Goal: Feedback & Contribution: Contribute content

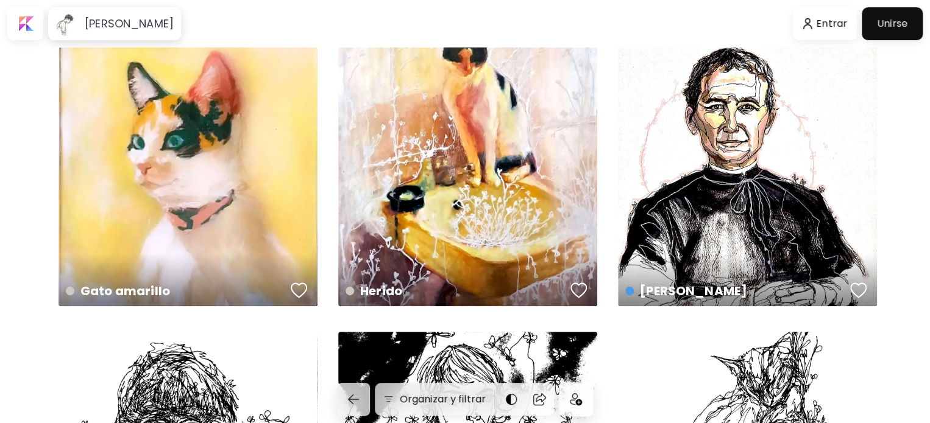
click at [885, 27] on div at bounding box center [891, 23] width 55 height 27
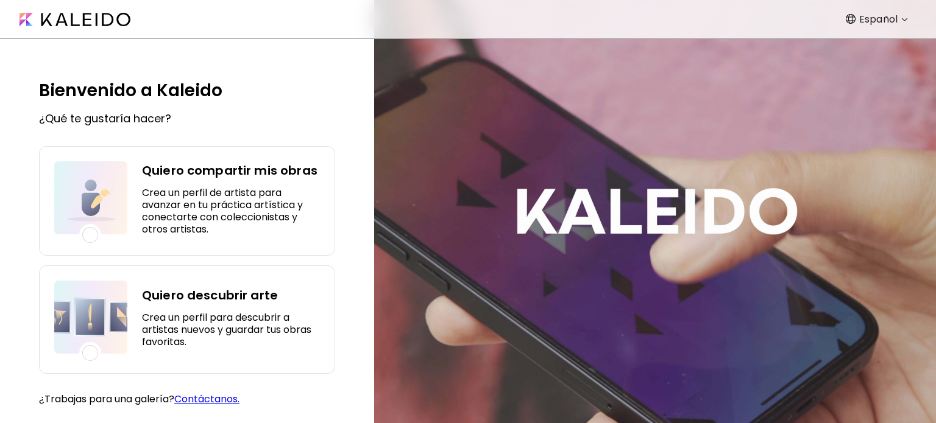
scroll to position [19, 0]
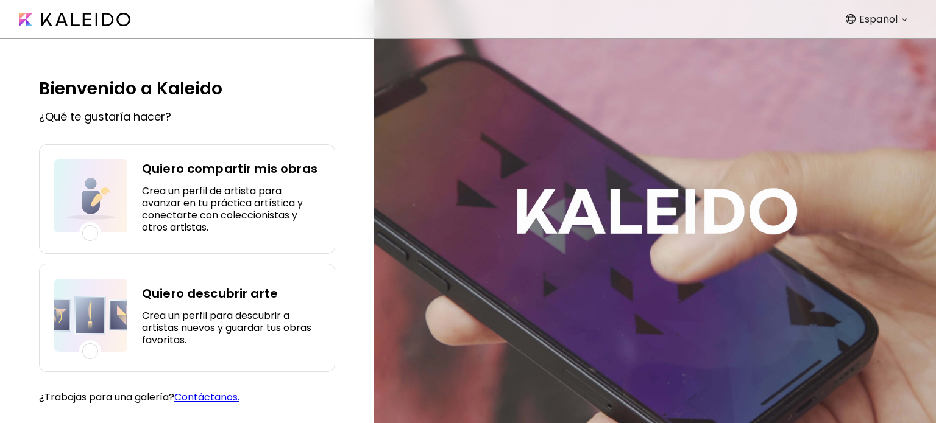
click at [134, 158] on div "Quiero compartir mis obras Crea un perfil de artista para avanzar en tu práctic…" at bounding box center [187, 199] width 296 height 110
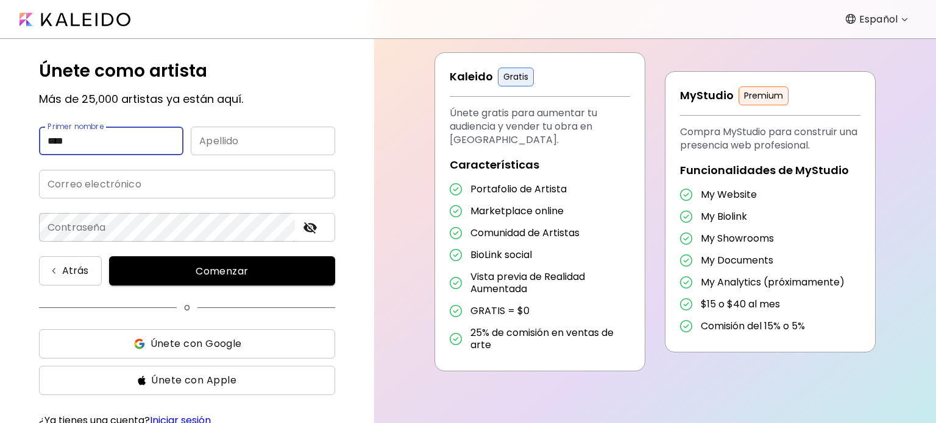
type input "****"
click at [253, 143] on input "text" at bounding box center [263, 141] width 144 height 29
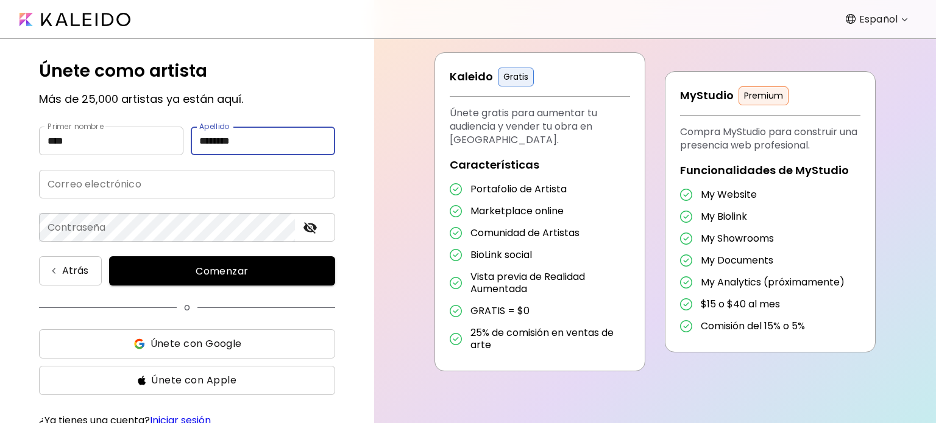
type input "********"
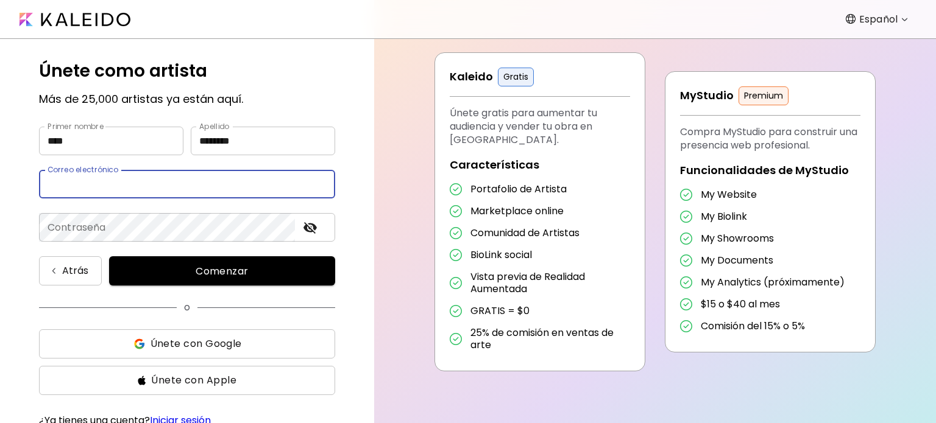
click at [207, 186] on input "email" at bounding box center [187, 184] width 296 height 29
type input "*"
type input "**********"
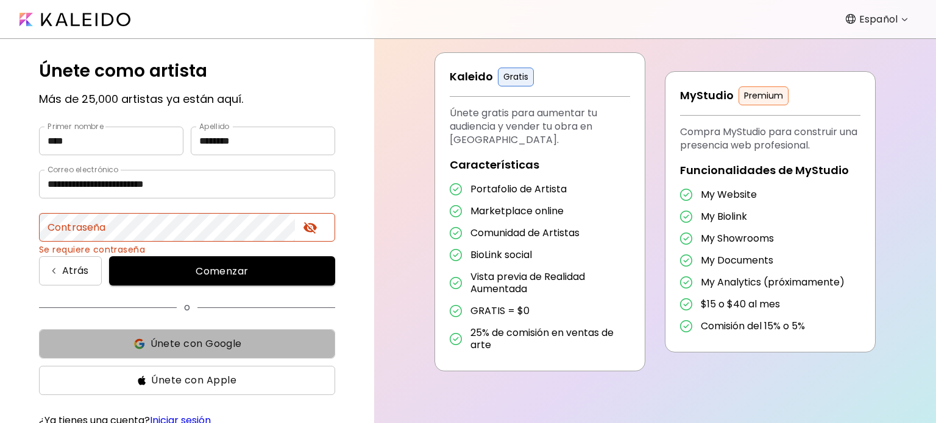
click at [243, 350] on span "Únete con Google" at bounding box center [187, 344] width 277 height 15
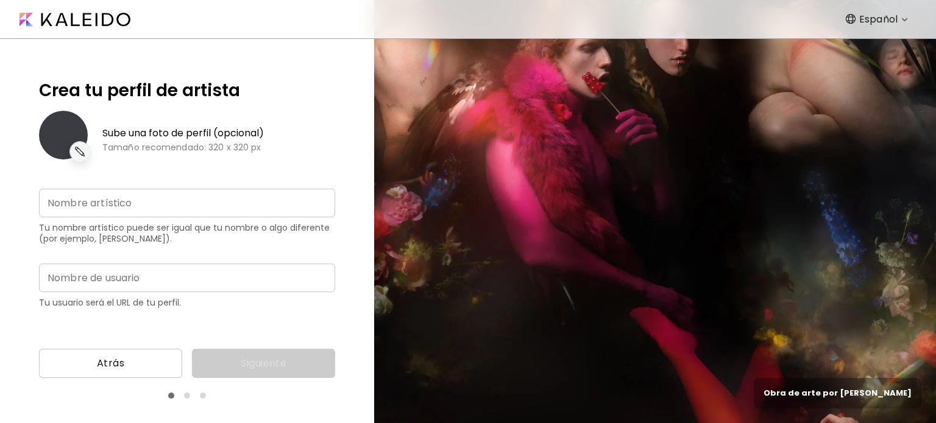
type input "**********"
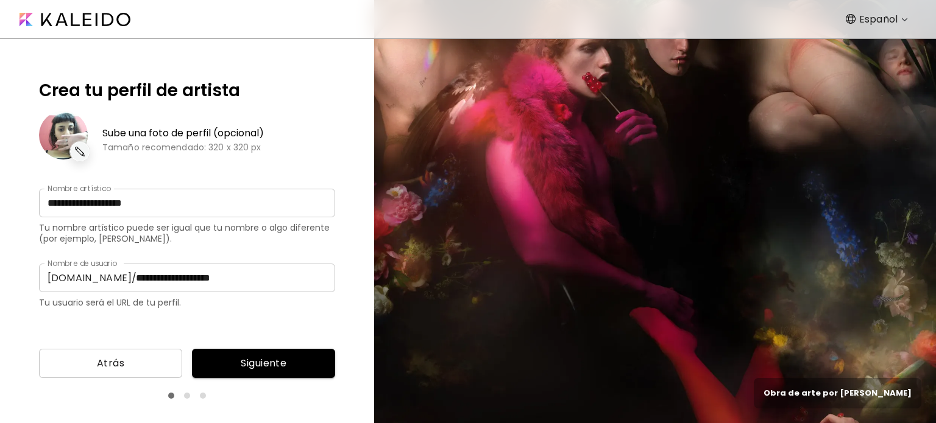
click at [85, 154] on img at bounding box center [79, 151] width 15 height 15
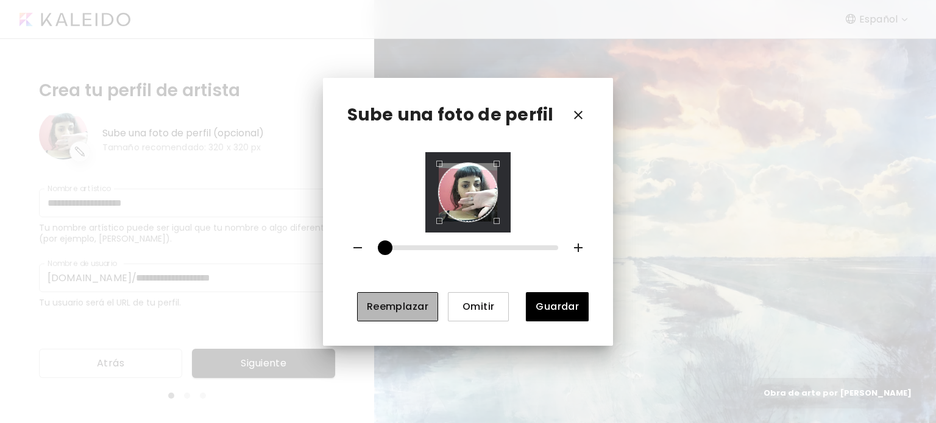
click at [410, 304] on span "Reemplazar" at bounding box center [398, 306] width 62 height 13
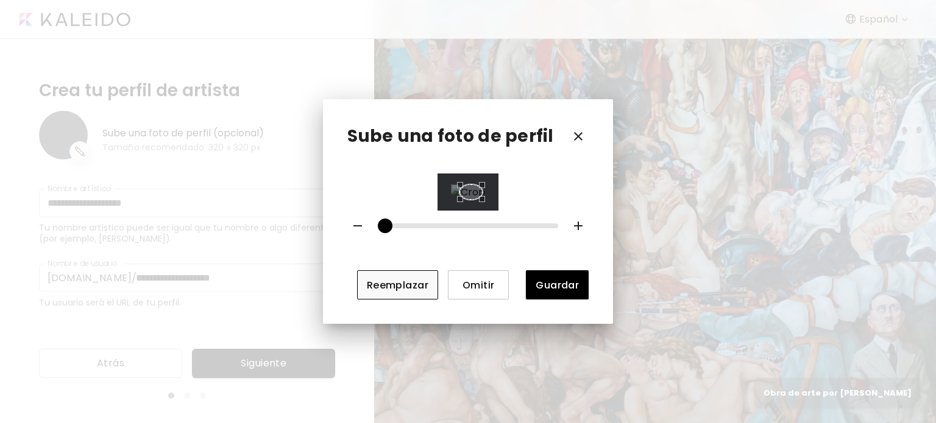
click at [482, 200] on div "Use the arrow keys to move the crop selection area" at bounding box center [470, 192] width 23 height 15
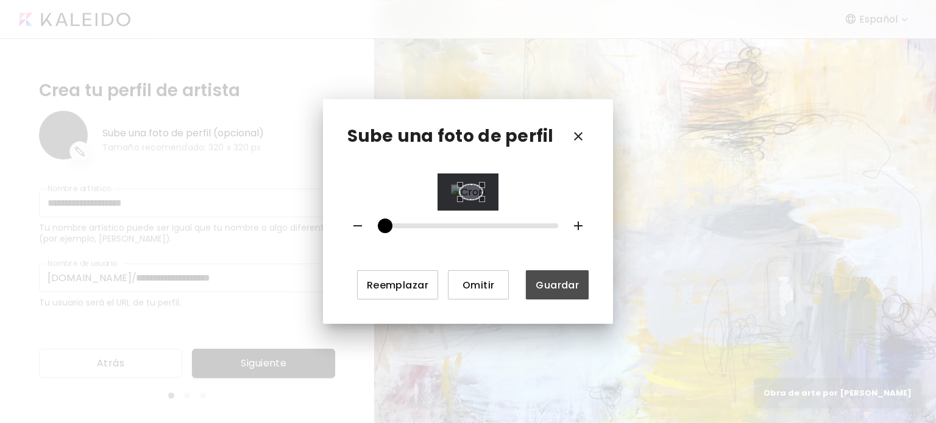
click at [555, 300] on button "Guardar" at bounding box center [557, 284] width 63 height 29
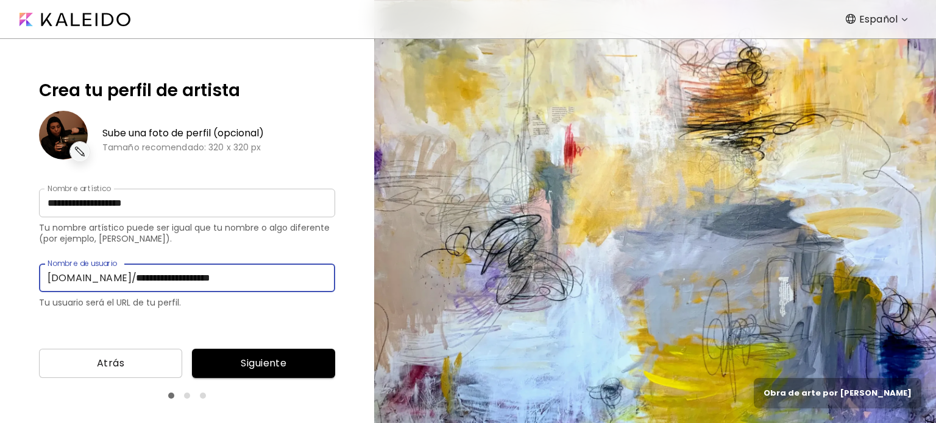
drag, startPoint x: 247, startPoint y: 282, endPoint x: 136, endPoint y: 271, distance: 112.0
click at [136, 271] on input "**********" at bounding box center [231, 278] width 208 height 29
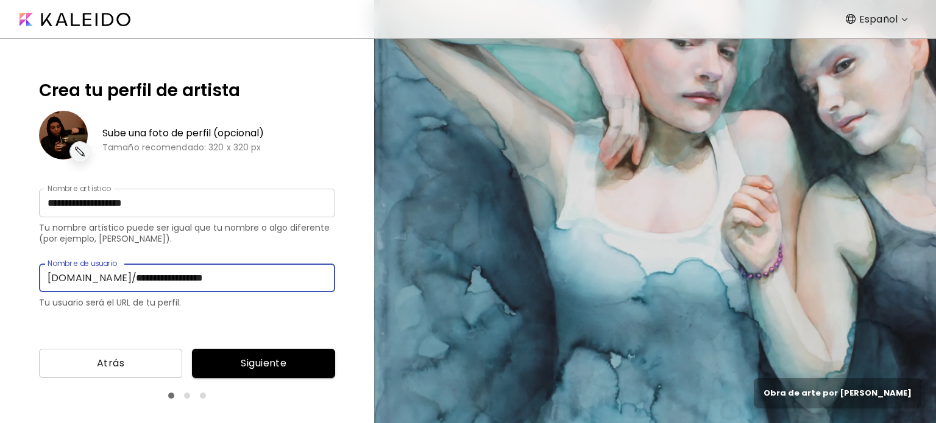
type input "**********"
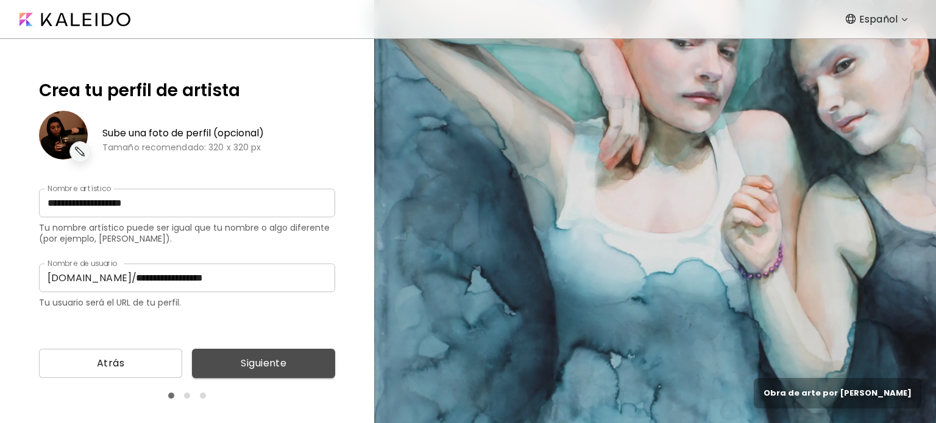
click at [253, 364] on span "Siguiente" at bounding box center [264, 363] width 124 height 15
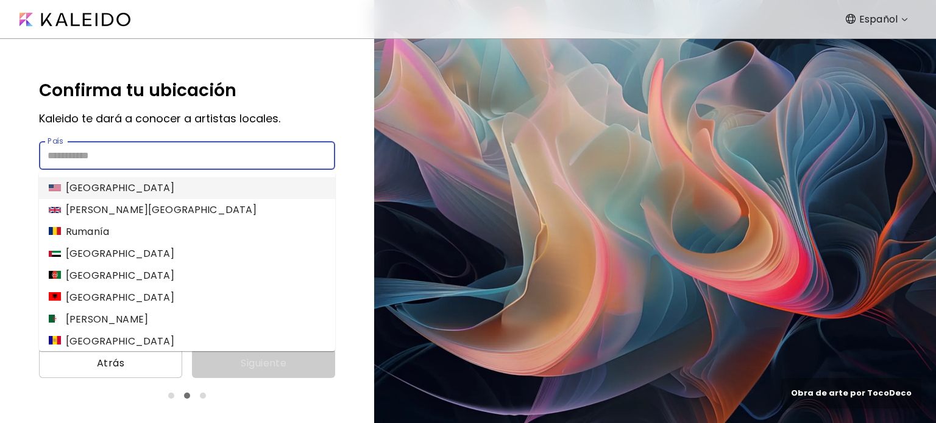
click at [201, 155] on input "País" at bounding box center [187, 155] width 296 height 29
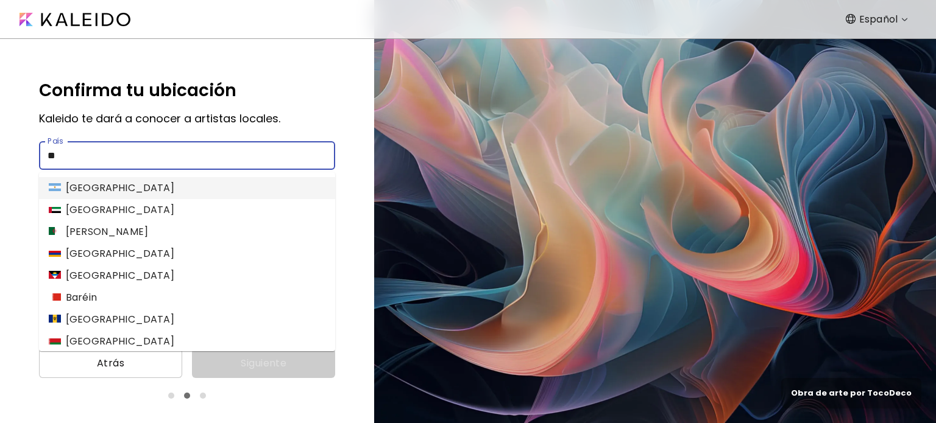
click at [148, 189] on li "Argentina" at bounding box center [187, 188] width 296 height 22
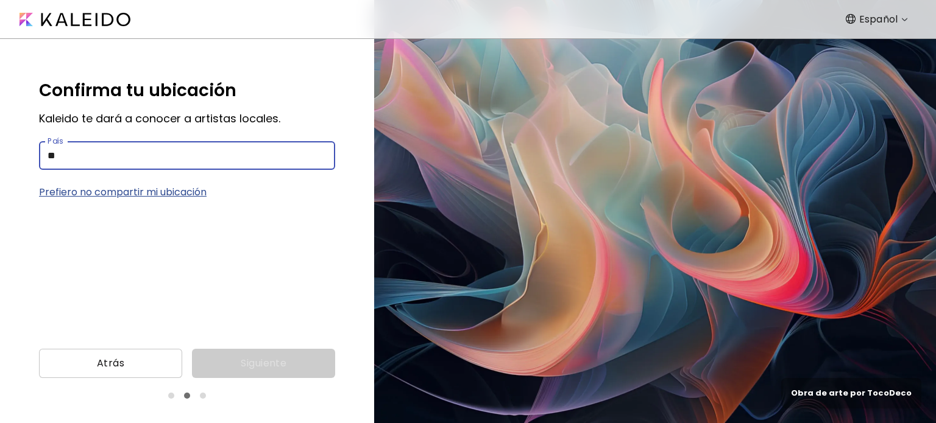
type input "*********"
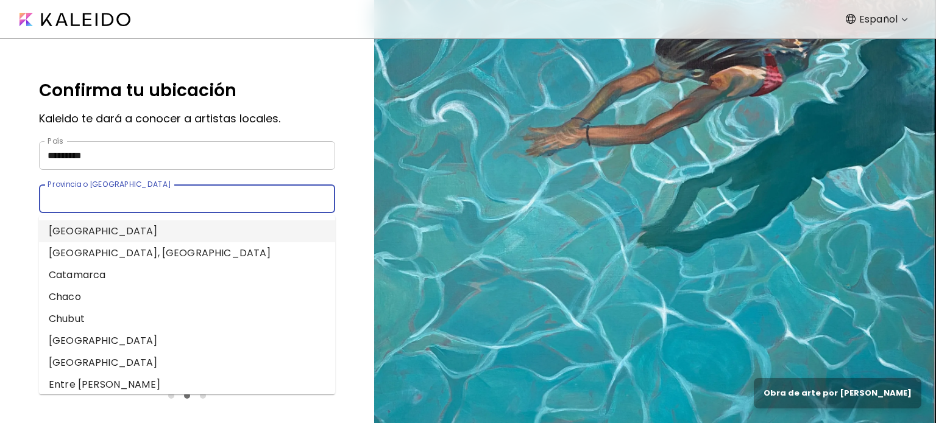
click at [235, 203] on input "Provincia o ciudad autónoma" at bounding box center [175, 199] width 272 height 29
click at [188, 253] on li "Buenos Aires, Ciudad Autónoma de" at bounding box center [187, 253] width 296 height 22
type input "**********"
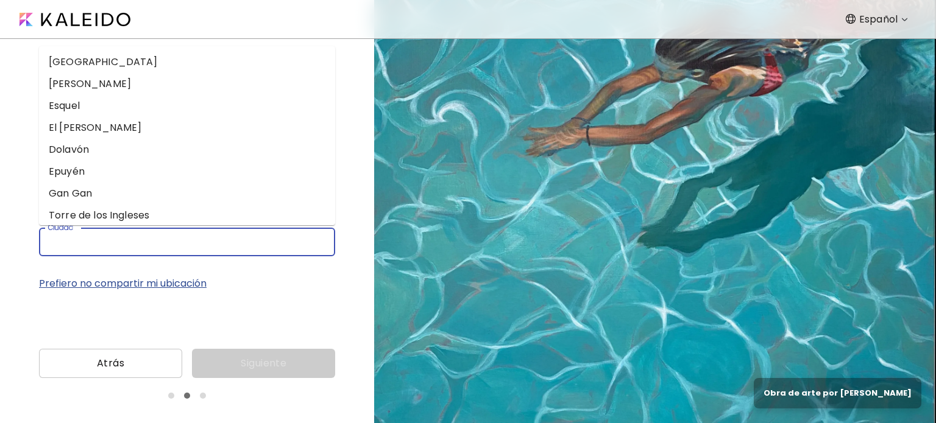
click at [193, 253] on input "Ciudad" at bounding box center [175, 242] width 272 height 29
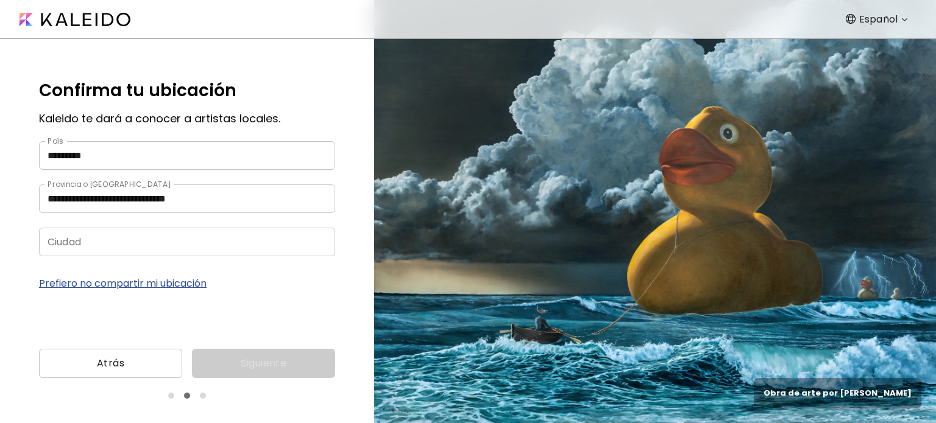
click at [280, 288] on p "Prefiero no compartir mi ubicación" at bounding box center [187, 283] width 296 height 15
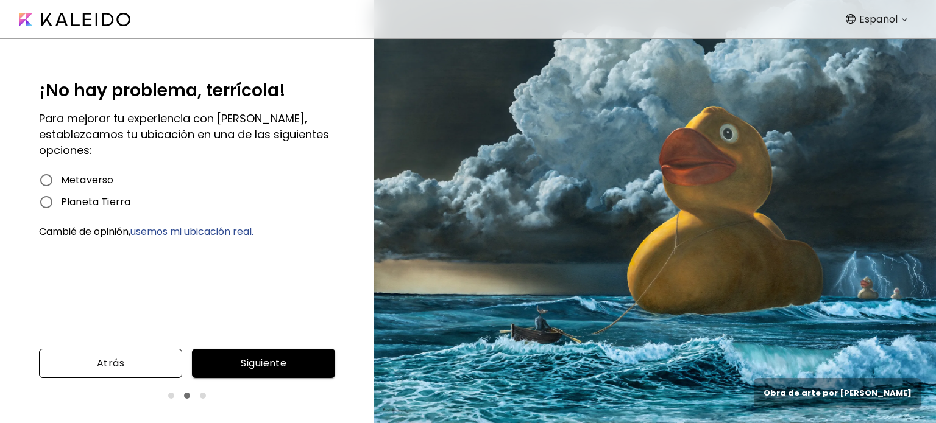
click at [105, 369] on span "Atrás" at bounding box center [111, 363] width 124 height 15
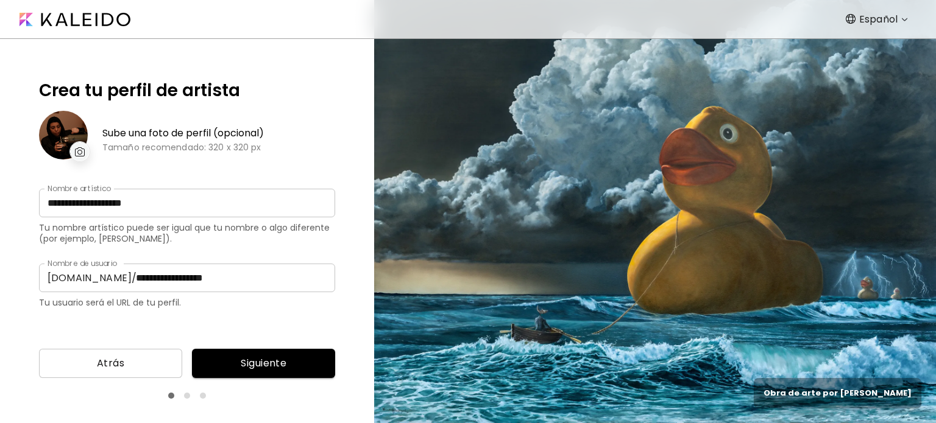
click at [246, 357] on span "Siguiente" at bounding box center [264, 363] width 124 height 15
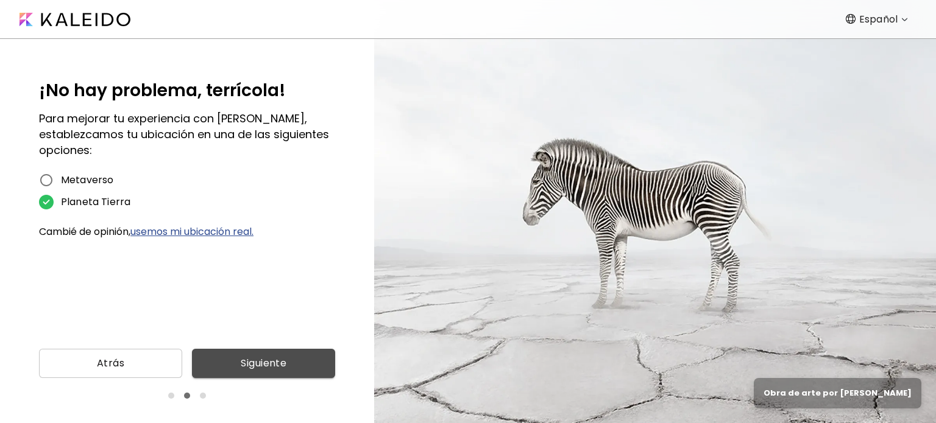
click at [282, 370] on span "Siguiente" at bounding box center [264, 363] width 124 height 15
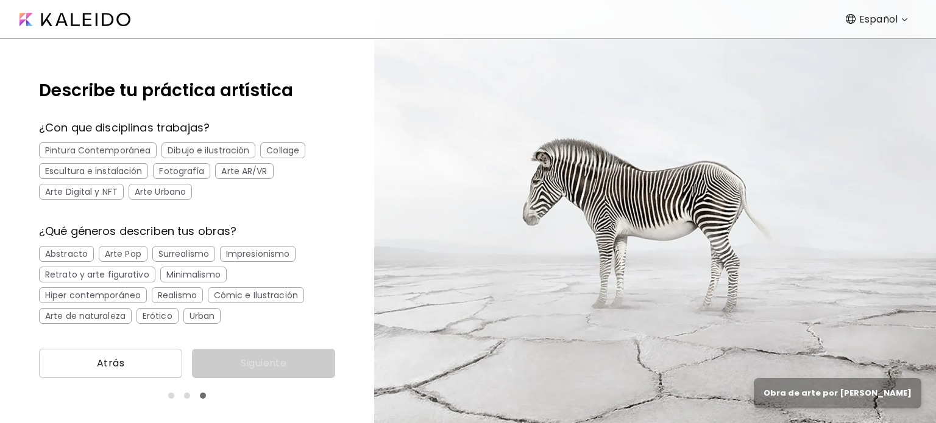
click at [191, 172] on div "Fotografía" at bounding box center [181, 171] width 57 height 16
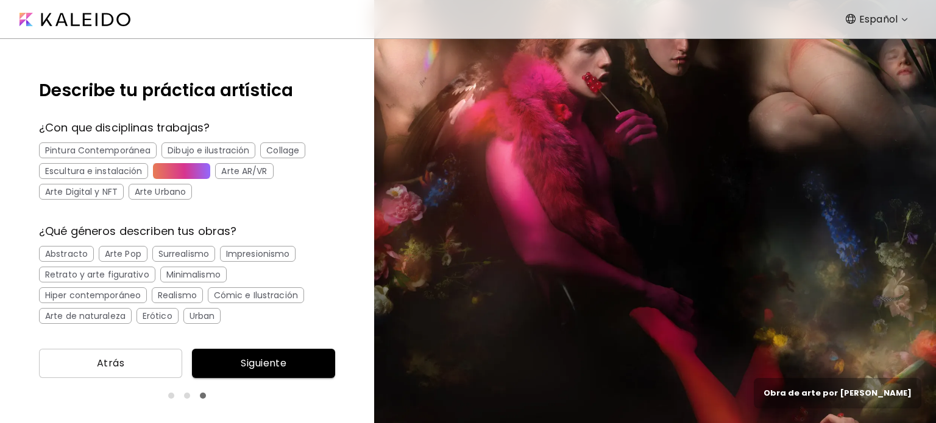
click at [72, 253] on div "Abstracto" at bounding box center [66, 254] width 55 height 16
click at [108, 275] on div "Retrato y arte figurativo" at bounding box center [97, 275] width 116 height 16
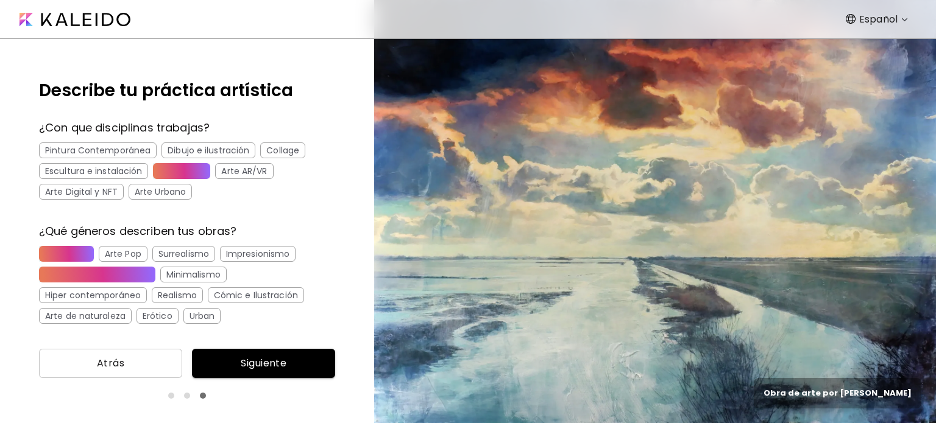
click at [115, 309] on div "Arte de naturaleza" at bounding box center [85, 316] width 93 height 16
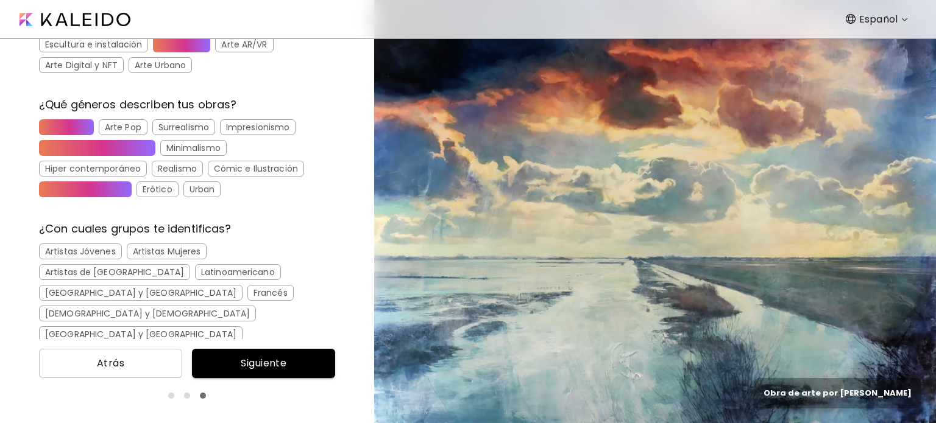
scroll to position [133, 0]
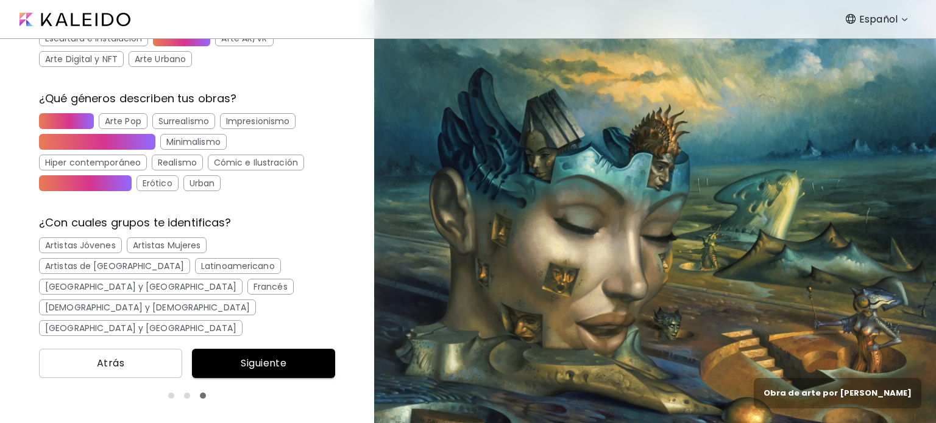
click at [91, 245] on div "Artistas Jóvenes" at bounding box center [80, 246] width 83 height 16
click at [139, 245] on div "Artistas Mujeres" at bounding box center [167, 246] width 80 height 16
click at [195, 268] on div "Latinoamericano" at bounding box center [238, 266] width 86 height 16
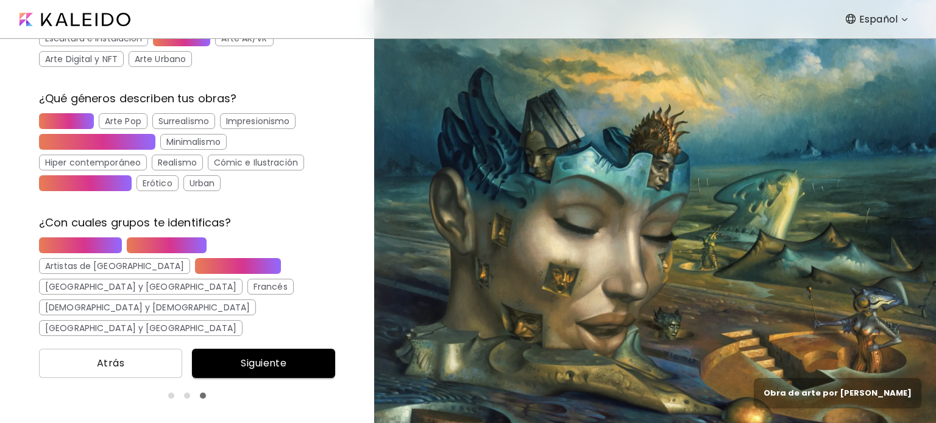
click at [69, 341] on div "[DEMOGRAPHIC_DATA]" at bounding box center [94, 349] width 110 height 16
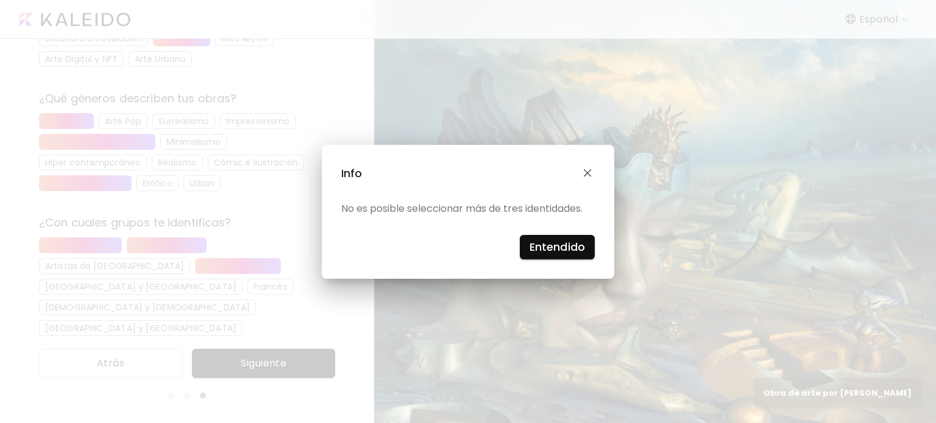
click at [537, 265] on div "Info No es posible seleccionar más de tres identidades. Entendido" at bounding box center [468, 212] width 292 height 134
click at [543, 247] on h4 "Entendido" at bounding box center [556, 247] width 55 height 18
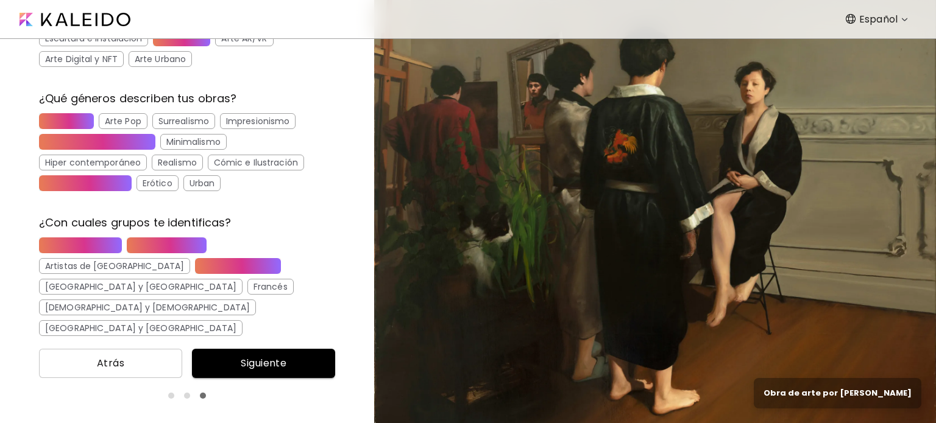
click at [100, 239] on div "Artistas Jóvenes" at bounding box center [80, 246] width 83 height 16
click at [66, 341] on div "[DEMOGRAPHIC_DATA]" at bounding box center [94, 349] width 110 height 16
click at [132, 243] on div "Artistas Mujeres" at bounding box center [167, 246] width 80 height 16
click at [95, 242] on div "Artistas Jóvenes" at bounding box center [80, 246] width 83 height 16
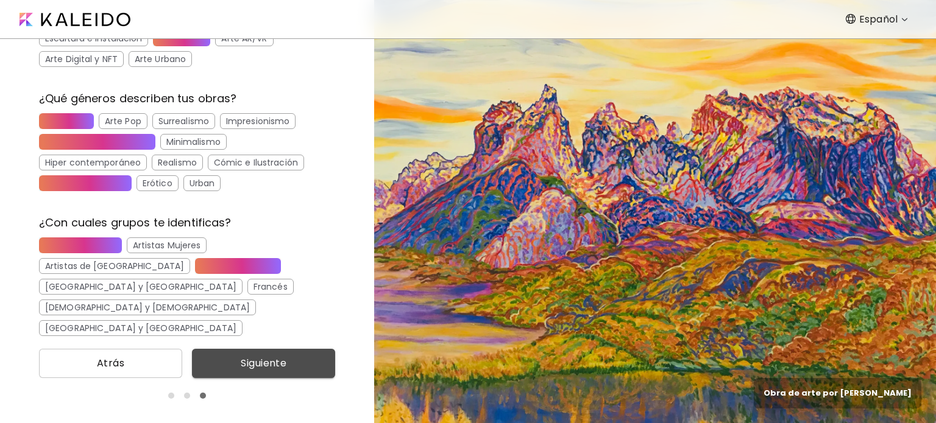
click at [290, 360] on span "Siguiente" at bounding box center [264, 363] width 124 height 15
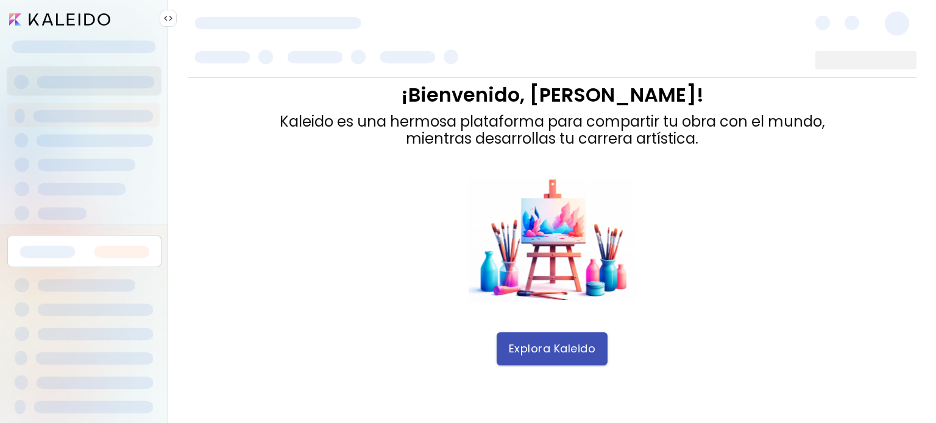
click at [557, 353] on span "Explora Kaleido" at bounding box center [552, 348] width 87 height 13
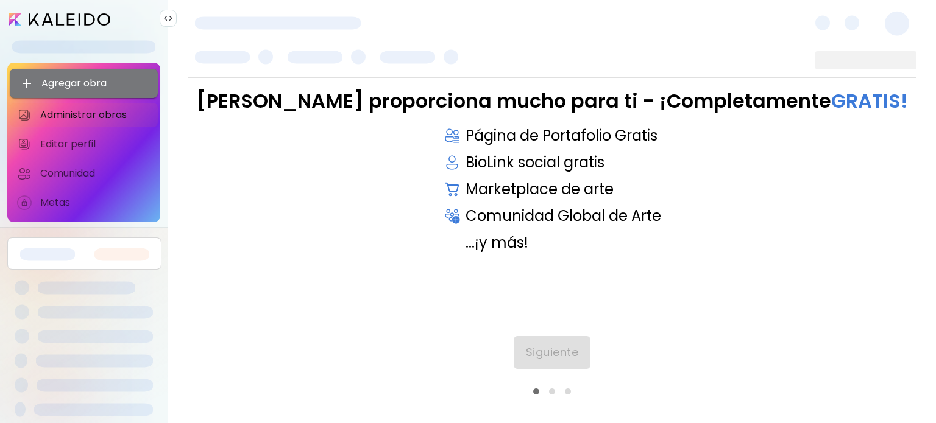
click at [119, 76] on span "Agregar obra" at bounding box center [83, 83] width 129 height 15
click at [90, 84] on span "Agregar obra" at bounding box center [83, 83] width 129 height 15
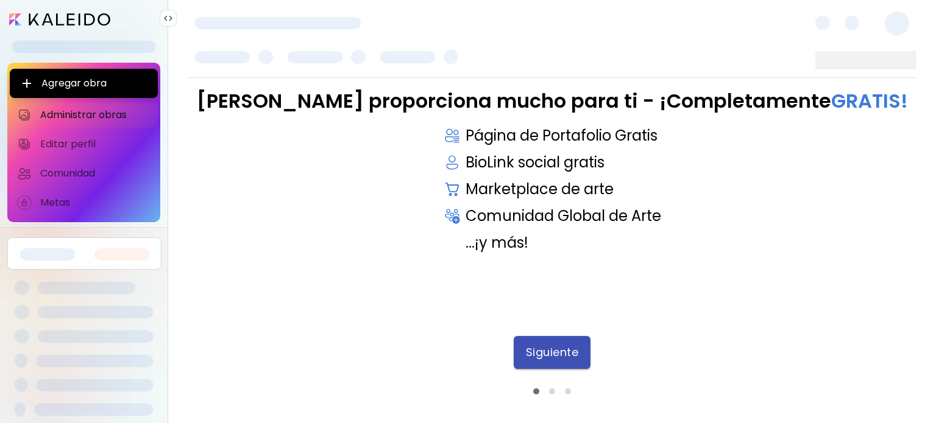
click at [531, 346] on span "Siguiente" at bounding box center [552, 352] width 53 height 13
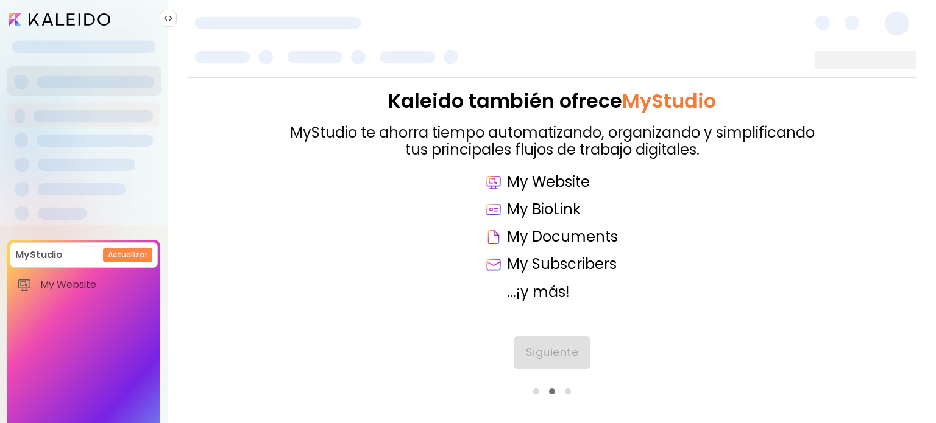
click at [102, 317] on div "MyStudio Actualizar My Website My Showrooms My Documents My Subscribers My Prov…" at bounding box center [83, 360] width 153 height 240
click at [562, 339] on button "Siguiente" at bounding box center [552, 352] width 77 height 33
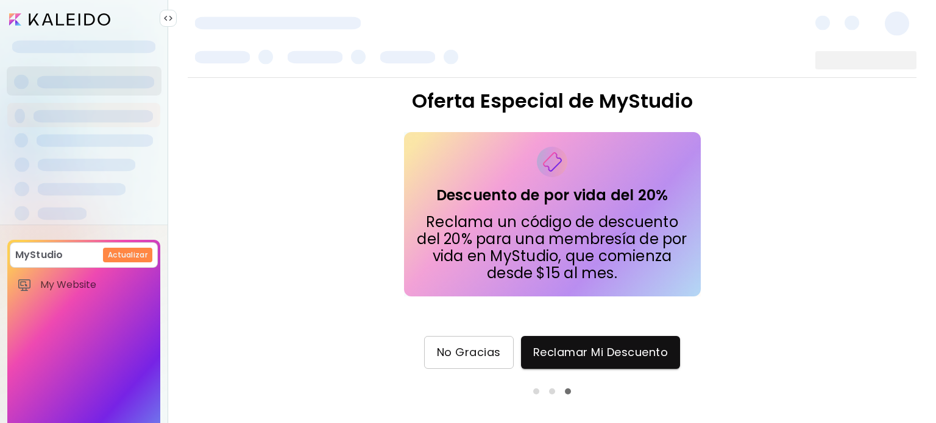
click at [491, 346] on span "No Gracias" at bounding box center [469, 352] width 64 height 13
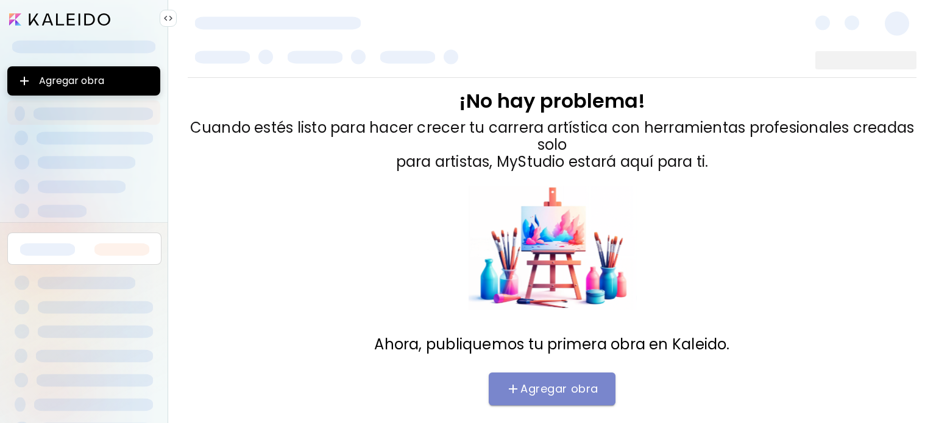
click at [546, 382] on span "Agregar obra" at bounding box center [552, 389] width 102 height 15
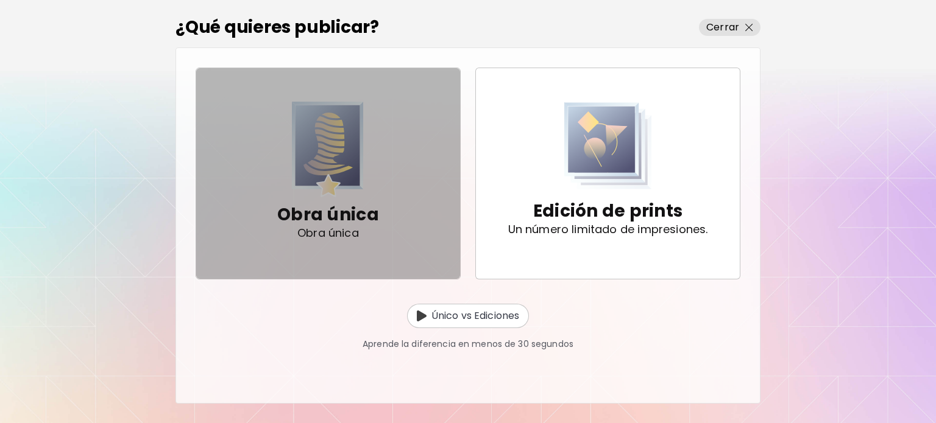
click at [351, 172] on img "button" at bounding box center [328, 150] width 72 height 96
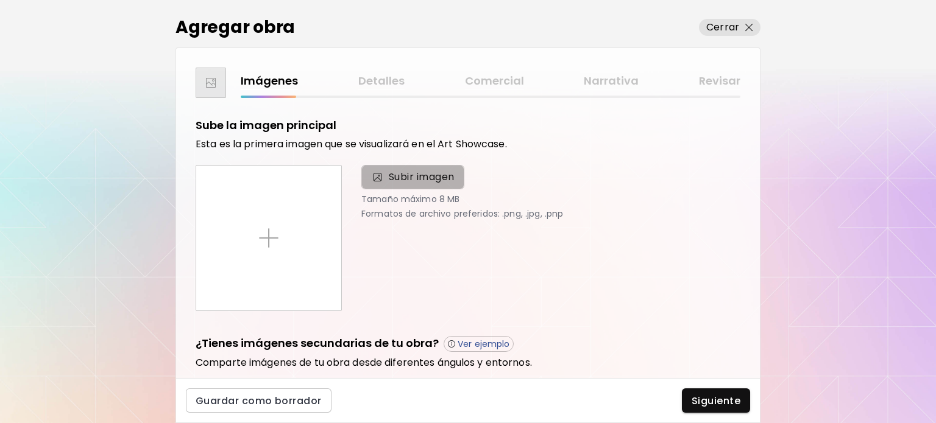
click at [414, 180] on span "Subir imagen" at bounding box center [422, 177] width 66 height 15
click at [0, 0] on input "Subir imagen" at bounding box center [0, 0] width 0 height 0
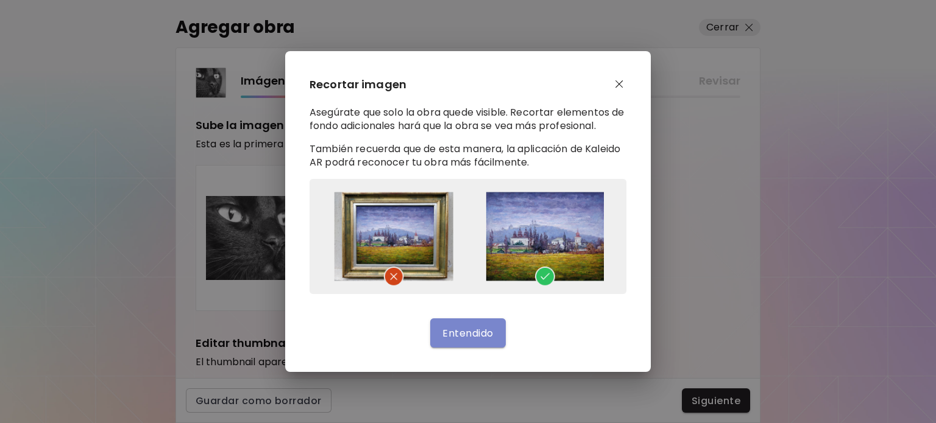
click at [485, 332] on span "Entendido" at bounding box center [467, 333] width 51 height 13
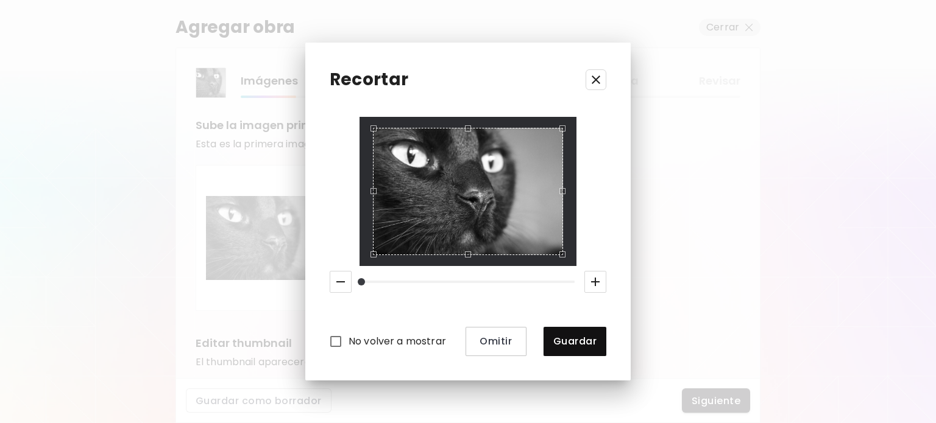
click at [615, 294] on div "Recortar No volver a mostrar Omitir Guardar" at bounding box center [467, 211] width 325 height 337
click at [327, 188] on div "Recortar No volver a mostrar Omitir Guardar" at bounding box center [467, 211] width 325 height 337
click at [342, 110] on div "Recortar No volver a mostrar Omitir Guardar" at bounding box center [467, 211] width 325 height 337
click at [339, 280] on icon "button" at bounding box center [340, 282] width 15 height 15
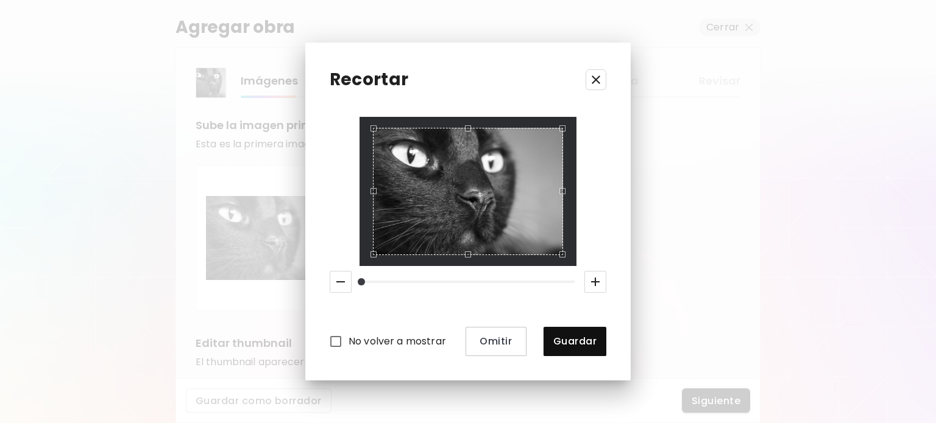
click at [339, 280] on icon "button" at bounding box center [340, 282] width 15 height 15
drag, startPoint x: 339, startPoint y: 280, endPoint x: 358, endPoint y: 283, distance: 19.7
click at [358, 283] on div at bounding box center [468, 282] width 286 height 32
drag, startPoint x: 358, startPoint y: 283, endPoint x: 313, endPoint y: 286, distance: 45.8
click at [313, 286] on div "Recortar No volver a mostrar Omitir Guardar" at bounding box center [467, 211] width 325 height 337
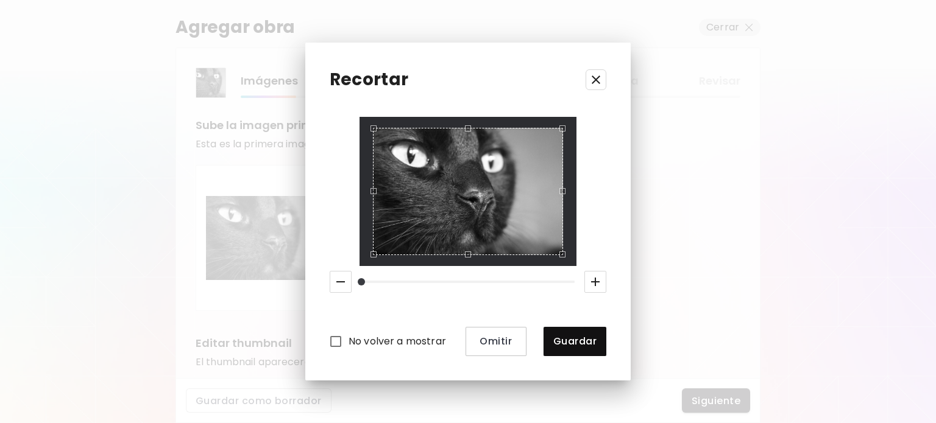
click at [457, 203] on div "Use the arrow keys to move the crop selection area" at bounding box center [468, 191] width 191 height 127
click at [353, 228] on div "No volver a mostrar Omitir Guardar" at bounding box center [468, 236] width 277 height 239
click at [345, 192] on div "No volver a mostrar Omitir Guardar" at bounding box center [468, 236] width 277 height 239
click at [468, 278] on div "No volver a mostrar Omitir Guardar" at bounding box center [468, 236] width 277 height 239
click at [507, 347] on span "Omitir" at bounding box center [495, 341] width 41 height 13
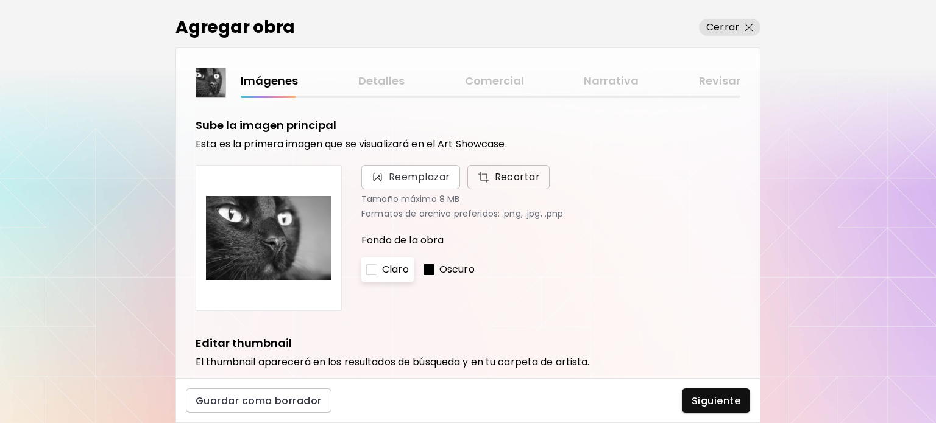
click at [533, 185] on button "Recortar" at bounding box center [508, 177] width 83 height 24
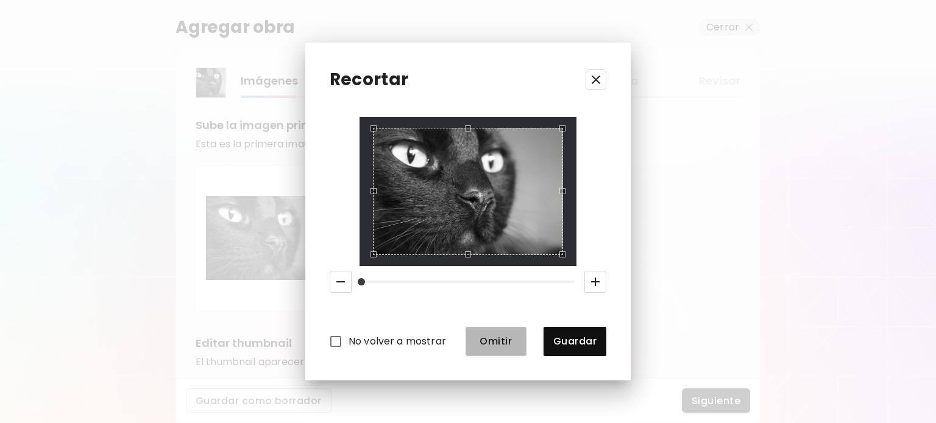
click at [509, 342] on span "Omitir" at bounding box center [495, 341] width 41 height 13
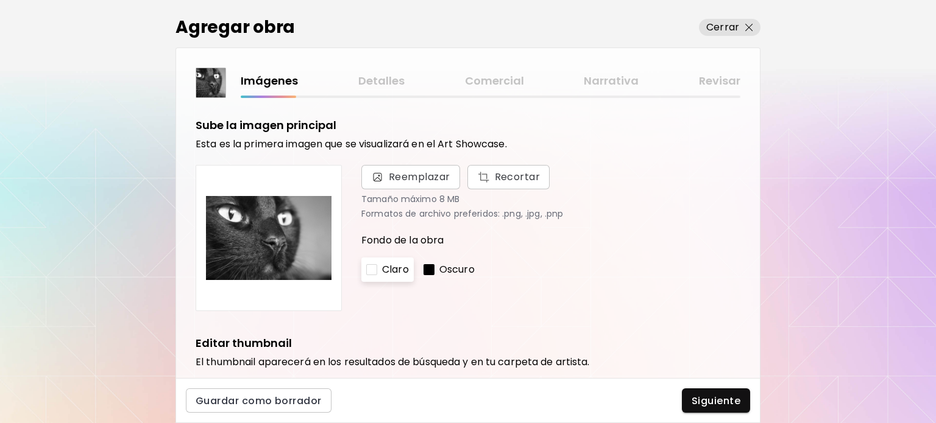
click at [430, 274] on div at bounding box center [428, 269] width 11 height 11
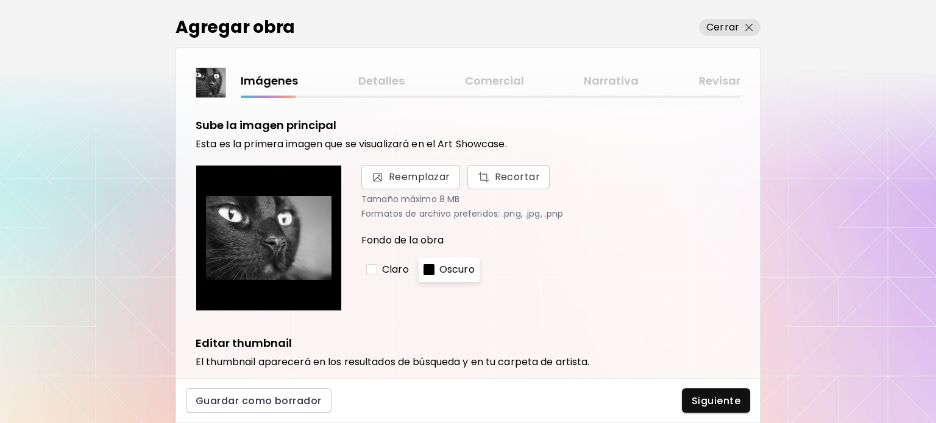
click at [389, 272] on p "Claro" at bounding box center [395, 270] width 27 height 15
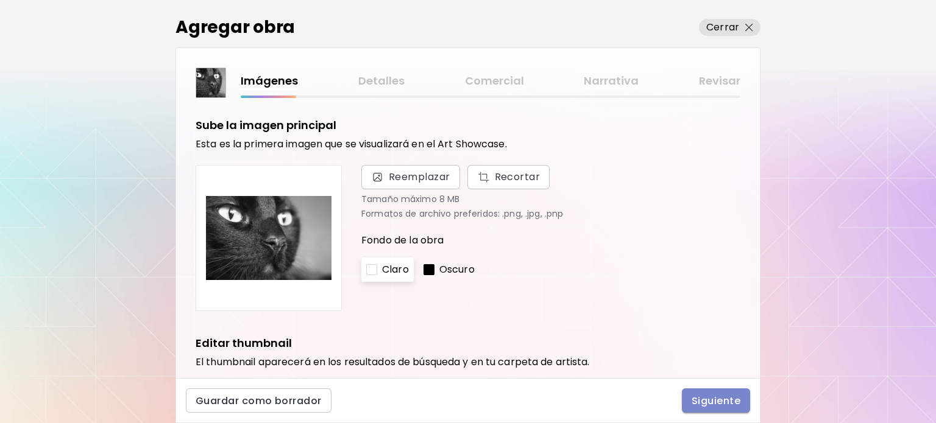
click at [712, 405] on span "Siguiente" at bounding box center [715, 401] width 49 height 13
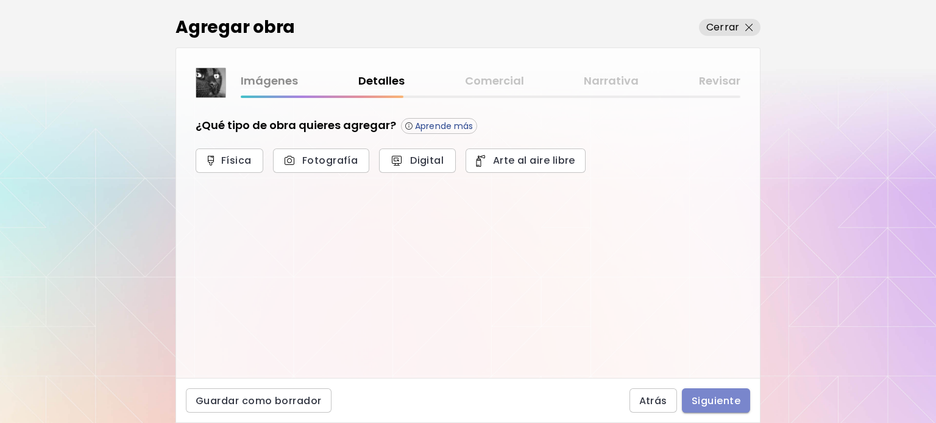
click at [732, 406] on span "Siguiente" at bounding box center [715, 401] width 49 height 13
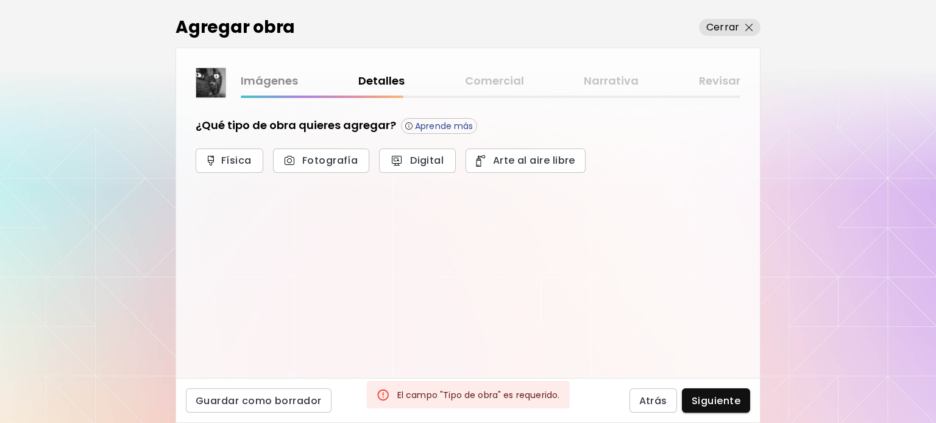
click at [256, 87] on link "Imágenes" at bounding box center [269, 81] width 57 height 18
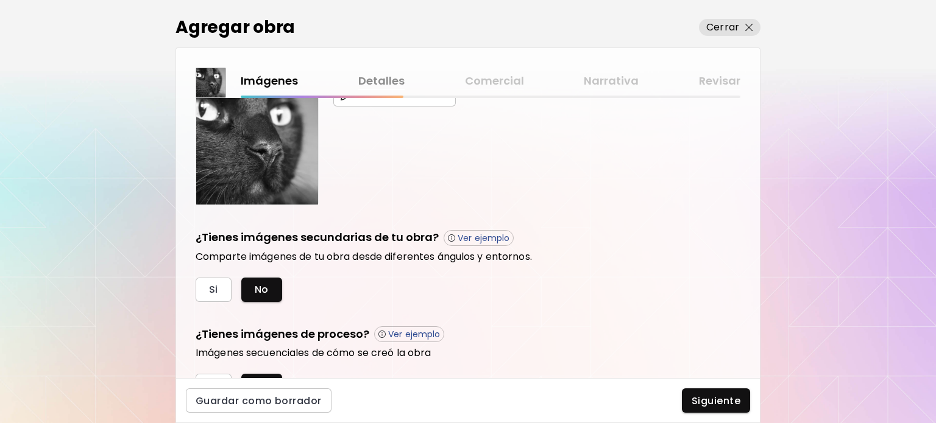
scroll to position [331, 0]
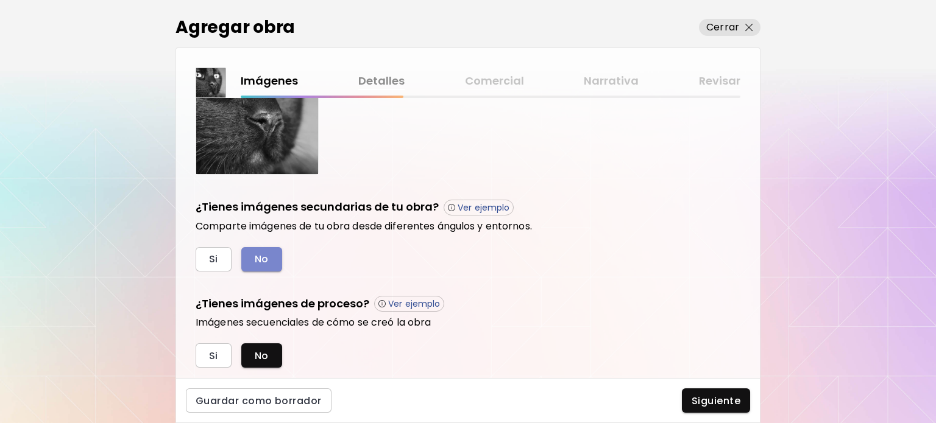
click at [278, 251] on button "No" at bounding box center [261, 259] width 41 height 24
click at [275, 348] on button "No" at bounding box center [261, 356] width 41 height 24
click at [263, 258] on span "No" at bounding box center [262, 259] width 14 height 13
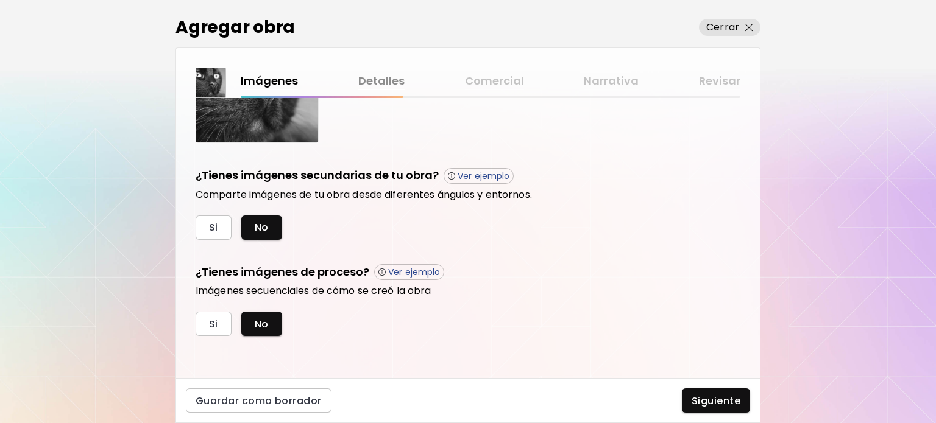
drag, startPoint x: 752, startPoint y: 327, endPoint x: 769, endPoint y: 398, distance: 73.9
click at [769, 398] on div "Agregar obra Cerrar Imágenes Detalles Comercial Narrativa Revisar Sube la image…" at bounding box center [468, 211] width 936 height 423
click at [721, 391] on button "Siguiente" at bounding box center [716, 401] width 68 height 24
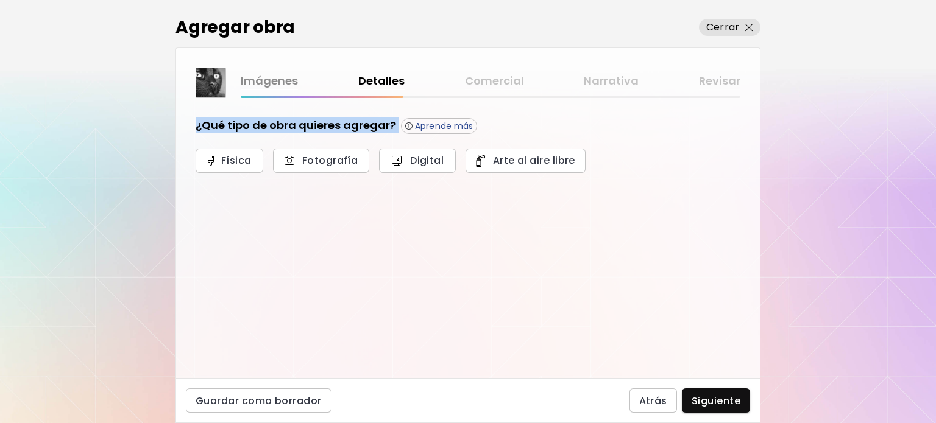
click at [347, 131] on h5 "¿Qué tipo de obra quieres agregar?" at bounding box center [296, 126] width 200 height 16
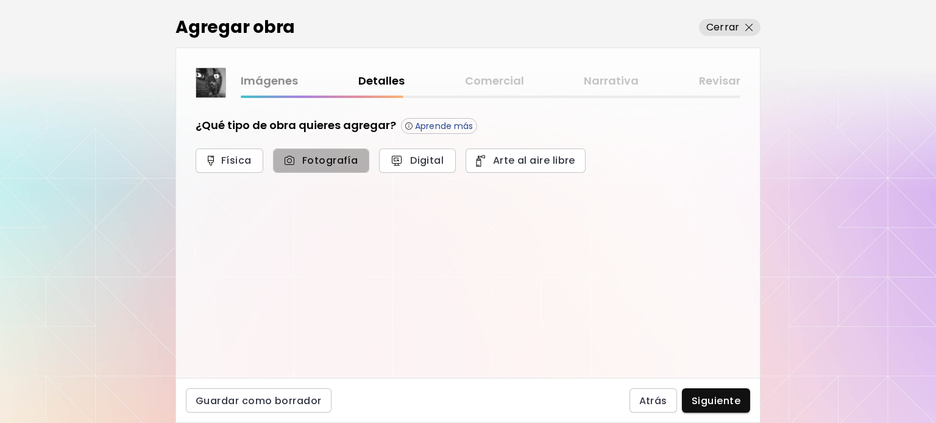
click at [323, 158] on span "Fotografía" at bounding box center [320, 160] width 69 height 13
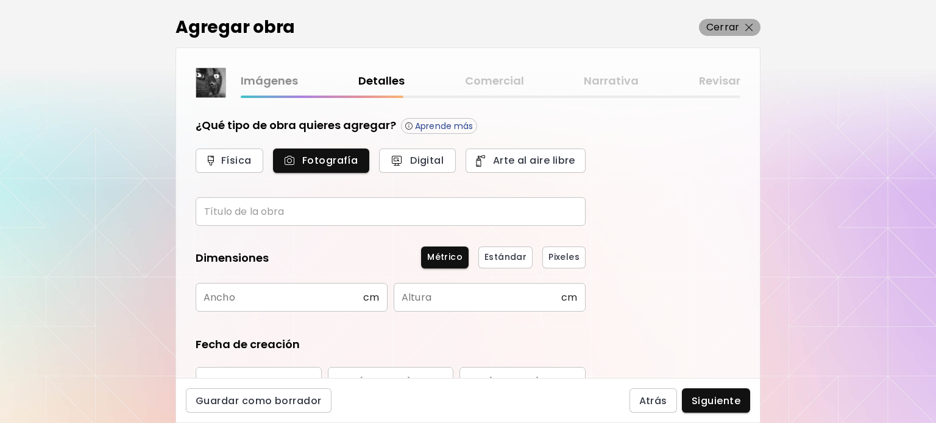
click at [732, 30] on p "Cerrar" at bounding box center [722, 27] width 33 height 15
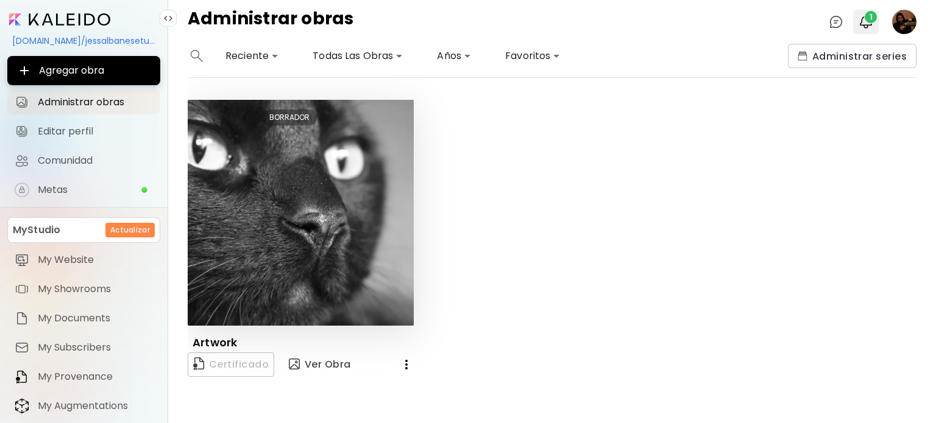
click at [878, 16] on div "1" at bounding box center [865, 21] width 30 height 29
click at [873, 18] on span "1" at bounding box center [870, 17] width 12 height 12
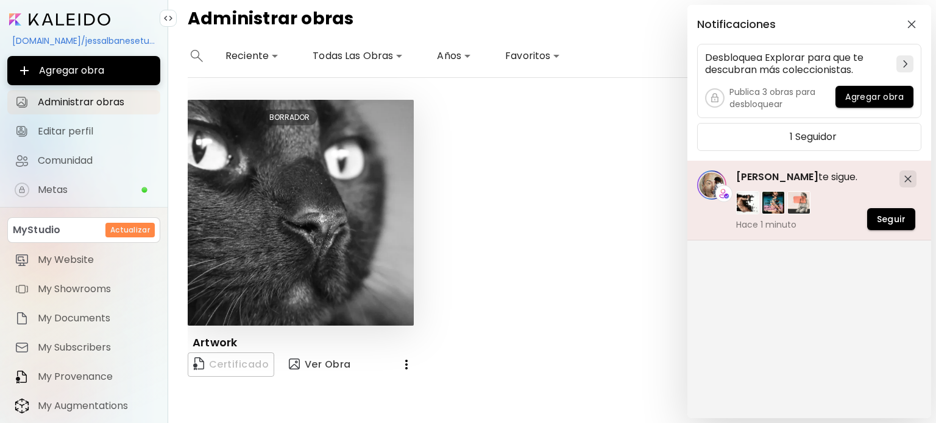
click at [772, 174] on span "Cesar Biojo" at bounding box center [777, 177] width 82 height 14
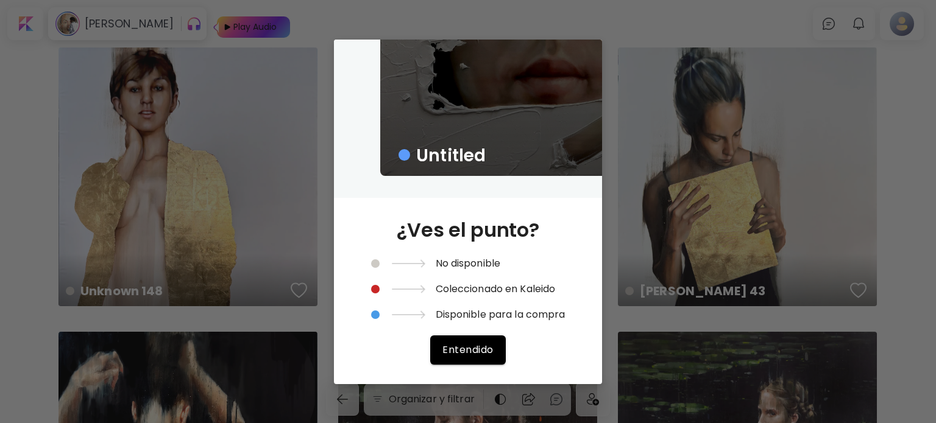
click at [828, 186] on div "Untitled ¿Ves el punto? No disponible Coleccionado en Kaleido Disponible para l…" at bounding box center [468, 211] width 936 height 423
click at [935, 203] on div "Untitled ¿Ves el punto? No disponible Coleccionado en Kaleido Disponible para l…" at bounding box center [468, 211] width 936 height 423
click at [8, 30] on div "Untitled ¿Ves el punto? No disponible Coleccionado en Kaleido Disponible para l…" at bounding box center [468, 211] width 936 height 423
click at [489, 344] on span "Entendido" at bounding box center [467, 350] width 51 height 13
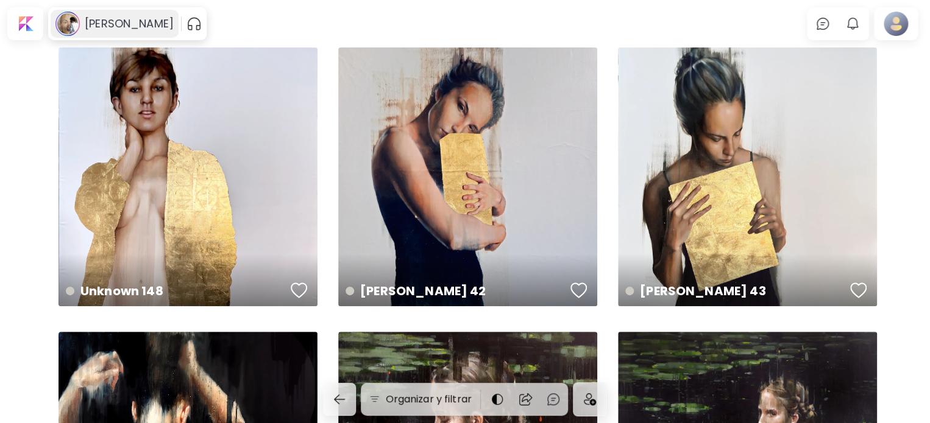
click at [101, 21] on h6 "Cesar Biojo" at bounding box center [129, 23] width 89 height 15
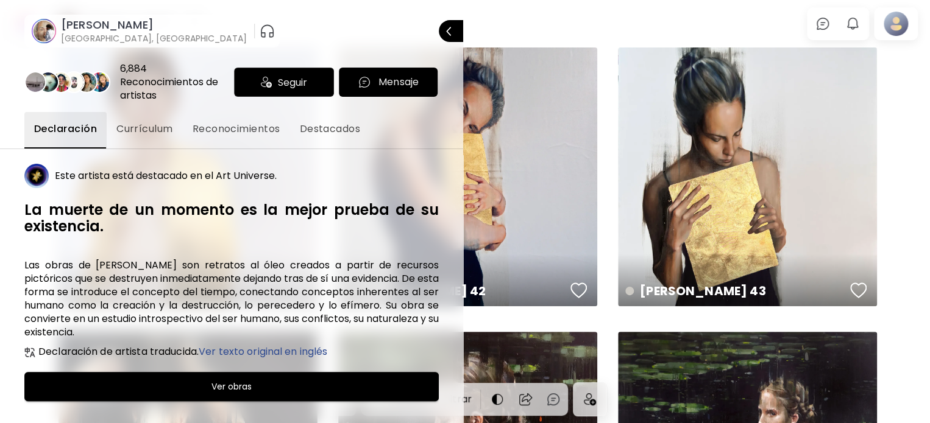
click at [278, 79] on span "Seguir" at bounding box center [292, 82] width 29 height 15
click at [902, 26] on div at bounding box center [465, 211] width 930 height 423
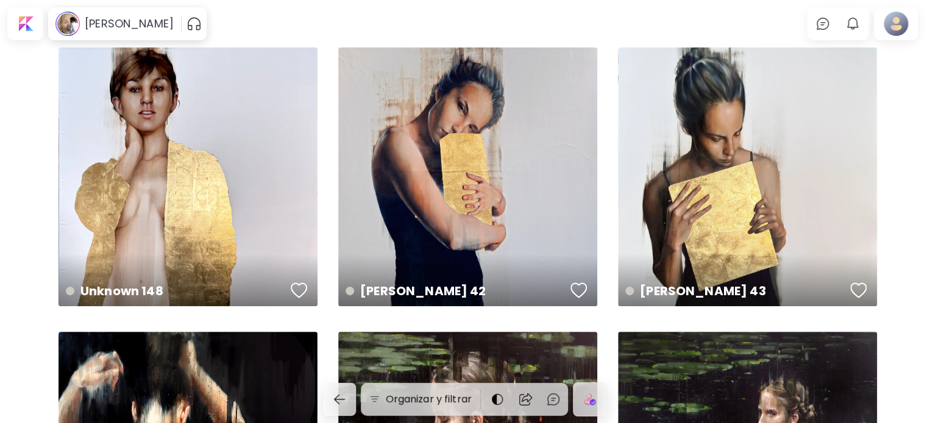
click at [902, 26] on div at bounding box center [895, 24] width 39 height 28
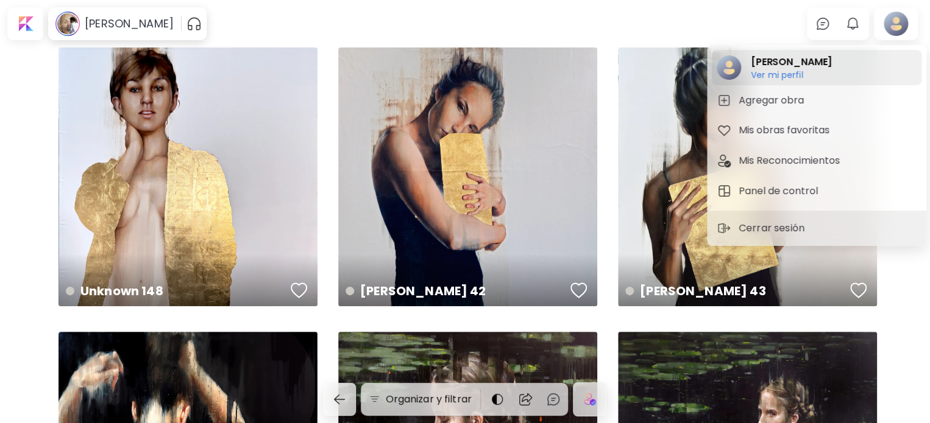
click at [788, 72] on h6 "Ver mi perfil" at bounding box center [790, 74] width 81 height 11
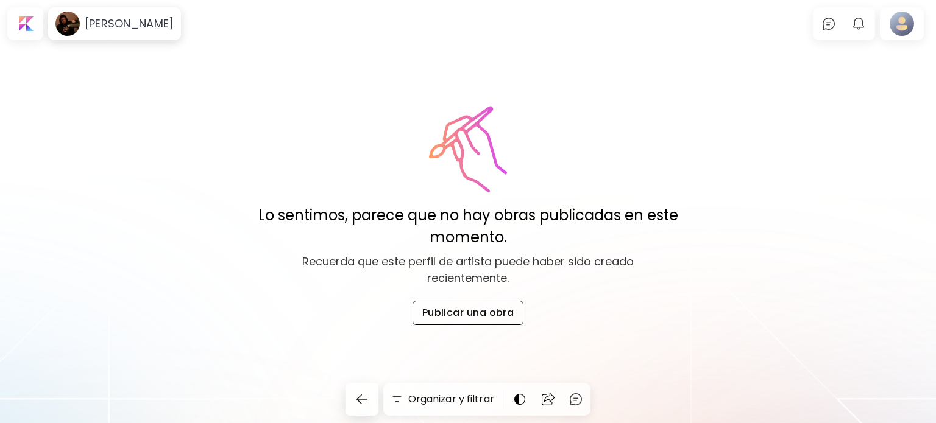
click at [481, 309] on span "Publicar una obra" at bounding box center [468, 312] width 92 height 13
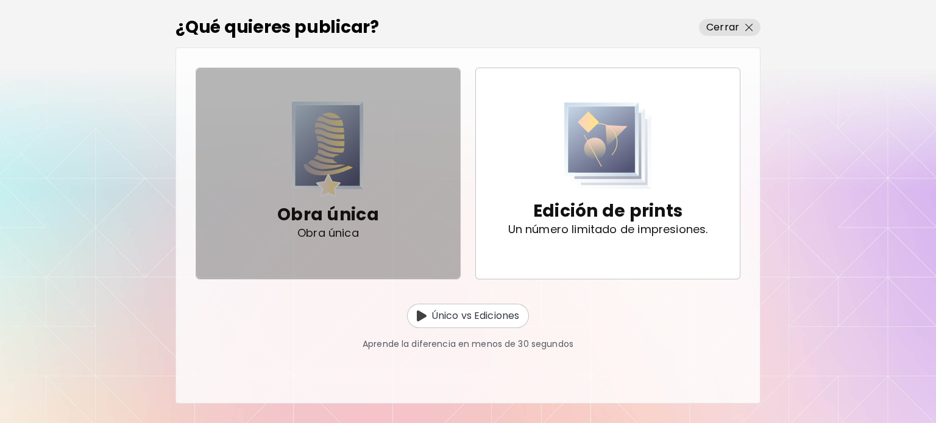
click at [353, 213] on p "Obra única" at bounding box center [328, 215] width 102 height 24
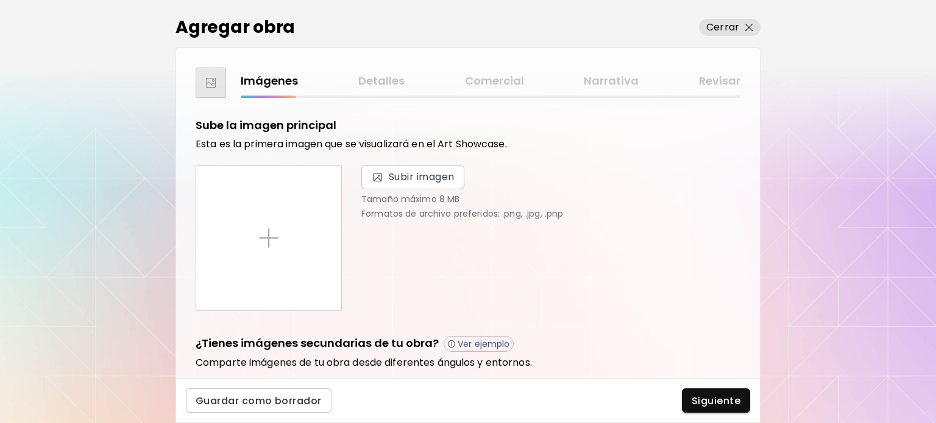
click at [353, 213] on div "Subir imagen Tamaño máximo 8 MB Formatos de archivo preferidos: .png, .jpg, .pnp" at bounding box center [544, 238] width 394 height 146
click at [424, 174] on span "Subir imagen" at bounding box center [422, 177] width 66 height 15
click at [0, 0] on input "Subir imagen" at bounding box center [0, 0] width 0 height 0
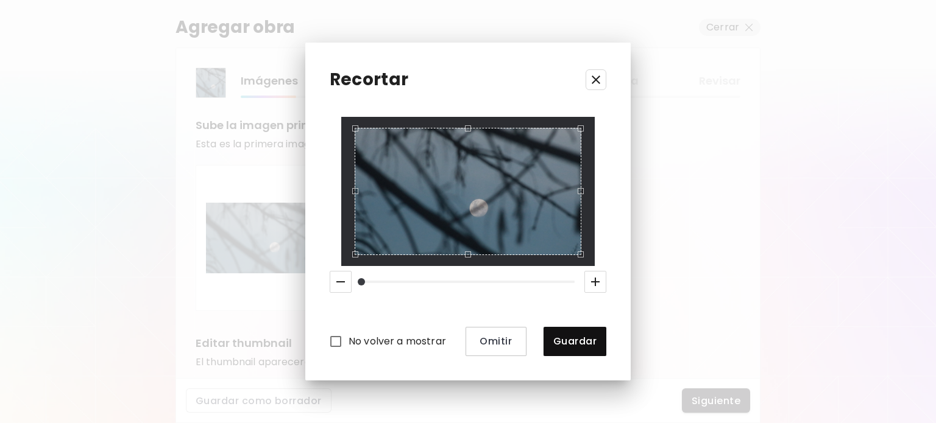
click at [437, 348] on span "No volver a mostrar" at bounding box center [396, 341] width 97 height 15
click at [489, 347] on span "Omitir" at bounding box center [495, 341] width 41 height 13
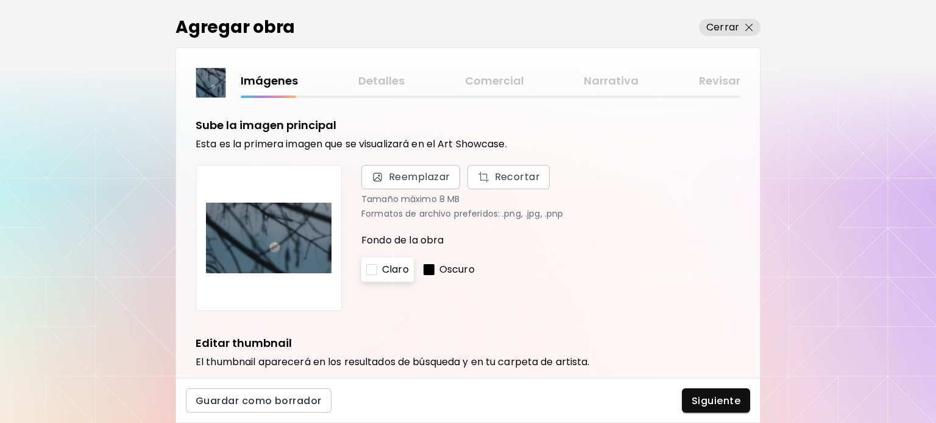
click at [749, 265] on div "Sube la imagen principal Esta es la primera imagen que se visualizará en el Art…" at bounding box center [468, 238] width 584 height 280
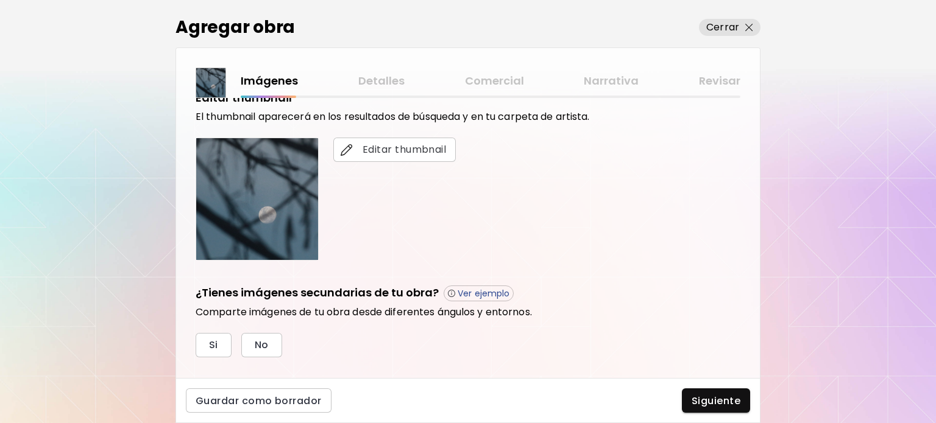
scroll to position [363, 0]
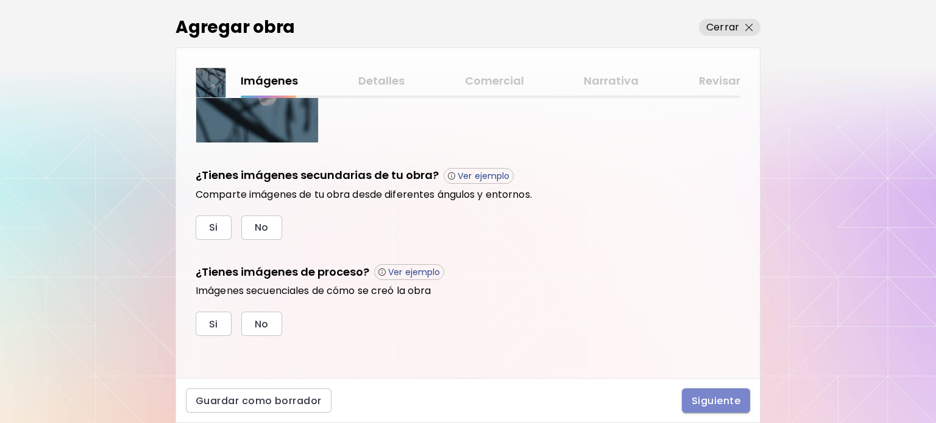
click at [719, 403] on span "Siguiente" at bounding box center [715, 401] width 49 height 13
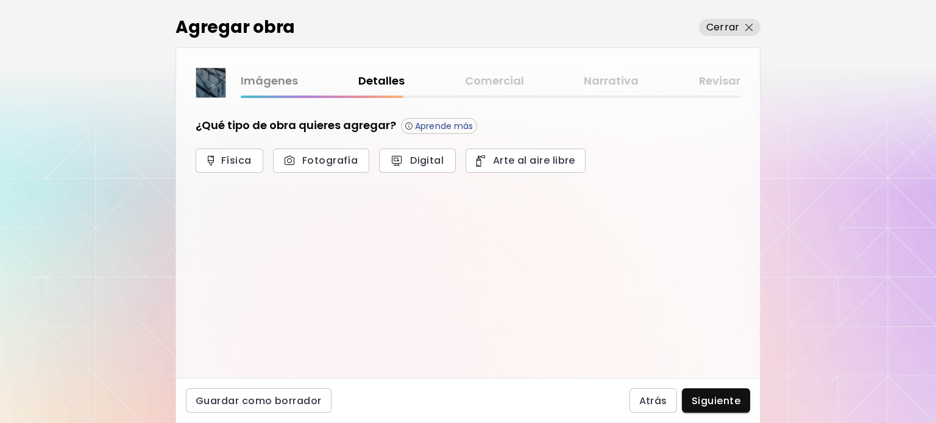
click at [517, 83] on div "Imágenes Detalles Comercial Narrativa Revisar" at bounding box center [491, 81] width 500 height 18
click at [724, 24] on p "Cerrar" at bounding box center [722, 27] width 33 height 15
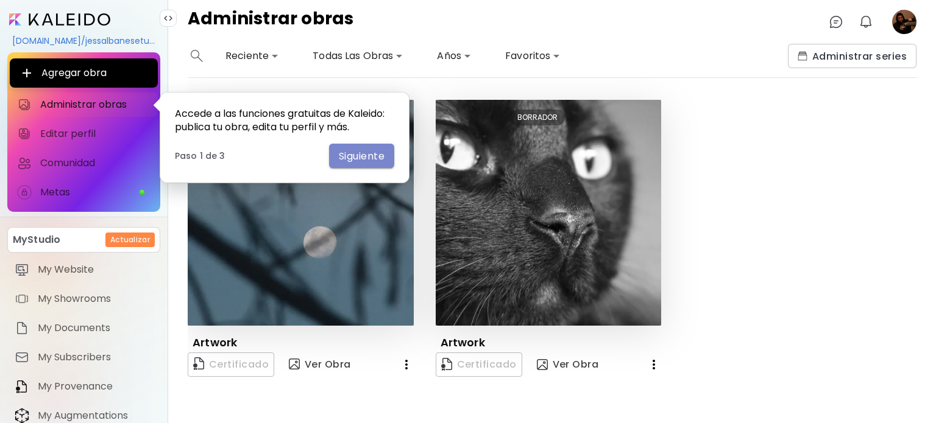
click at [342, 158] on span "Siguiente" at bounding box center [362, 156] width 46 height 13
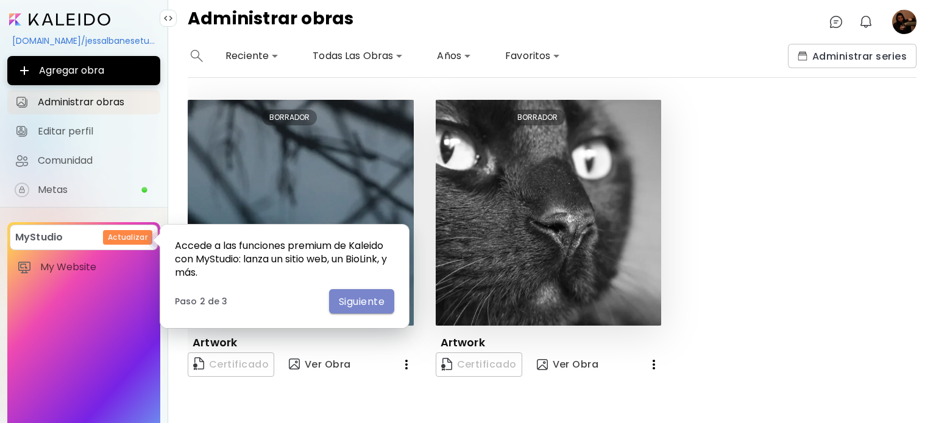
click at [359, 306] on span "Siguiente" at bounding box center [362, 301] width 46 height 13
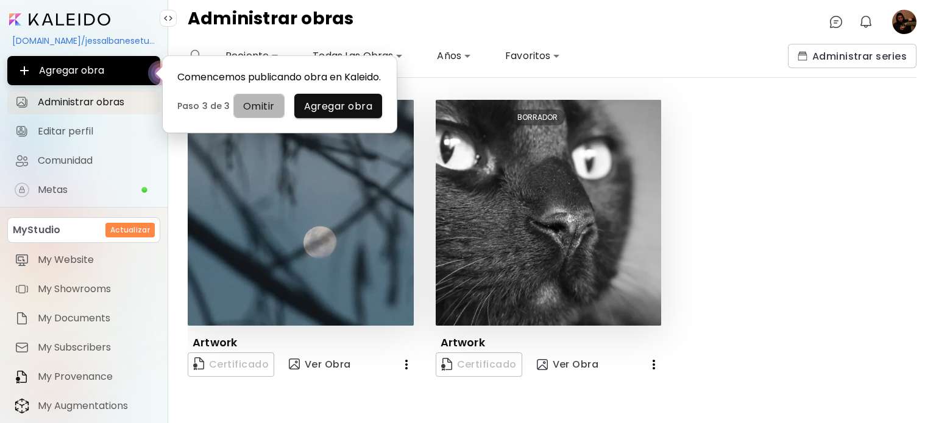
click at [254, 101] on span "Omitir" at bounding box center [259, 106] width 32 height 13
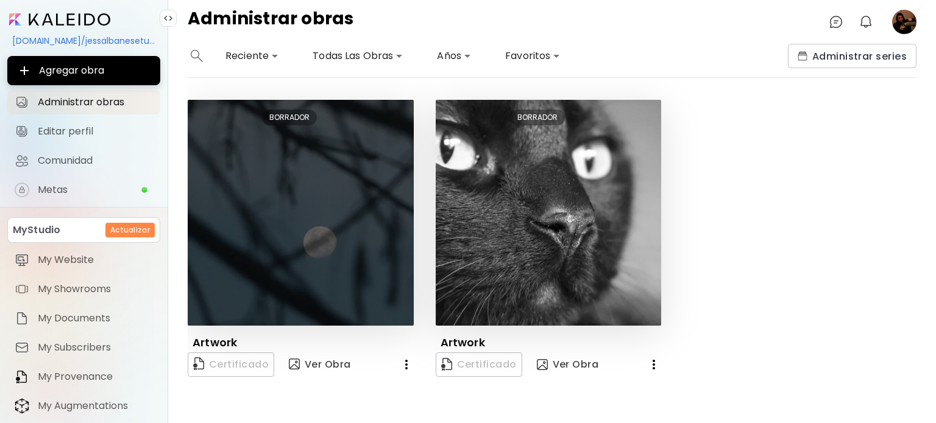
click at [279, 182] on img at bounding box center [301, 213] width 226 height 226
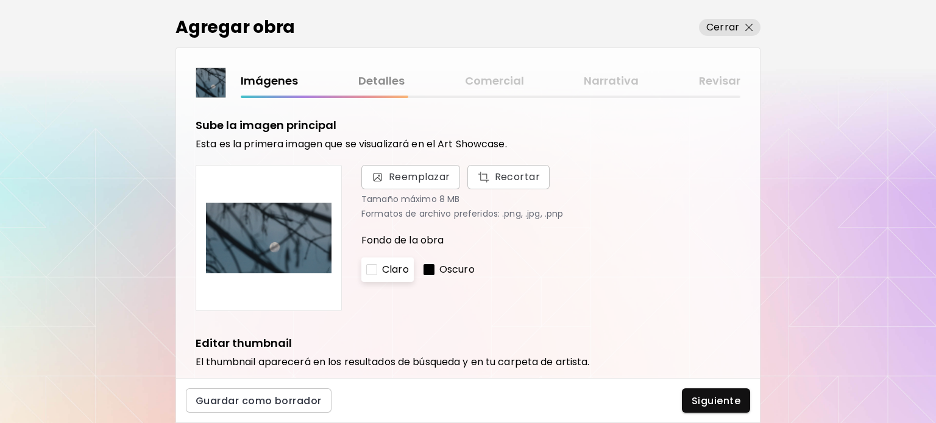
click at [270, 232] on img at bounding box center [268, 237] width 125 height 125
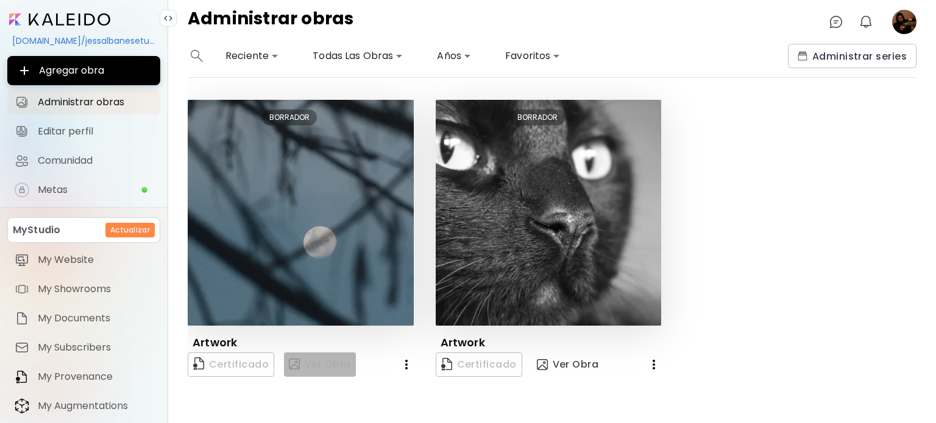
click at [330, 376] on button "Ver Obra" at bounding box center [320, 365] width 72 height 24
click at [400, 362] on icon "button" at bounding box center [406, 365] width 15 height 15
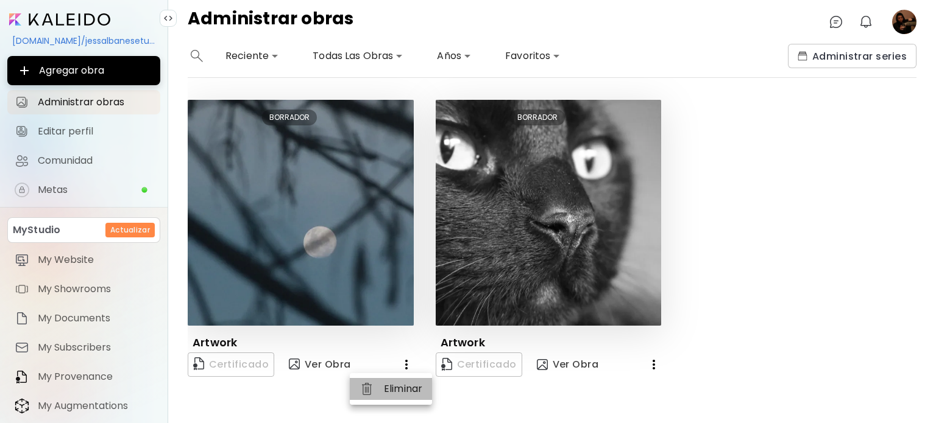
click at [392, 385] on li "Eliminar" at bounding box center [391, 389] width 82 height 22
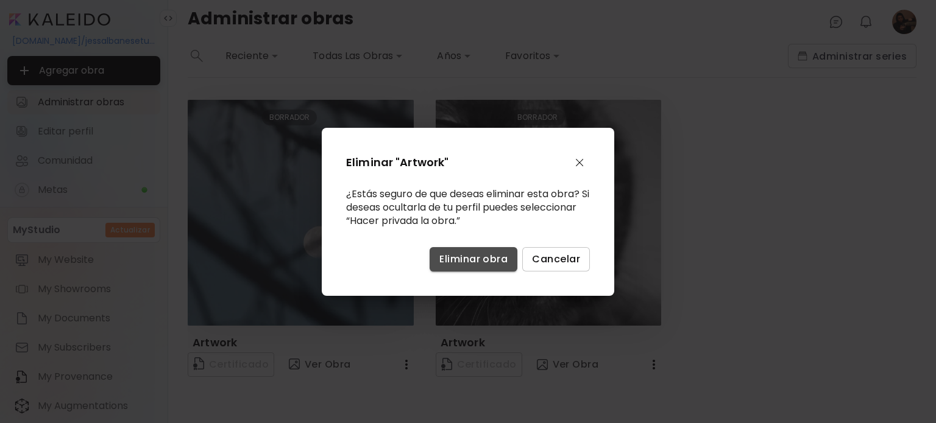
click at [456, 253] on span "Eliminar obra" at bounding box center [473, 259] width 68 height 13
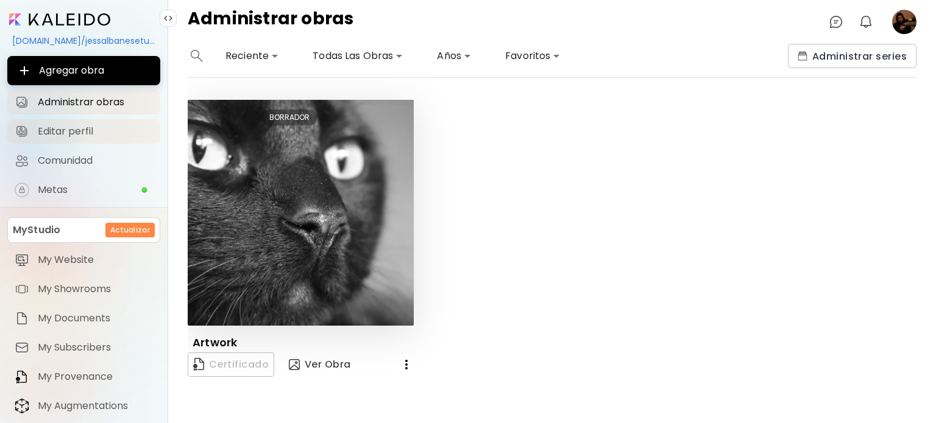
click at [114, 124] on link "Editar perfil" at bounding box center [83, 131] width 153 height 24
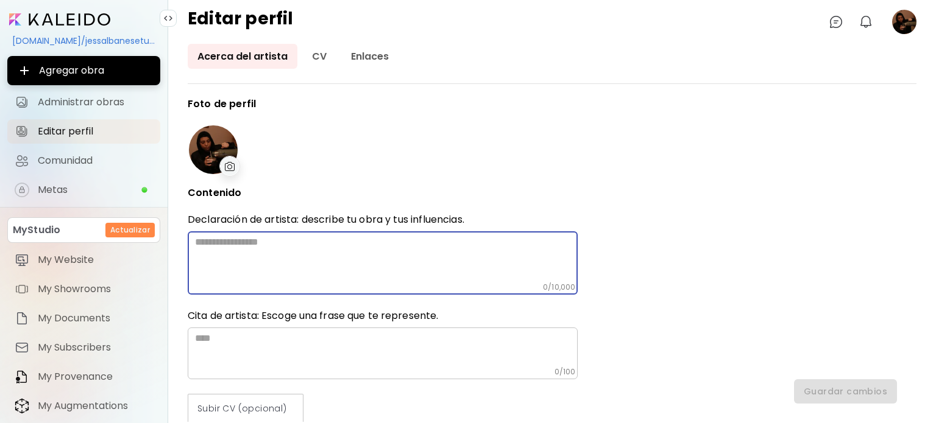
click at [347, 280] on textarea at bounding box center [386, 259] width 383 height 46
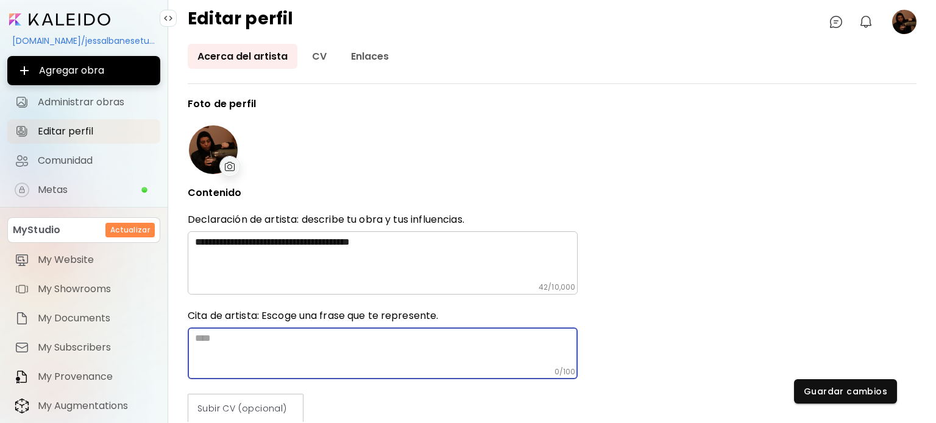
click at [336, 362] on textarea at bounding box center [386, 350] width 383 height 35
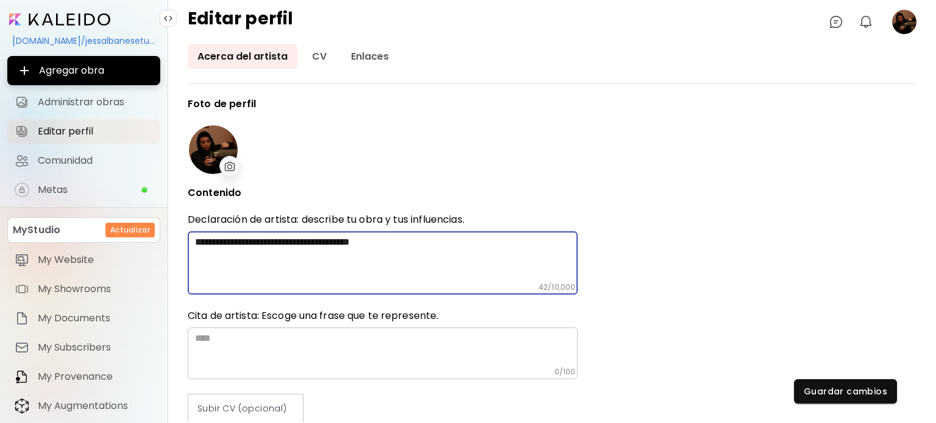
drag, startPoint x: 300, startPoint y: 243, endPoint x: 176, endPoint y: 245, distance: 123.7
click at [176, 245] on div "**********" at bounding box center [552, 234] width 768 height 380
click at [355, 249] on textarea "**********" at bounding box center [386, 259] width 383 height 46
type textarea "**********"
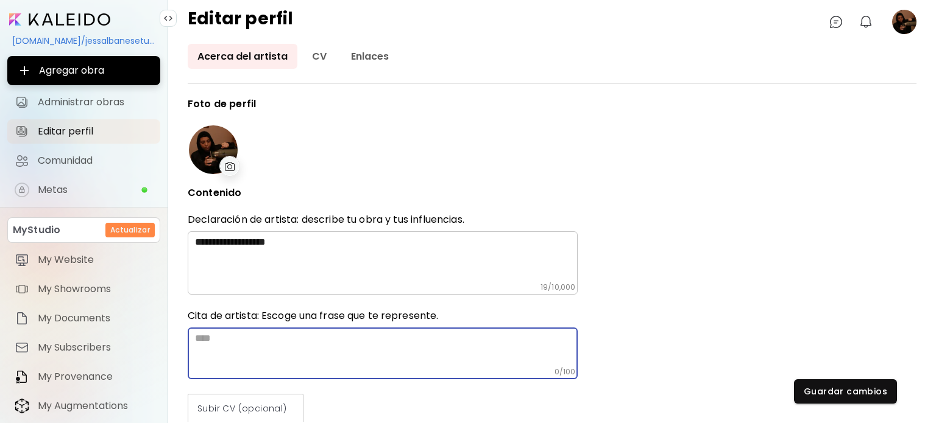
click at [286, 355] on textarea at bounding box center [386, 350] width 383 height 35
paste textarea "**********"
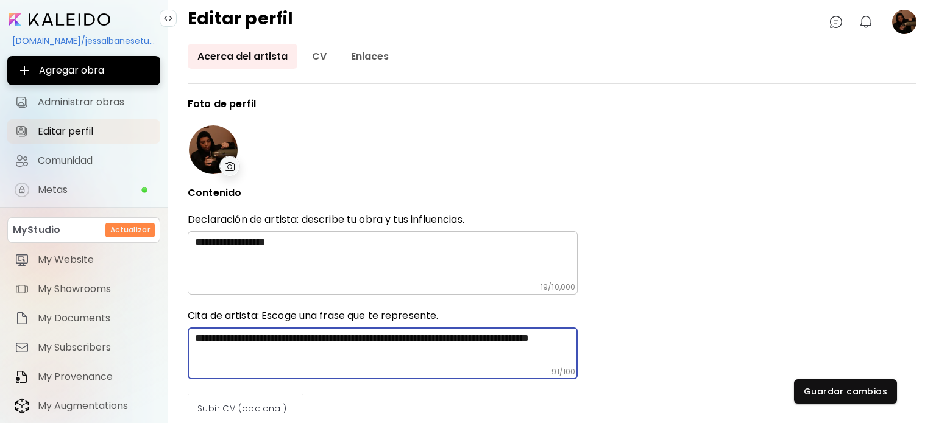
type textarea "**********"
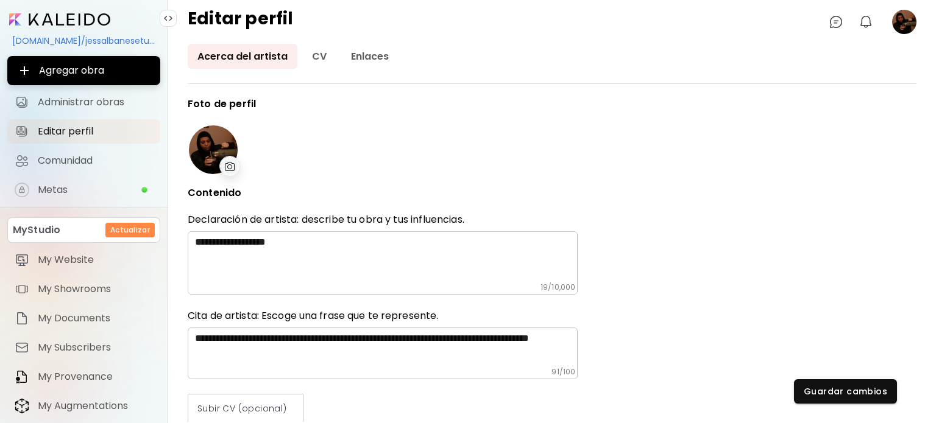
drag, startPoint x: 909, startPoint y: 177, endPoint x: 909, endPoint y: 185, distance: 7.9
click at [909, 185] on div "**********" at bounding box center [552, 260] width 729 height 323
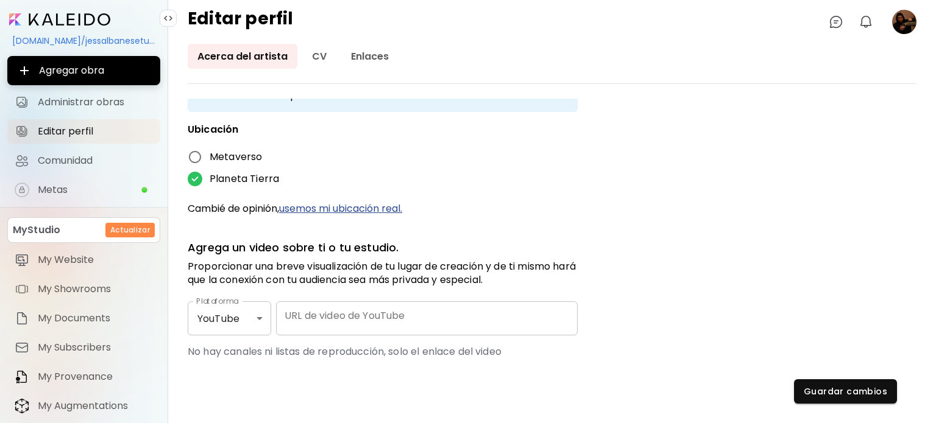
scroll to position [467, 0]
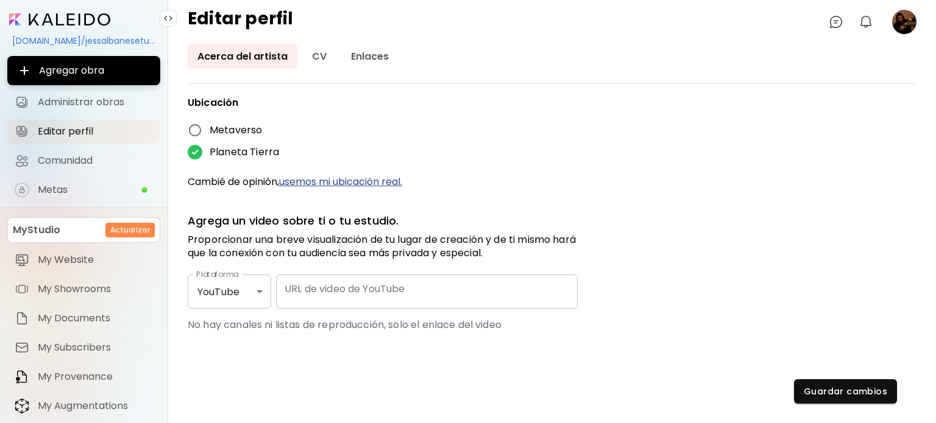
click at [375, 284] on input "URL de video de YouTube" at bounding box center [427, 292] width 302 height 34
click at [824, 389] on span "Guardar cambios" at bounding box center [844, 392] width 83 height 13
click at [828, 23] on img at bounding box center [835, 22] width 15 height 15
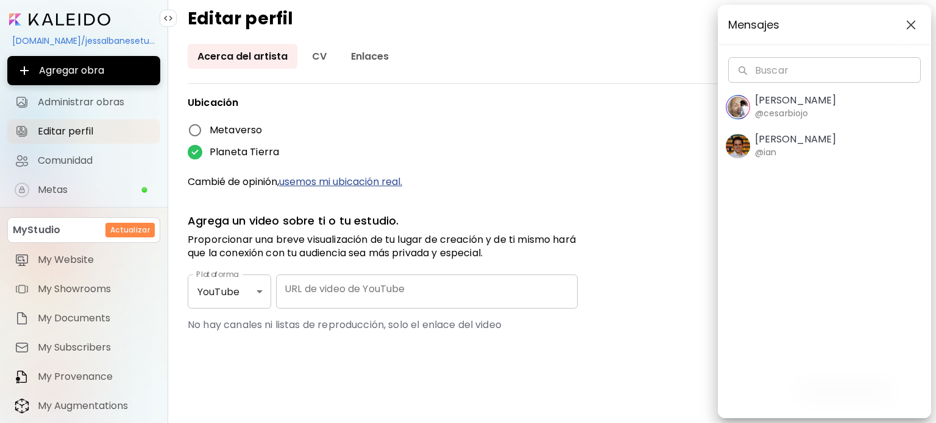
click at [906, 29] on img "button" at bounding box center [911, 25] width 10 height 10
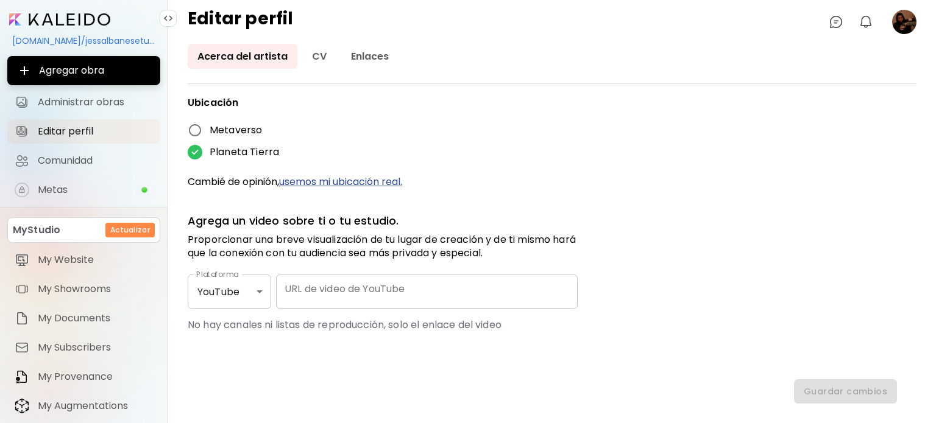
click at [909, 17] on image at bounding box center [904, 22] width 24 height 24
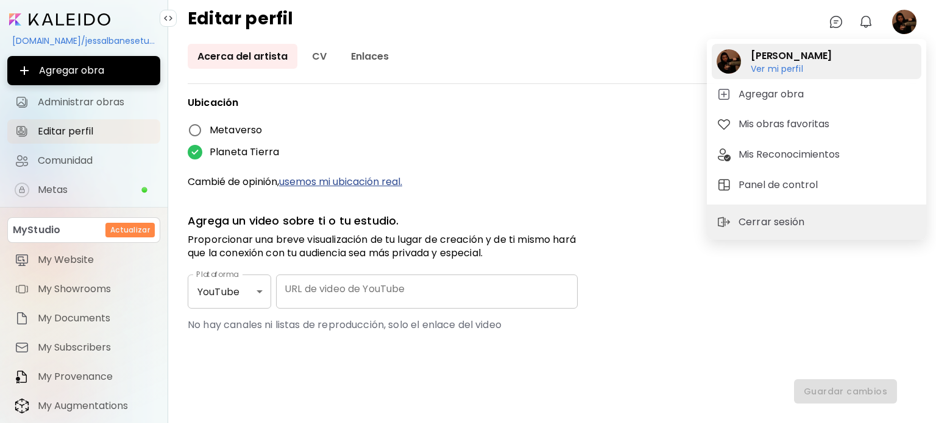
click at [775, 71] on h6 "Ver mi perfil" at bounding box center [790, 68] width 81 height 11
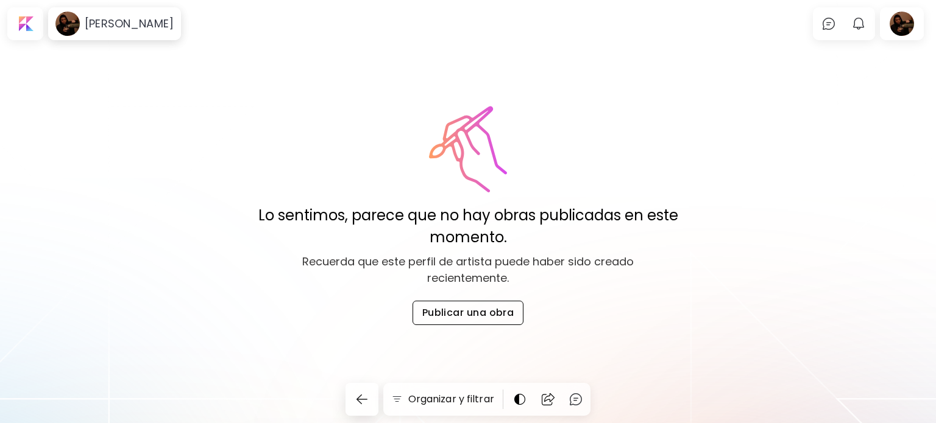
click at [472, 320] on button "Publicar una obra" at bounding box center [467, 313] width 111 height 24
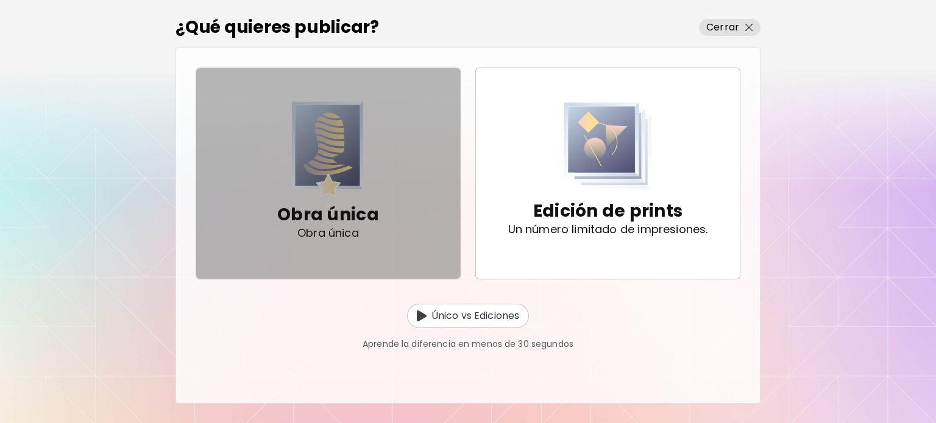
click at [361, 241] on div "Obra única Obra única" at bounding box center [328, 221] width 102 height 48
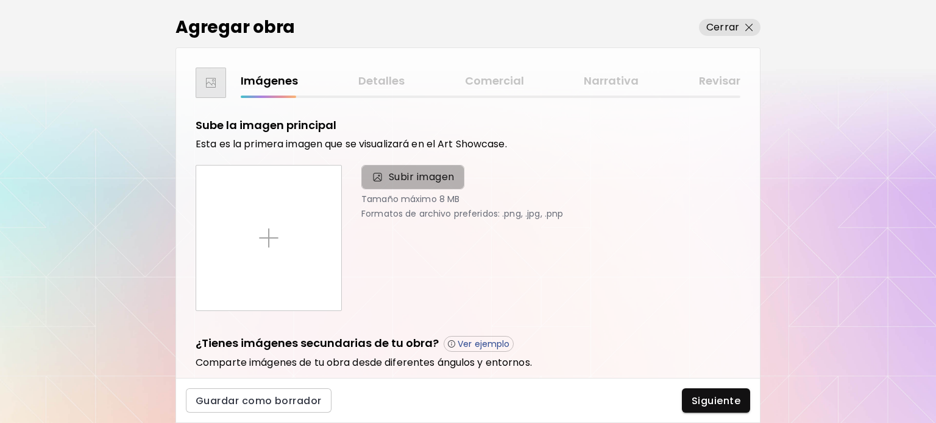
click at [390, 180] on span "Subir imagen" at bounding box center [422, 177] width 66 height 15
click at [0, 0] on input "Subir imagen" at bounding box center [0, 0] width 0 height 0
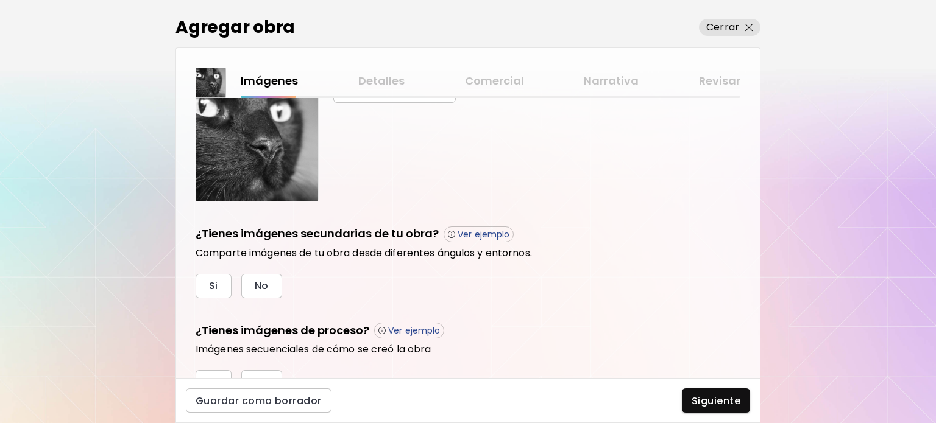
scroll to position [363, 0]
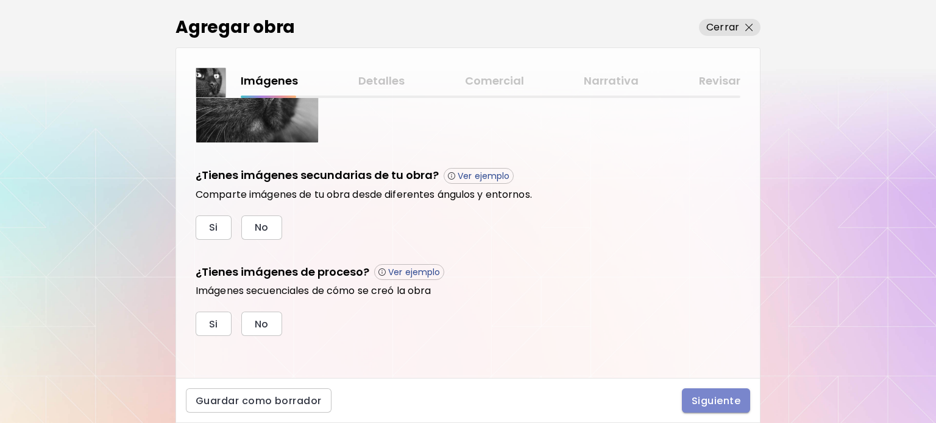
click at [709, 390] on button "Siguiente" at bounding box center [716, 401] width 68 height 24
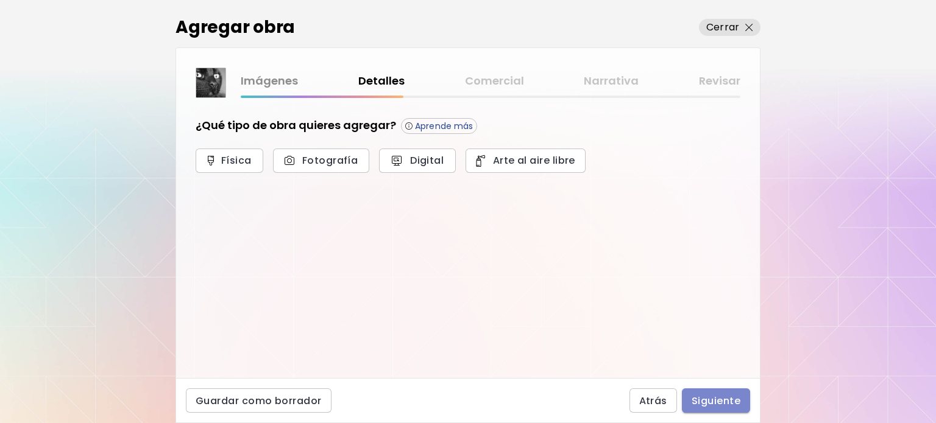
click at [714, 405] on span "Siguiente" at bounding box center [715, 401] width 49 height 13
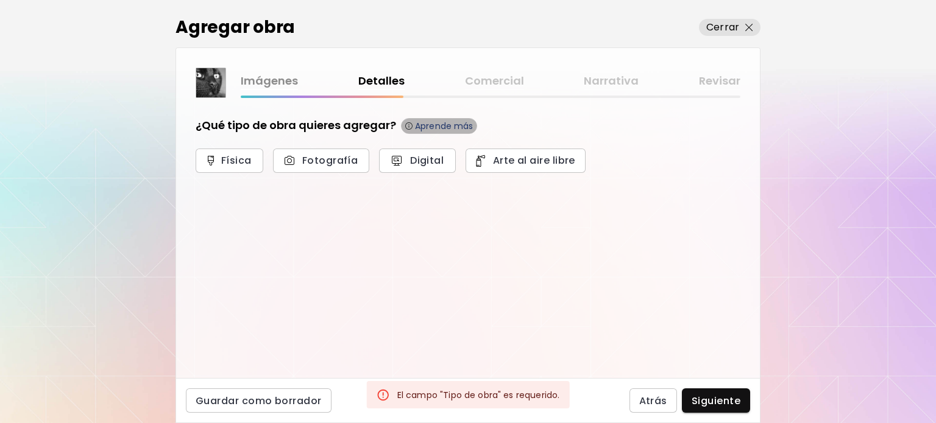
click at [415, 123] on p "Aprende más" at bounding box center [444, 126] width 58 height 11
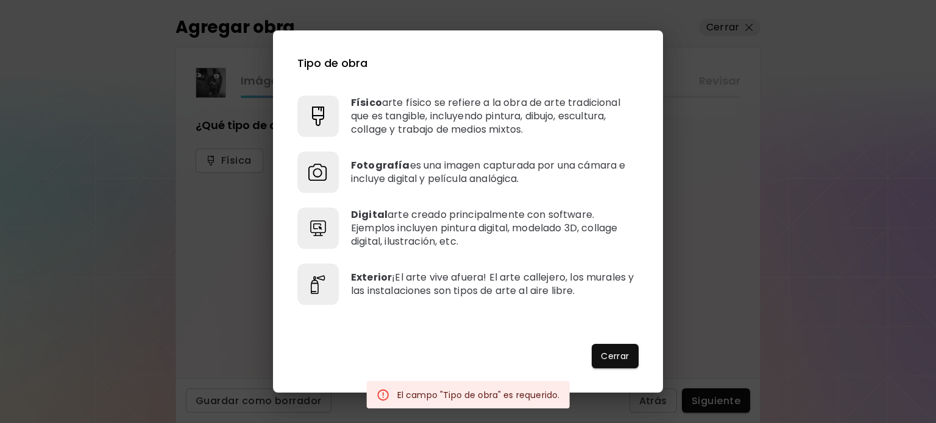
click at [322, 173] on img at bounding box center [317, 172] width 19 height 19
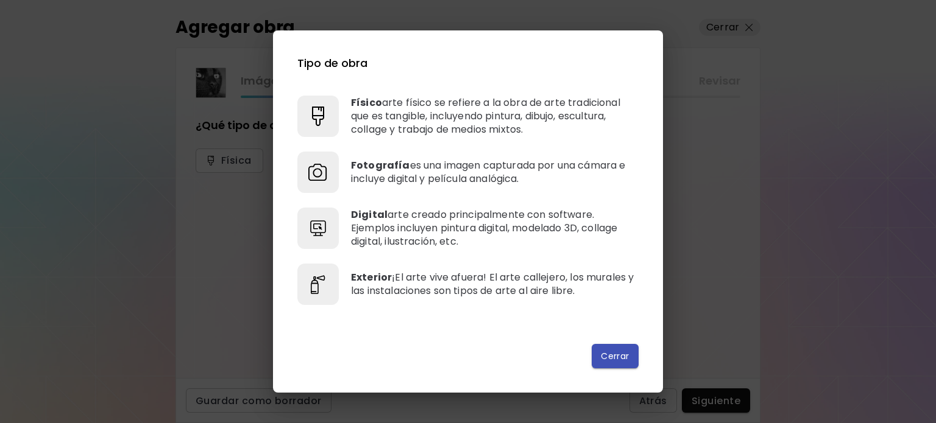
click at [610, 353] on span "Cerrar" at bounding box center [614, 356] width 27 height 13
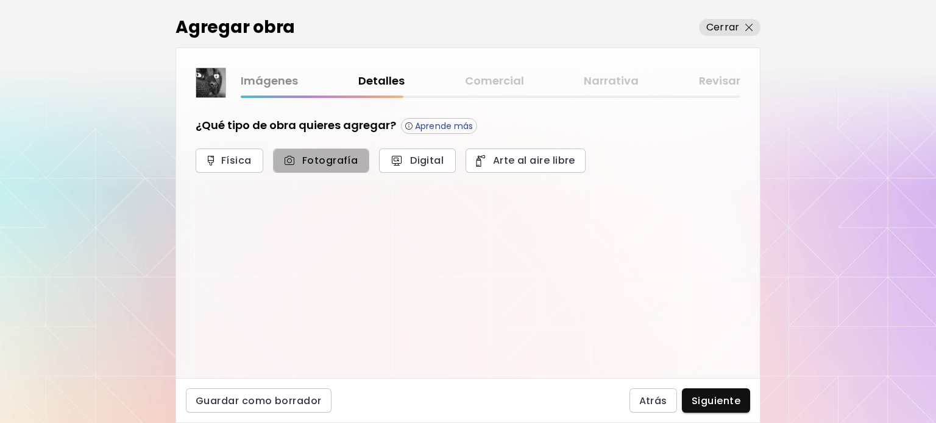
click at [345, 152] on button "Fotografía" at bounding box center [321, 161] width 96 height 24
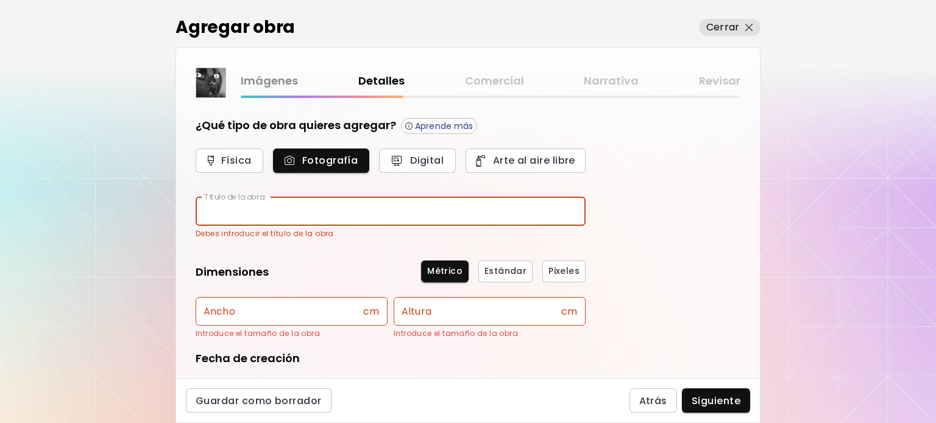
click at [295, 208] on input "text" at bounding box center [391, 211] width 390 height 29
type input "**********"
click at [500, 273] on span "Estándar" at bounding box center [505, 271] width 42 height 13
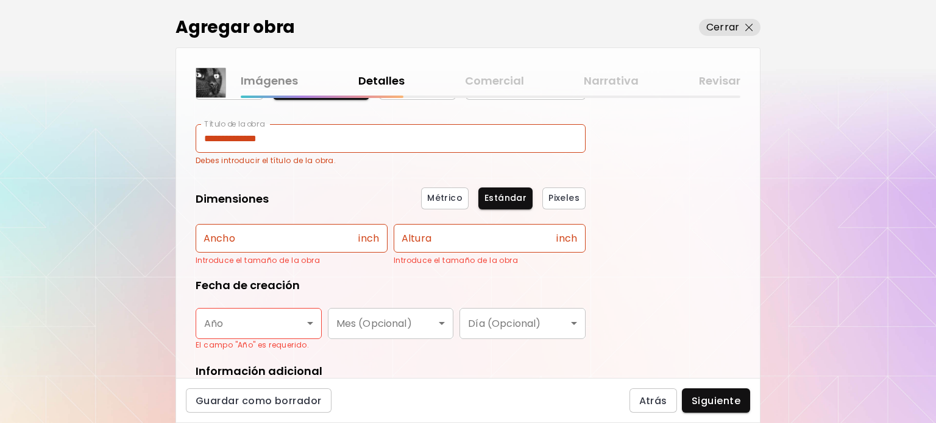
scroll to position [74, 0]
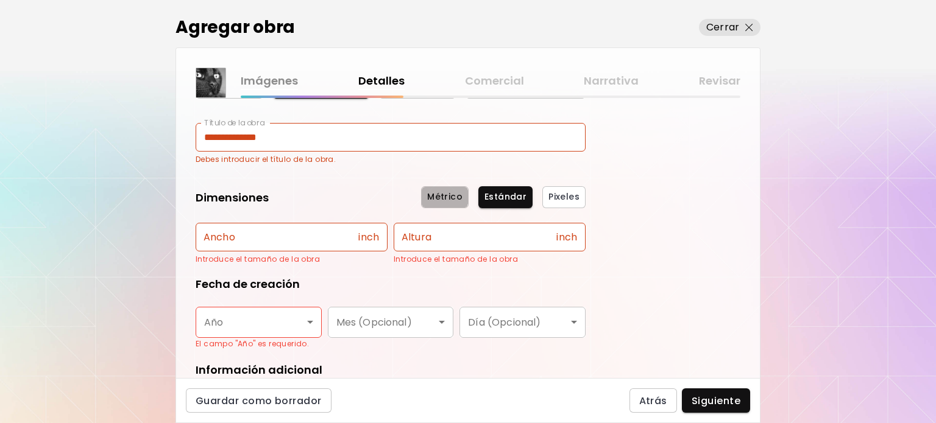
click at [441, 196] on span "Métrico" at bounding box center [444, 197] width 35 height 13
click at [496, 195] on span "Estándar" at bounding box center [505, 197] width 42 height 13
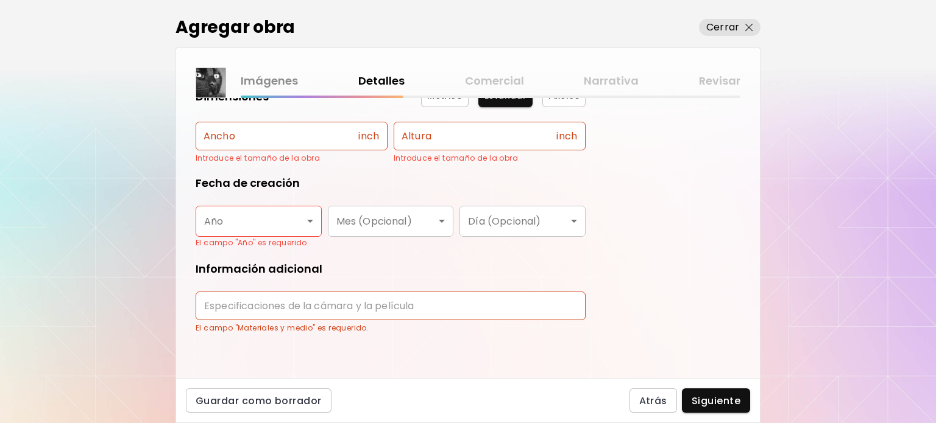
scroll to position [178, 0]
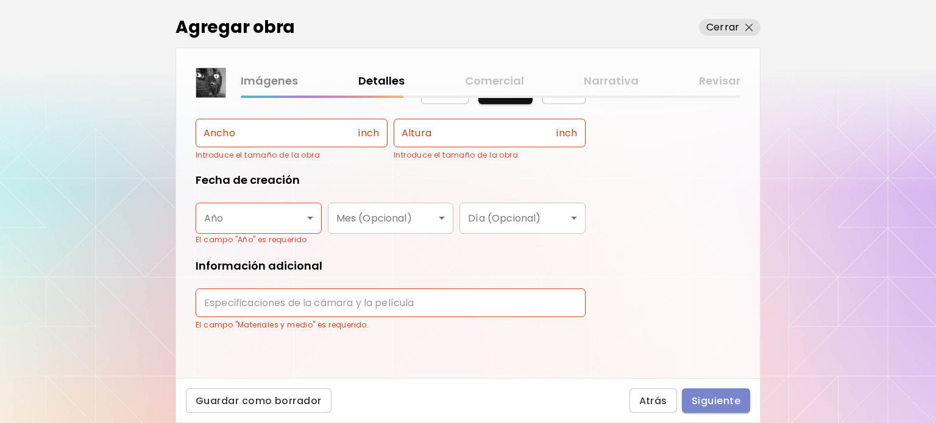
click at [725, 401] on span "Siguiente" at bounding box center [715, 401] width 49 height 13
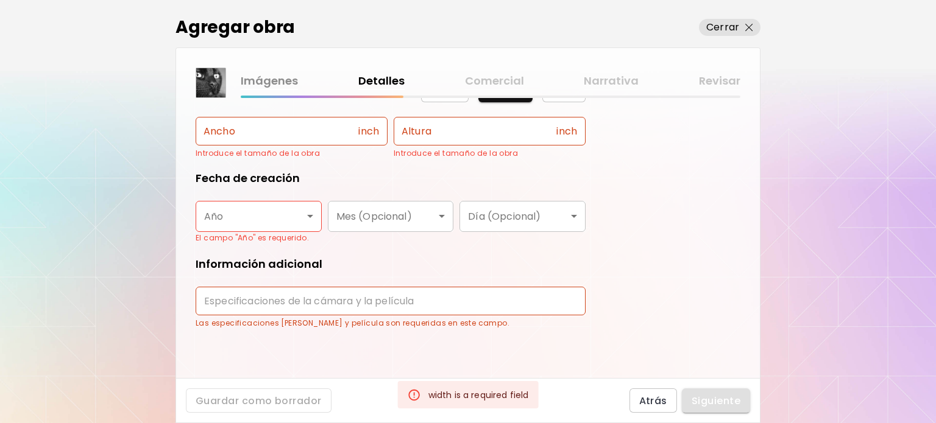
scroll to position [164, 0]
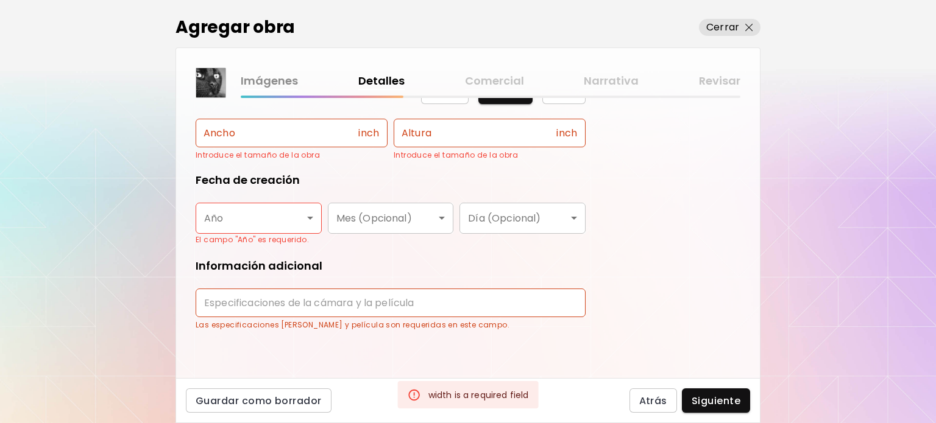
click at [241, 228] on body "**********" at bounding box center [468, 211] width 936 height 423
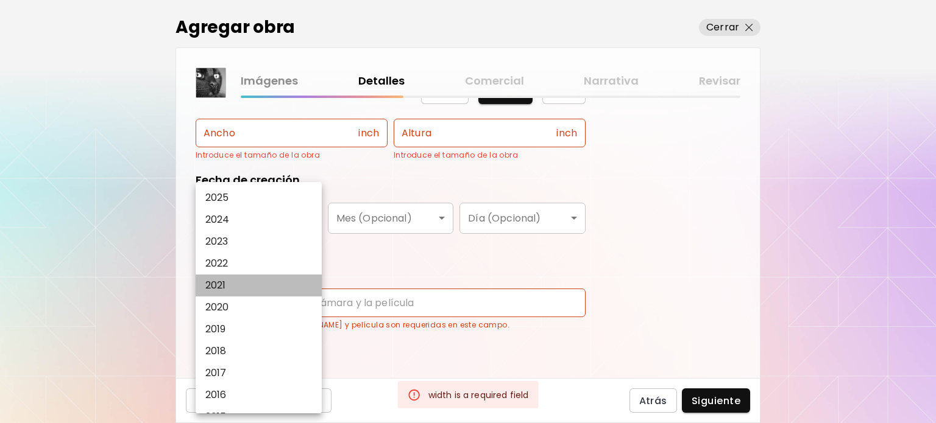
click at [223, 284] on p "2021" at bounding box center [215, 285] width 21 height 15
type input "****"
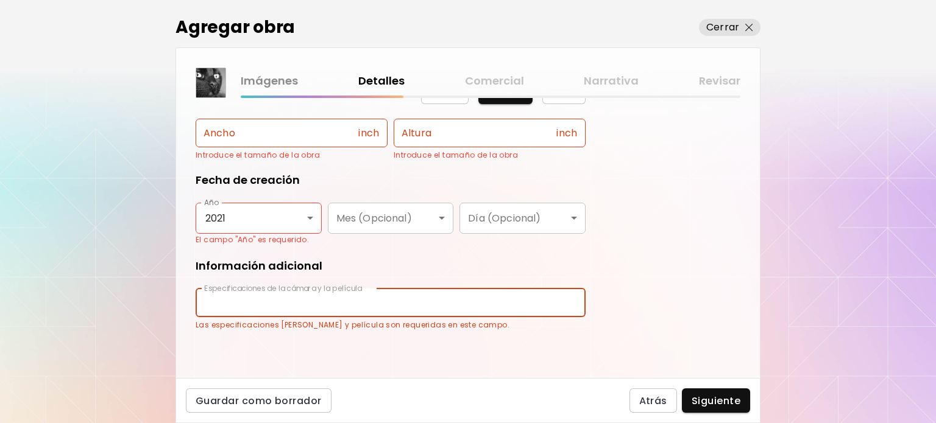
click at [280, 306] on input "text" at bounding box center [391, 303] width 390 height 29
type input "**********"
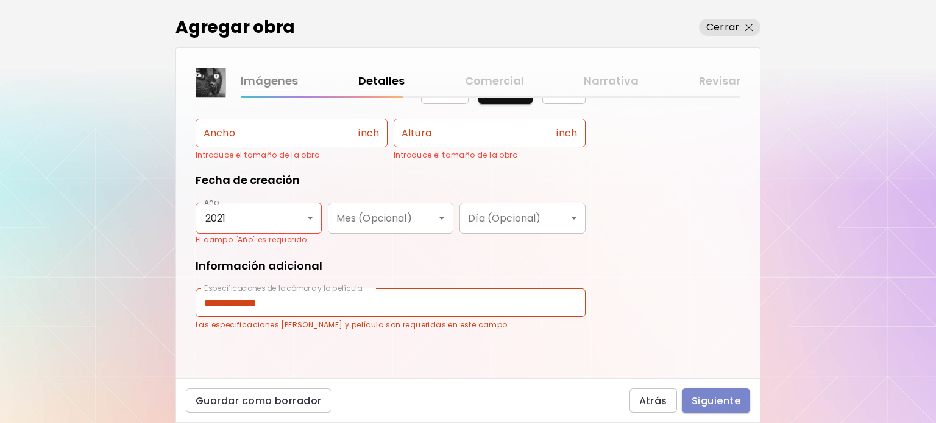
click at [712, 392] on button "Siguiente" at bounding box center [716, 401] width 68 height 24
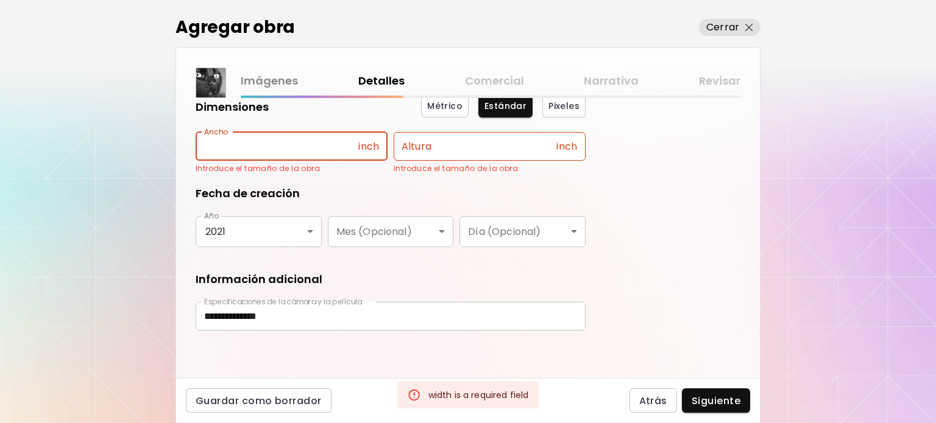
click at [322, 147] on input "text" at bounding box center [277, 146] width 163 height 29
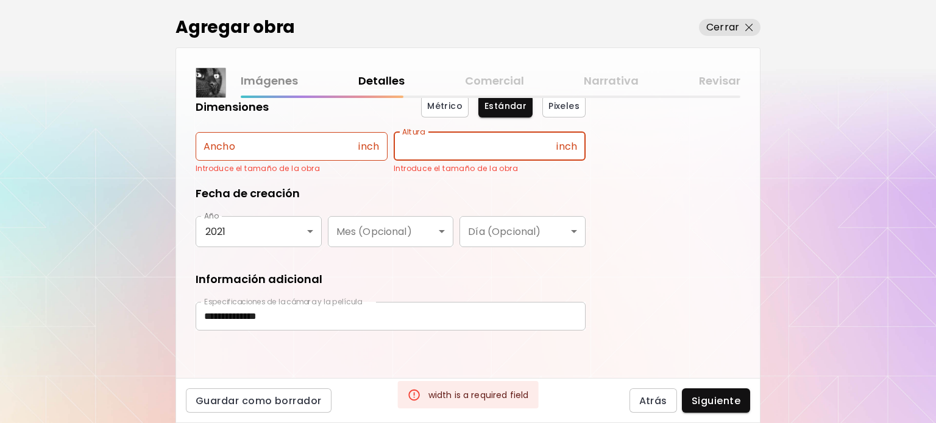
click at [455, 150] on input "text" at bounding box center [475, 146] width 163 height 29
click at [215, 90] on img at bounding box center [210, 82] width 29 height 29
click at [568, 97] on button "Pixeles" at bounding box center [563, 107] width 43 height 22
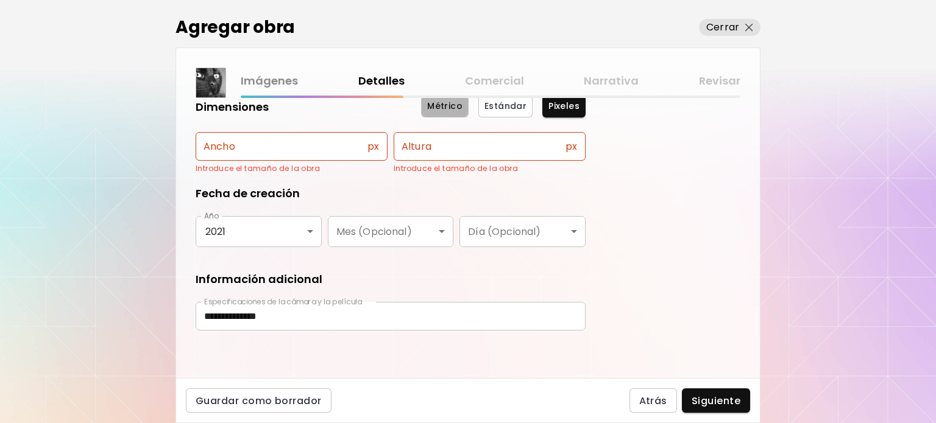
click at [436, 109] on span "Métrico" at bounding box center [444, 106] width 35 height 13
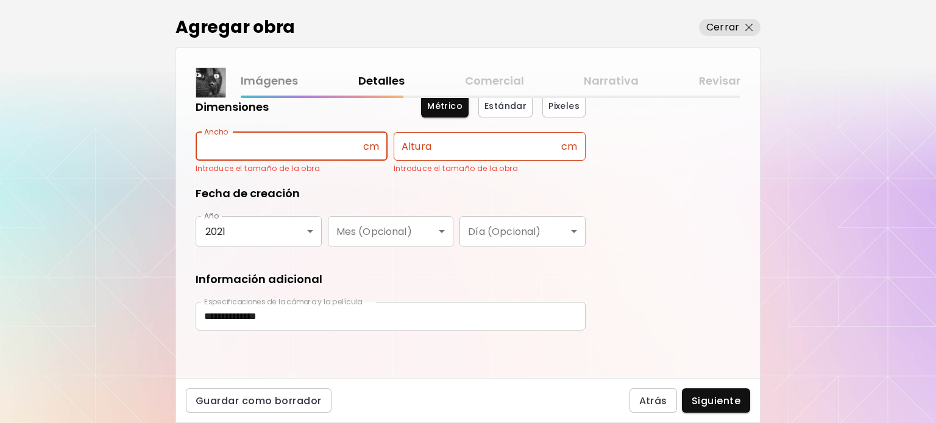
click at [316, 148] on input "text" at bounding box center [280, 146] width 168 height 29
click at [207, 93] on img at bounding box center [210, 82] width 29 height 29
click at [290, 153] on input "text" at bounding box center [280, 146] width 168 height 29
type input "*****"
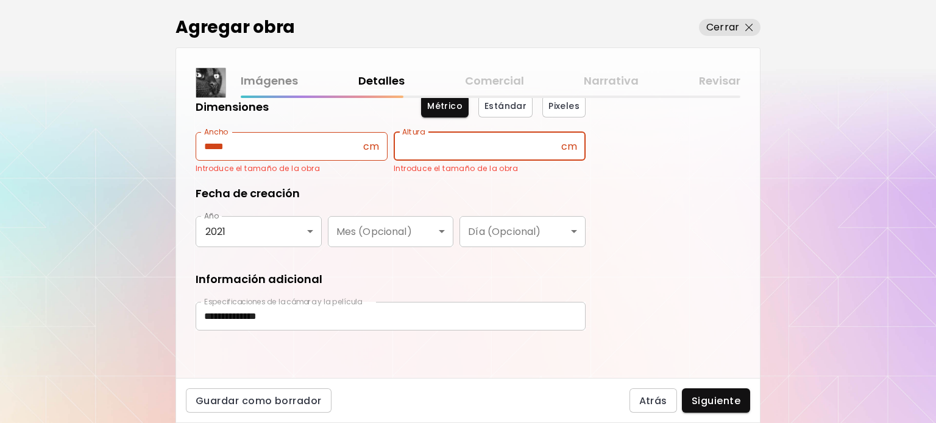
click at [470, 149] on input "text" at bounding box center [478, 146] width 168 height 29
type input "*****"
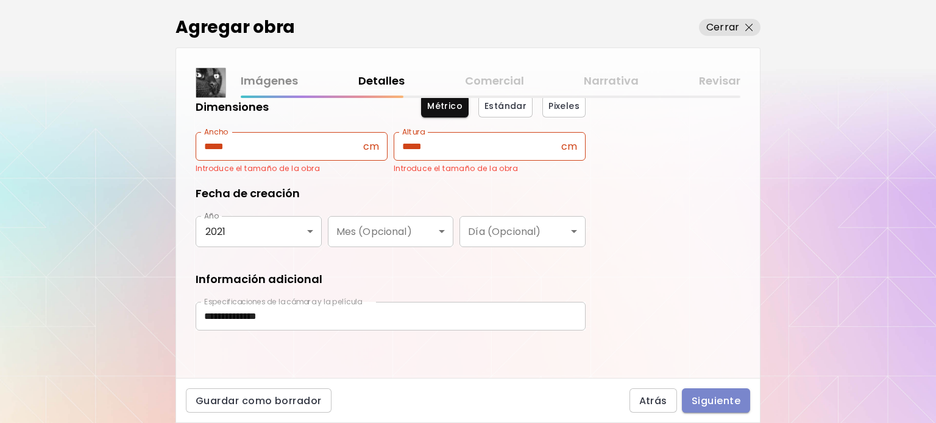
click at [704, 404] on span "Siguiente" at bounding box center [715, 401] width 49 height 13
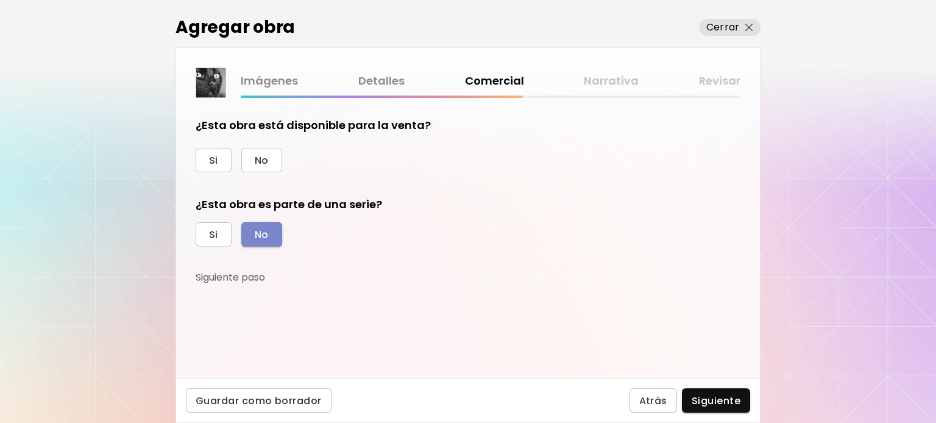
click at [280, 233] on button "No" at bounding box center [261, 234] width 41 height 24
click at [266, 163] on span "No" at bounding box center [262, 160] width 14 height 13
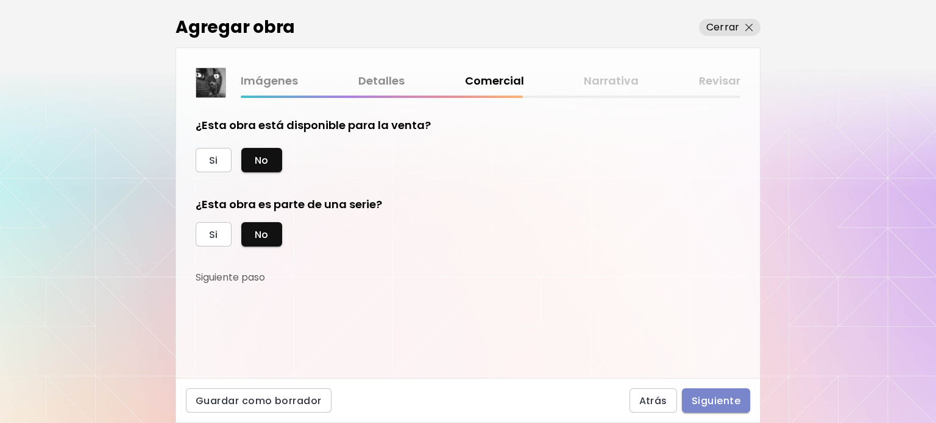
click at [719, 404] on span "Siguiente" at bounding box center [715, 401] width 49 height 13
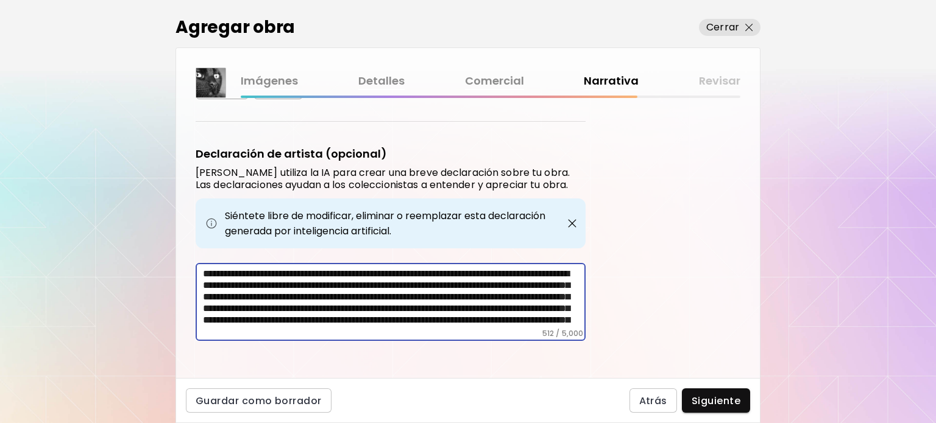
scroll to position [32, 0]
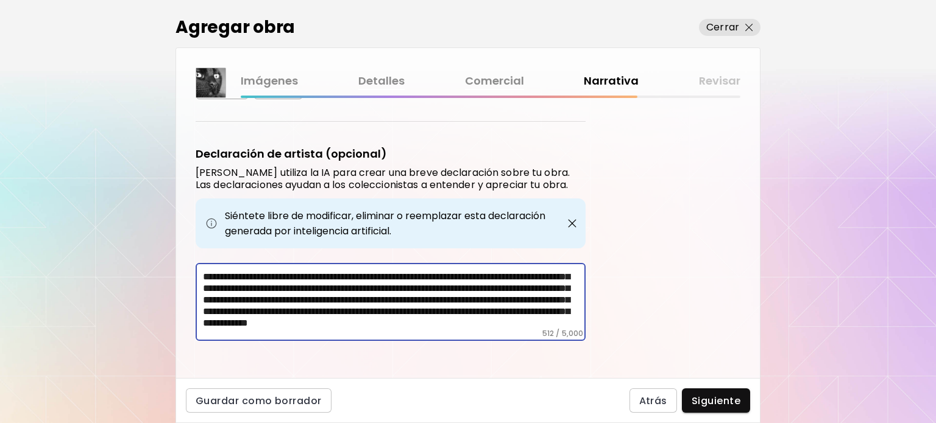
drag, startPoint x: 490, startPoint y: 282, endPoint x: 596, endPoint y: 386, distance: 148.6
click at [596, 386] on div "Agregar obra Cerrar Imágenes Detalles Comercial Narrativa Revisar Etiquetas de …" at bounding box center [467, 211] width 585 height 423
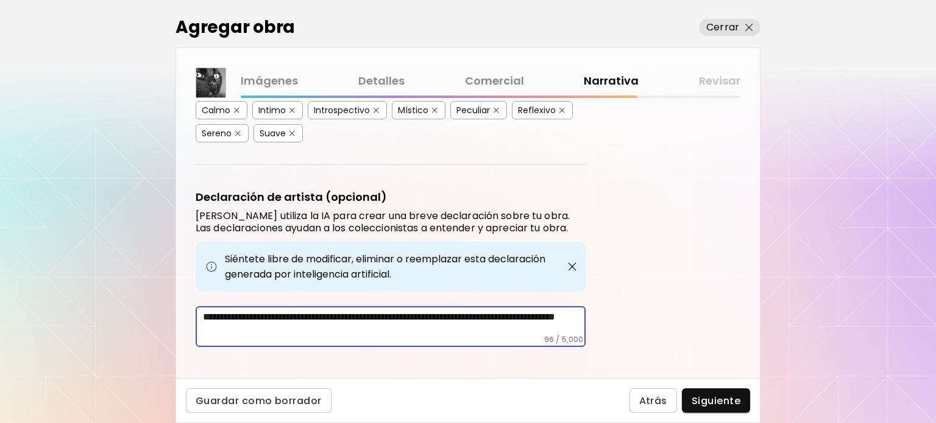
scroll to position [326, 0]
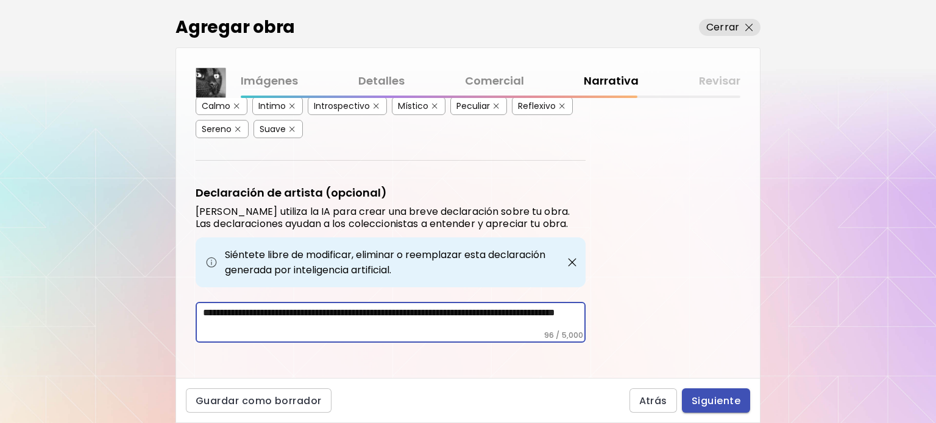
type textarea "**********"
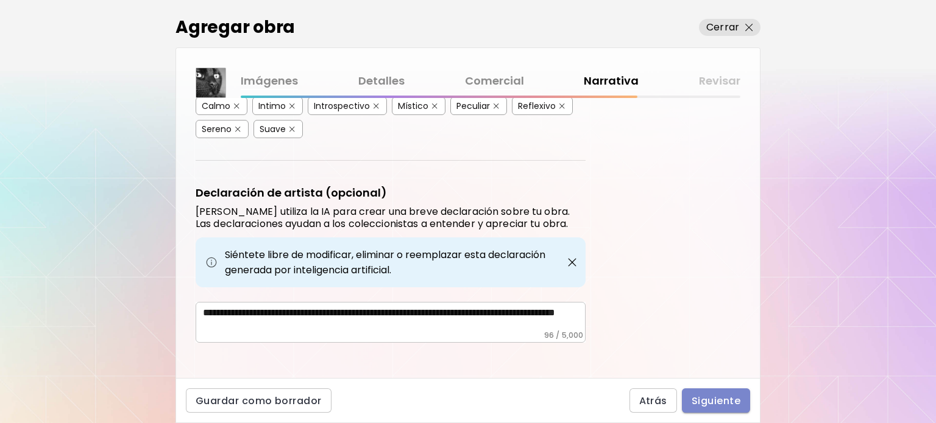
click at [732, 399] on span "Siguiente" at bounding box center [715, 401] width 49 height 13
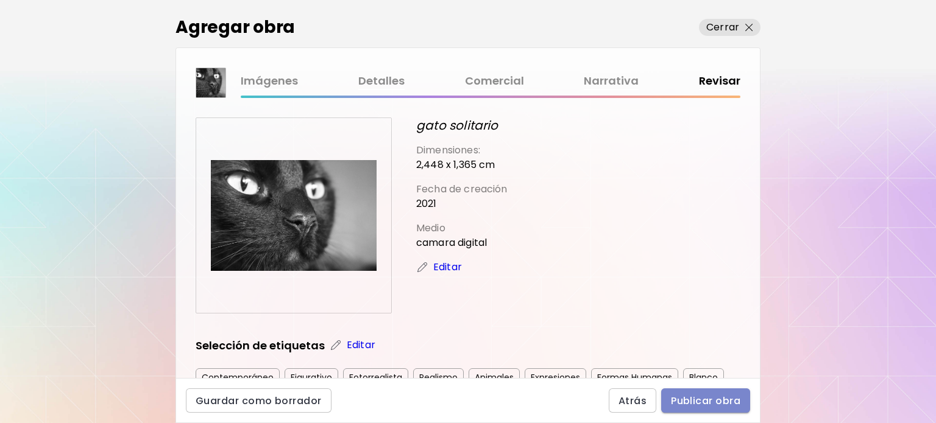
click at [732, 399] on span "Publicar obra" at bounding box center [705, 401] width 69 height 13
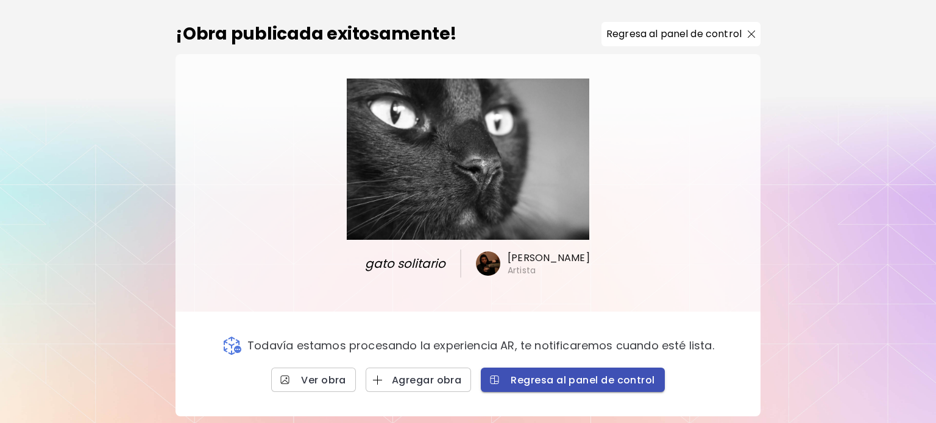
click at [643, 380] on span "Regresa al panel de control" at bounding box center [572, 380] width 164 height 13
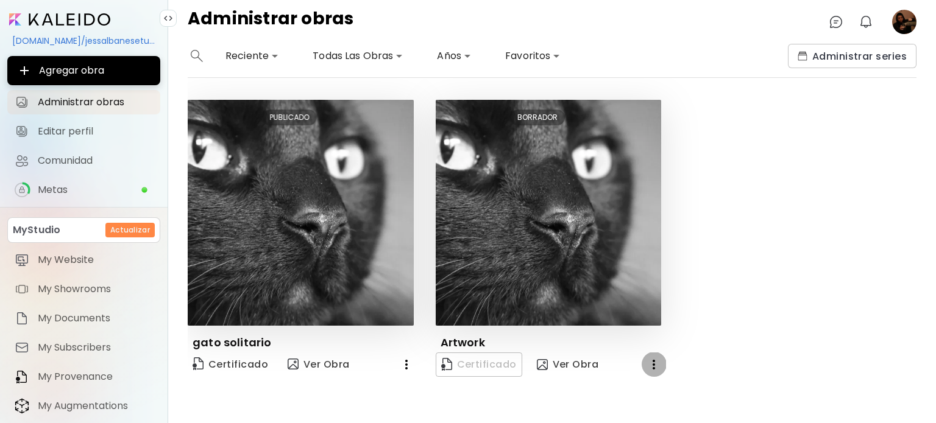
click at [653, 365] on icon "button" at bounding box center [653, 365] width 2 height 10
click at [636, 391] on li "Eliminar" at bounding box center [623, 389] width 82 height 22
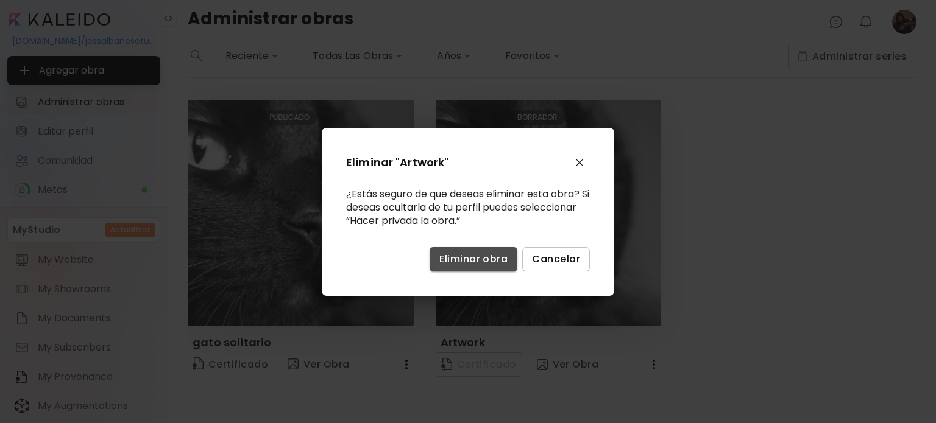
click at [468, 255] on span "Eliminar obra" at bounding box center [473, 259] width 68 height 13
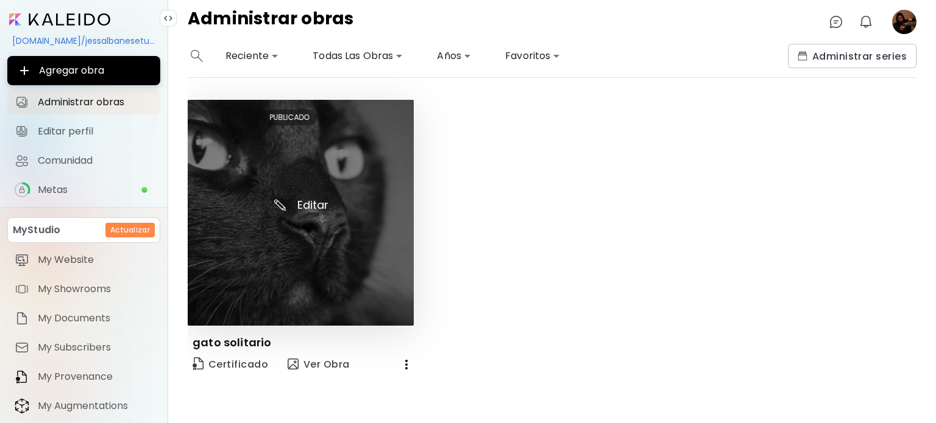
click at [364, 239] on img at bounding box center [301, 213] width 226 height 226
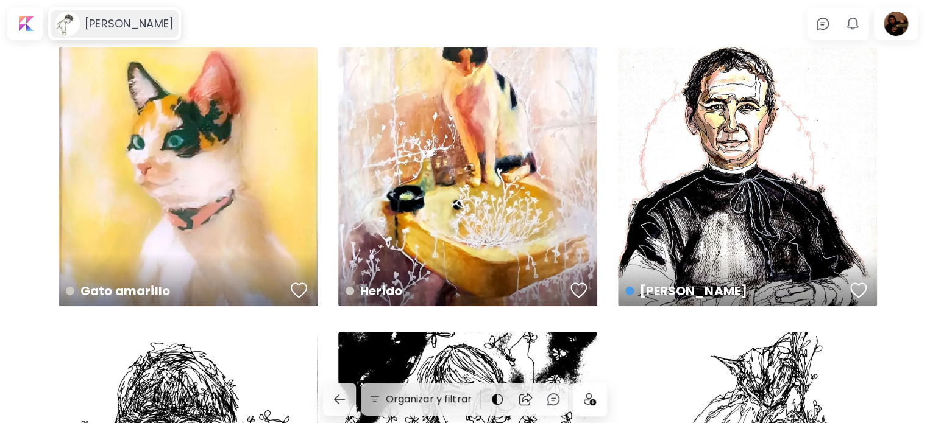
click at [141, 27] on h6 "[PERSON_NAME]" at bounding box center [129, 23] width 89 height 15
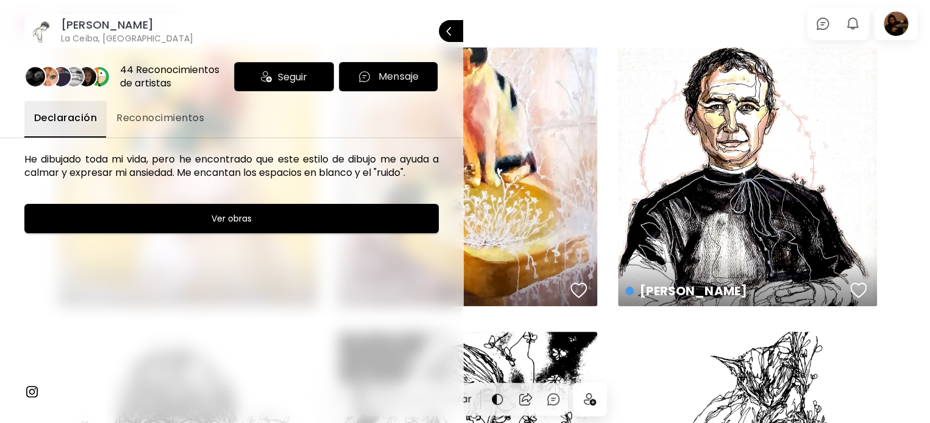
click at [307, 87] on div "Seguir" at bounding box center [284, 76] width 100 height 29
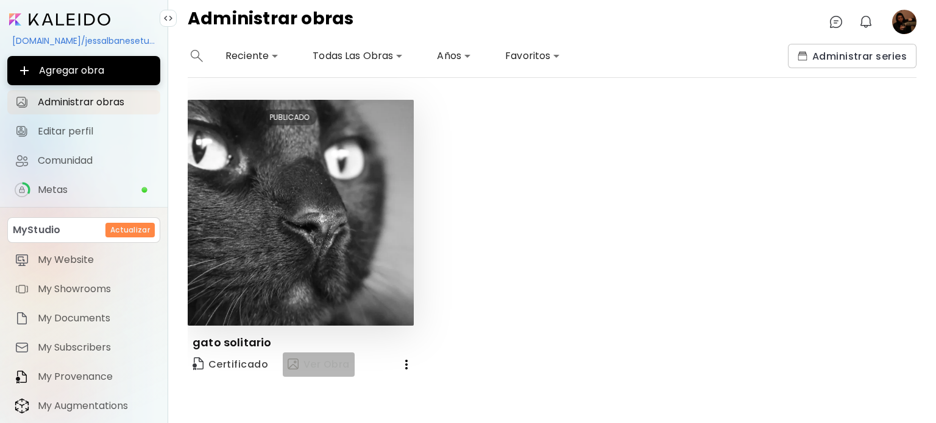
click at [334, 358] on span "Ver Obra" at bounding box center [319, 365] width 62 height 15
click at [901, 25] on image at bounding box center [904, 22] width 24 height 24
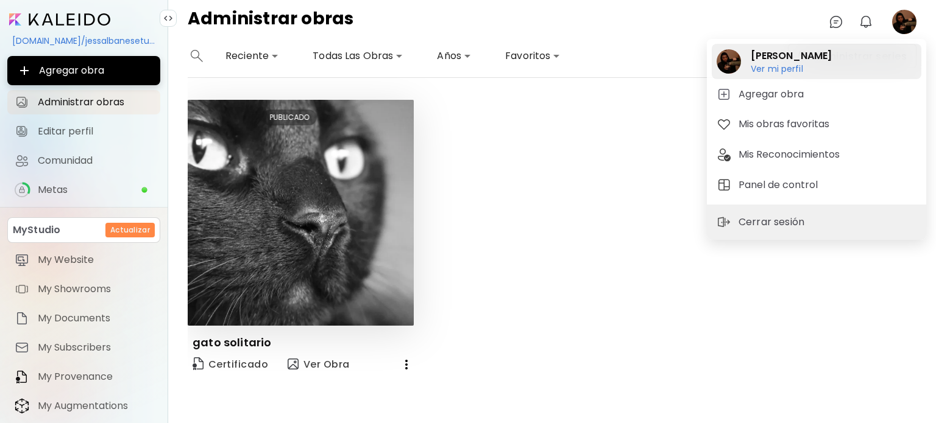
click at [783, 71] on h6 "Ver mi perfil" at bounding box center [790, 68] width 81 height 11
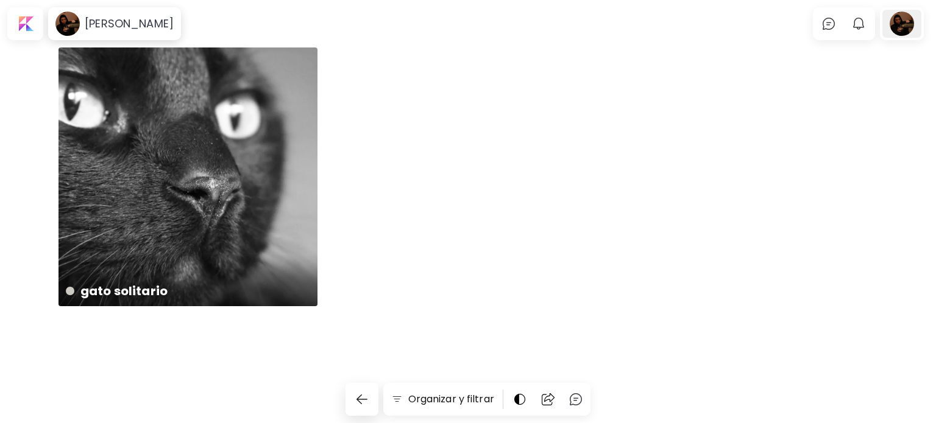
click at [897, 26] on div at bounding box center [901, 24] width 39 height 28
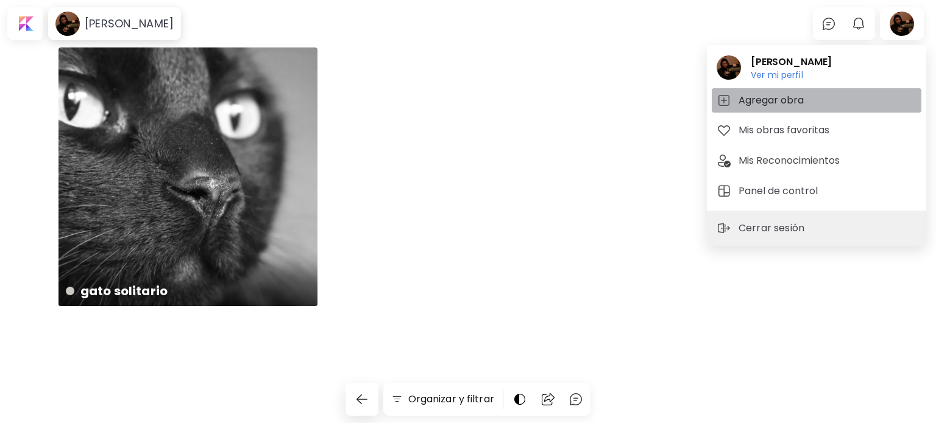
click at [765, 99] on h5 "Agregar obra" at bounding box center [772, 100] width 69 height 15
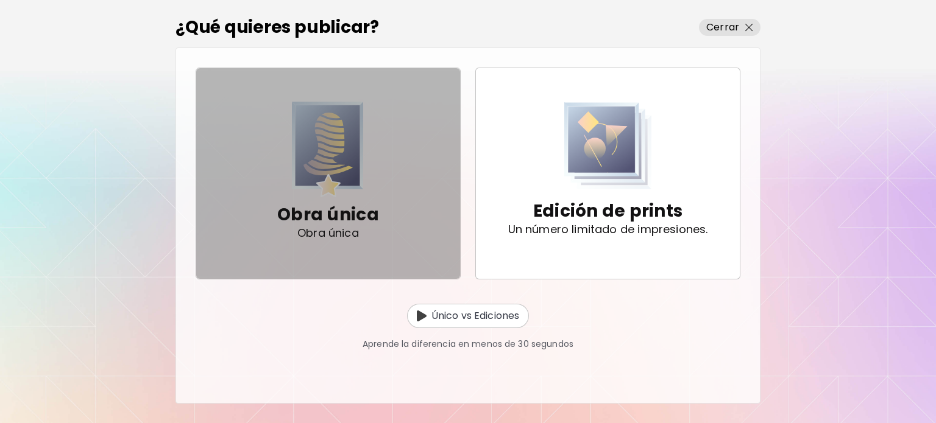
click at [361, 180] on img "button" at bounding box center [328, 150] width 72 height 96
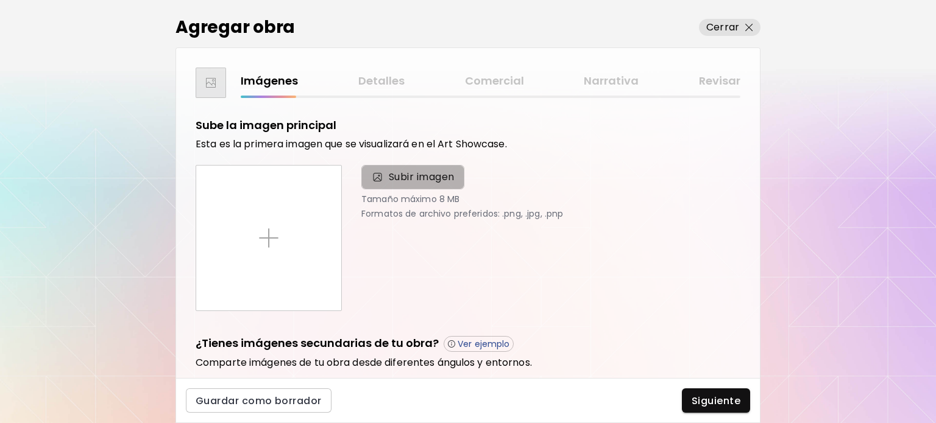
click at [389, 180] on span "Subir imagen" at bounding box center [422, 177] width 66 height 15
click at [0, 0] on input "Subir imagen" at bounding box center [0, 0] width 0 height 0
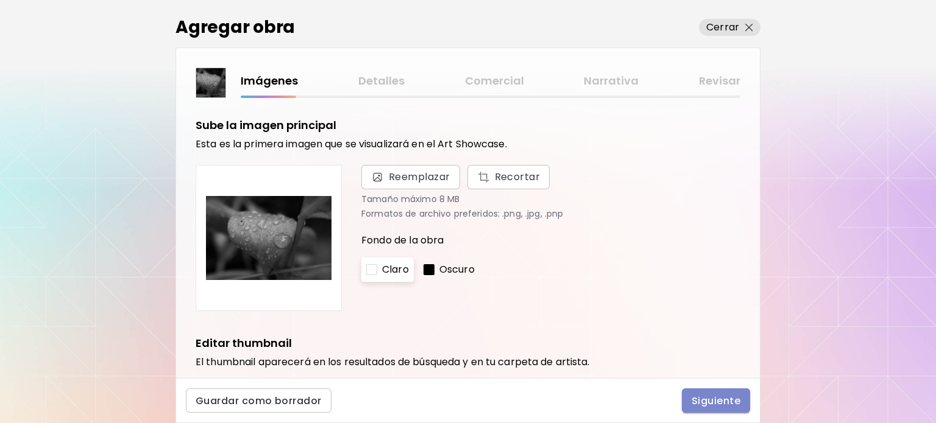
click at [697, 404] on span "Siguiente" at bounding box center [715, 401] width 49 height 13
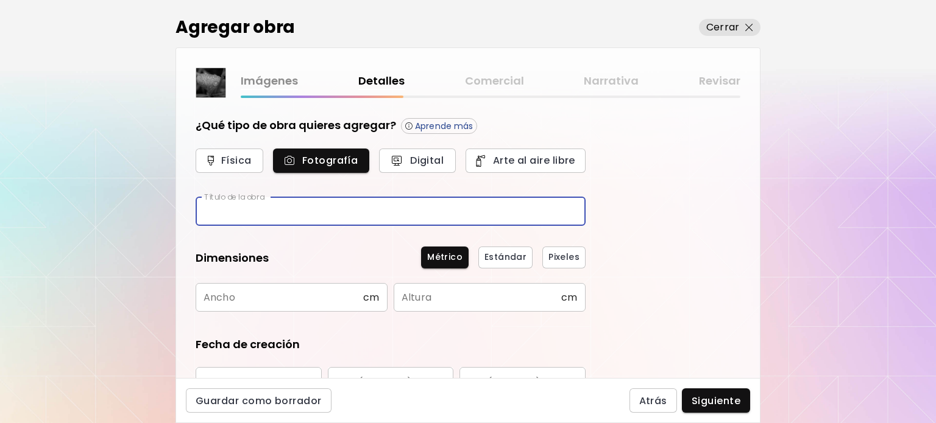
click at [414, 208] on input "text" at bounding box center [391, 211] width 390 height 29
type input "********"
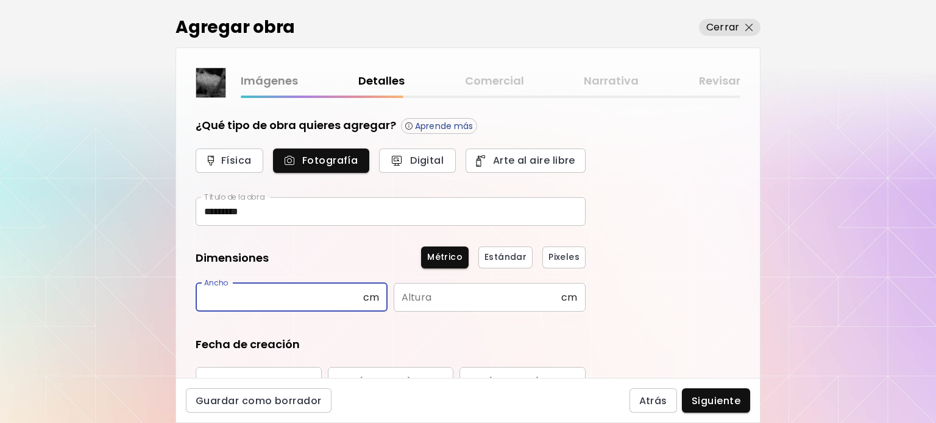
click at [247, 291] on input "text" at bounding box center [280, 297] width 168 height 29
type input "*****"
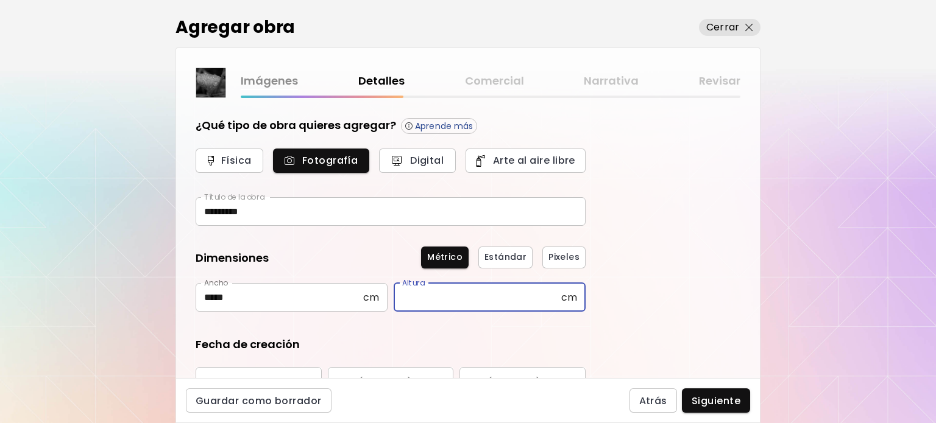
click at [434, 301] on input "text" at bounding box center [478, 297] width 168 height 29
type input "*****"
drag, startPoint x: 752, startPoint y: 152, endPoint x: 756, endPoint y: 163, distance: 11.0
click at [756, 163] on div "¿Qué tipo de obra quieres agregar? Aprende más Física Fotografía Digital Arte a…" at bounding box center [468, 238] width 584 height 280
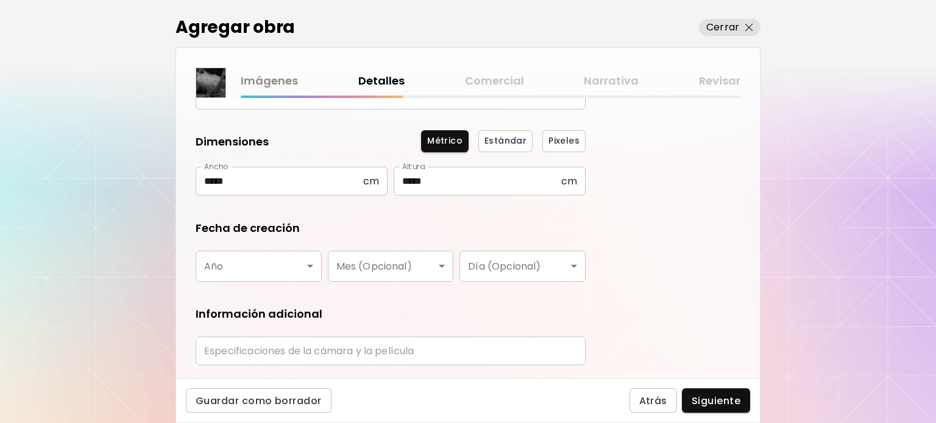
scroll to position [117, 0]
click at [255, 270] on body "kaleido.art/jessalbanesetucker Agregar obra Administrar obras Editar perfil My …" at bounding box center [468, 211] width 936 height 423
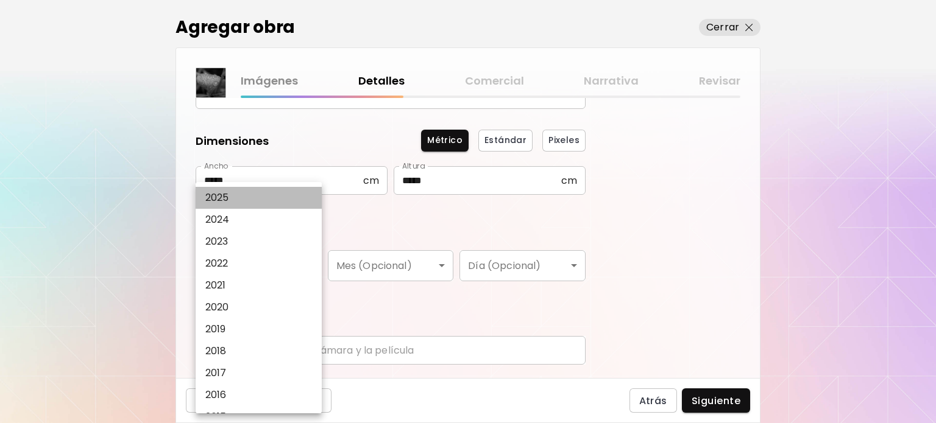
click at [223, 196] on p "2025" at bounding box center [217, 198] width 24 height 15
type input "****"
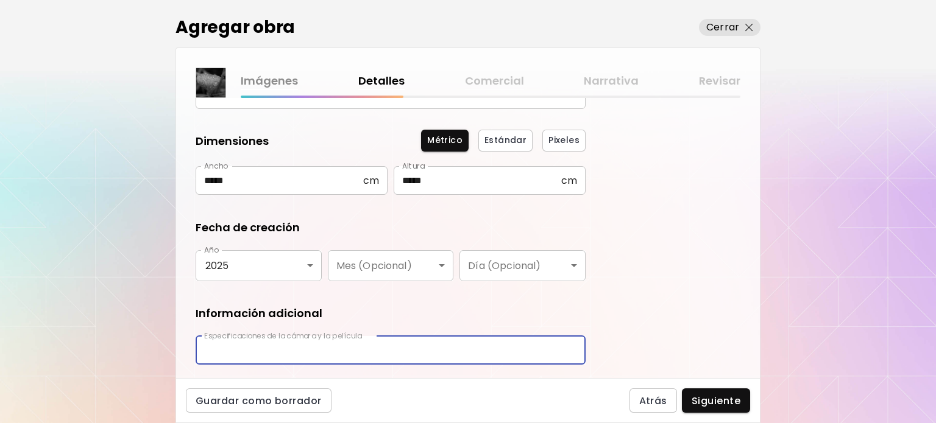
click at [423, 358] on input "text" at bounding box center [391, 350] width 390 height 29
type input "*"
type input "*******"
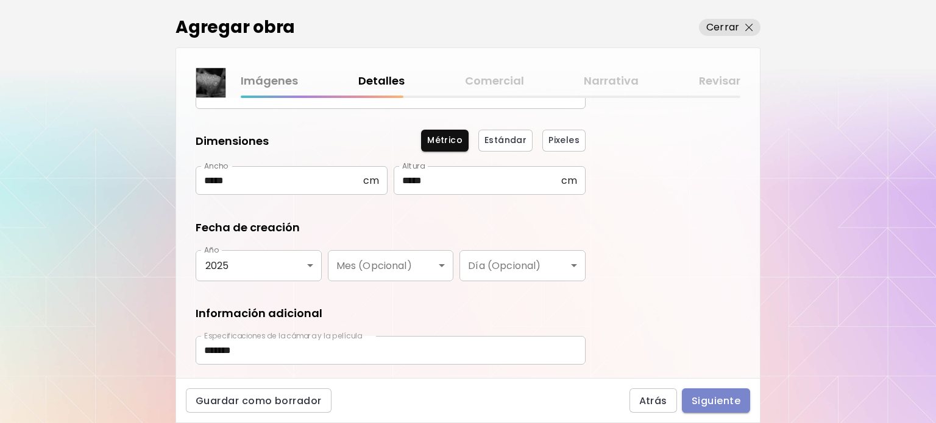
click at [713, 400] on span "Siguiente" at bounding box center [715, 401] width 49 height 13
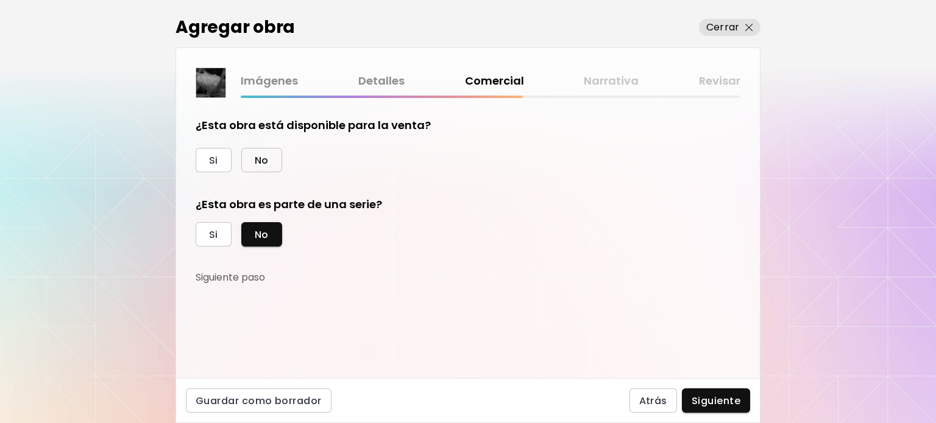
click at [256, 155] on span "No" at bounding box center [262, 160] width 14 height 13
click at [205, 170] on button "Si" at bounding box center [214, 160] width 36 height 24
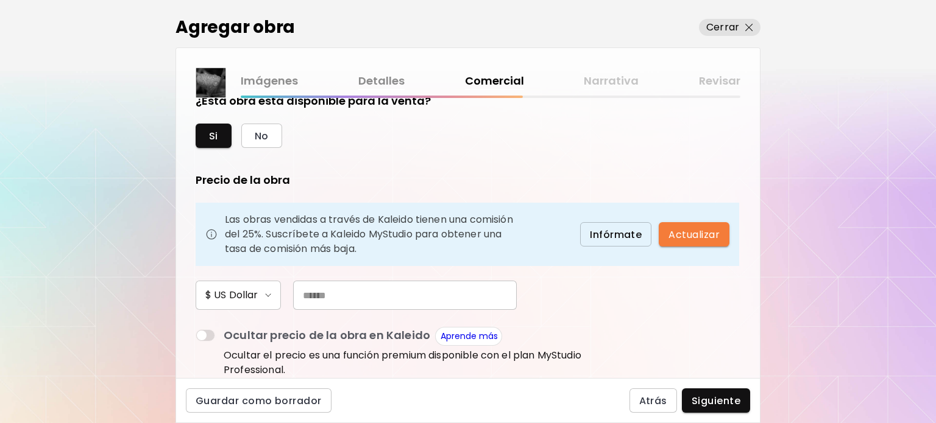
scroll to position [22, 0]
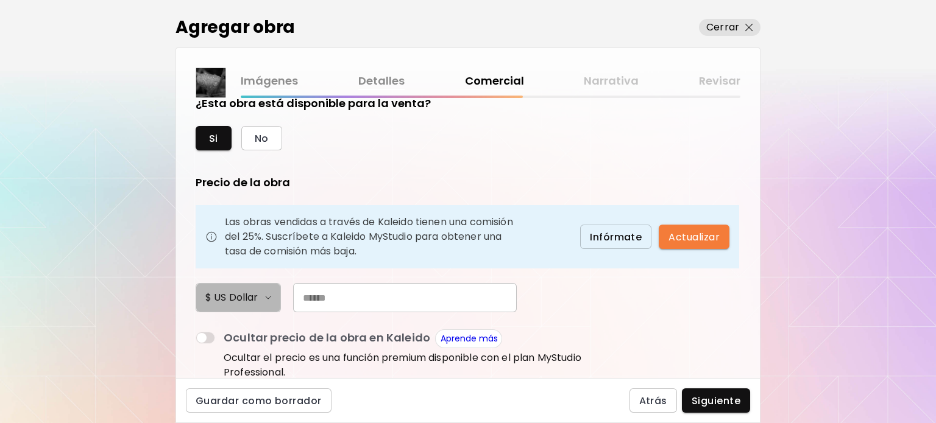
click at [277, 302] on button "$ US Dollar" at bounding box center [238, 297] width 85 height 29
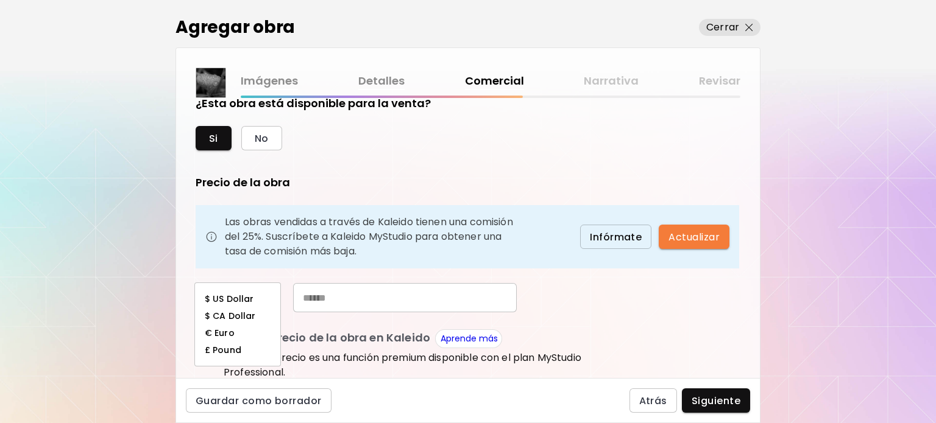
click at [253, 299] on li "$ US Dollar" at bounding box center [237, 299] width 85 height 17
click at [345, 296] on input "text" at bounding box center [405, 297] width 224 height 29
type input "*"
click at [210, 341] on span at bounding box center [205, 338] width 19 height 12
drag, startPoint x: 750, startPoint y: 231, endPoint x: 759, endPoint y: 301, distance: 70.6
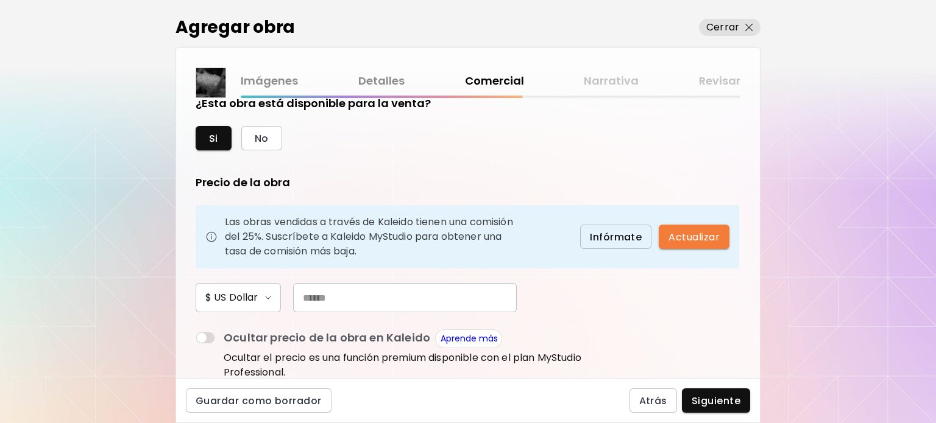
click at [759, 301] on div "¿Esta obra está disponible para la venta? Si No Precio de la obra Las obras ven…" at bounding box center [468, 238] width 584 height 280
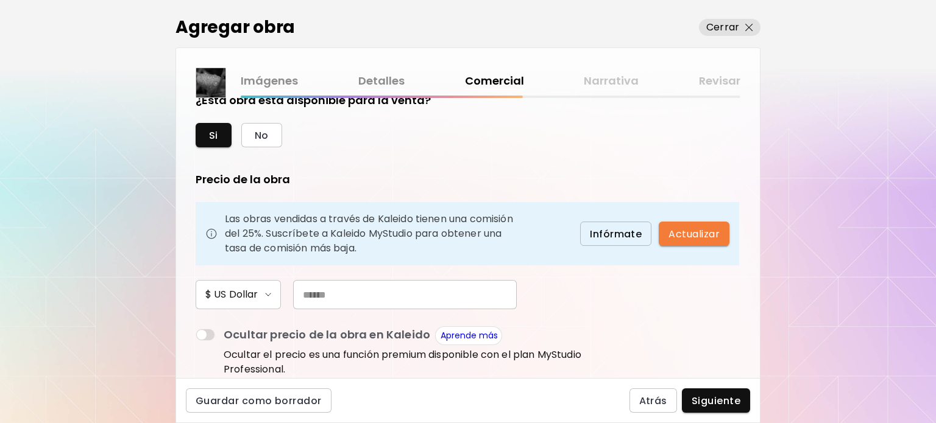
scroll to position [15, 0]
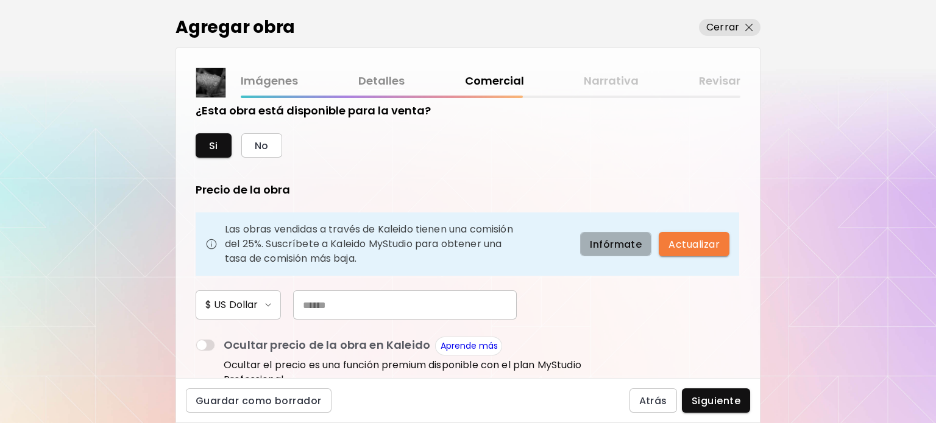
click at [629, 245] on span "Infórmate" at bounding box center [616, 244] width 52 height 13
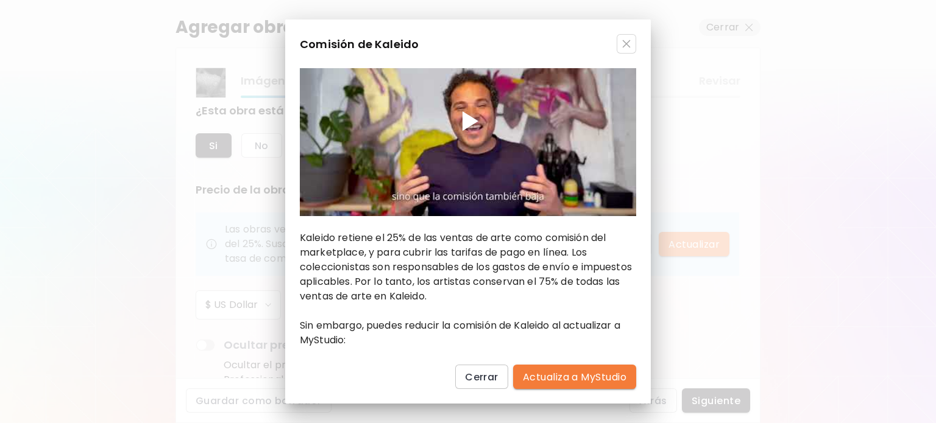
scroll to position [73, 0]
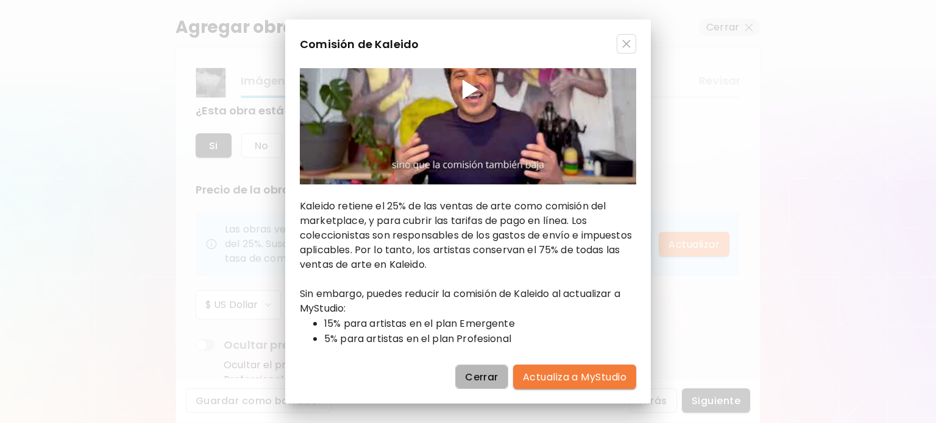
click at [497, 380] on button "Cerrar" at bounding box center [481, 377] width 53 height 24
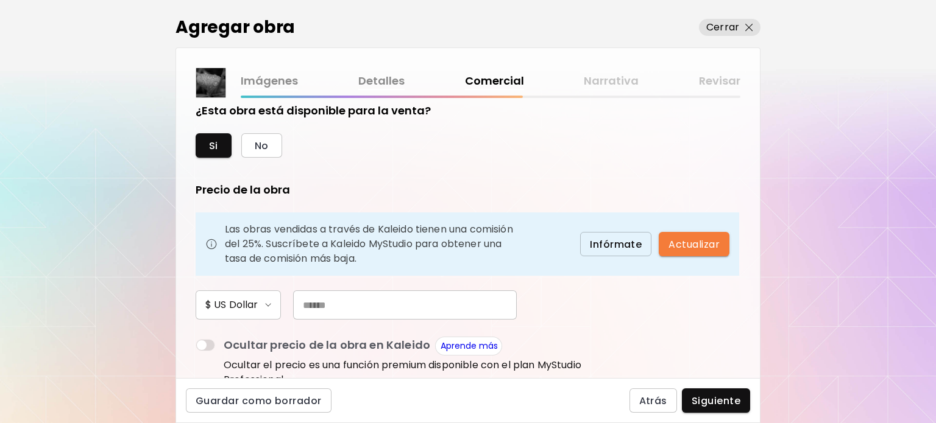
drag, startPoint x: 750, startPoint y: 234, endPoint x: 757, endPoint y: 260, distance: 26.9
click at [757, 260] on div "¿Esta obra está disponible para la venta? Si No Precio de la obra Las obras ven…" at bounding box center [468, 238] width 584 height 280
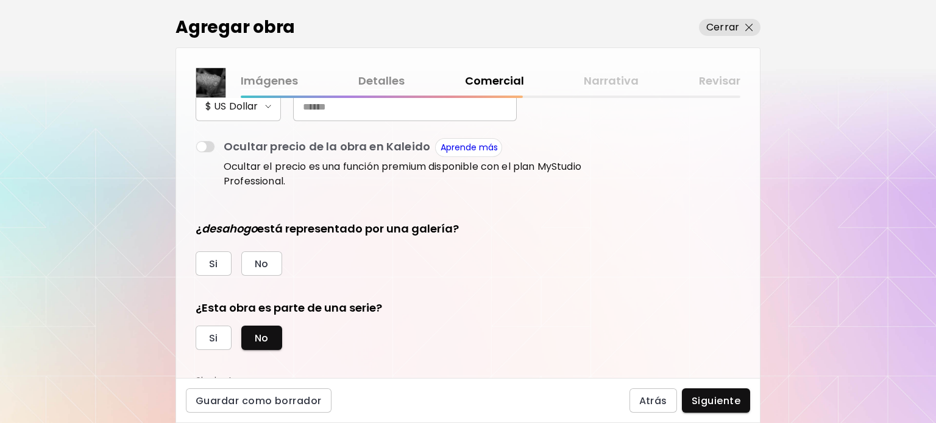
scroll to position [219, 0]
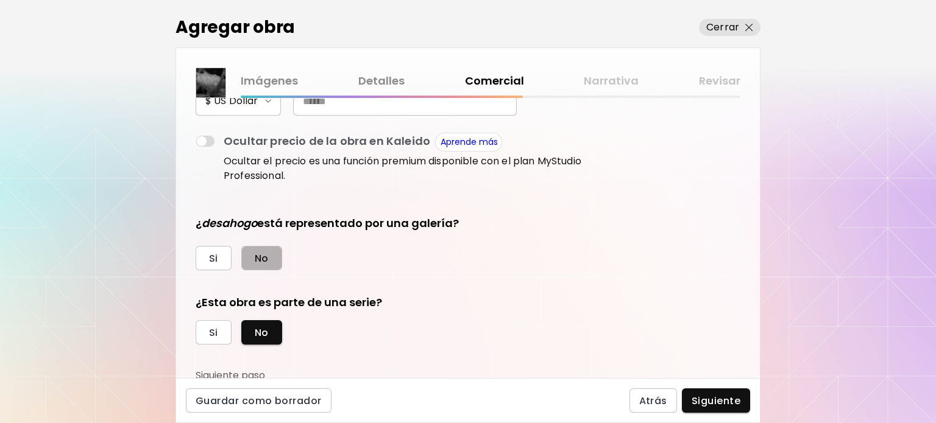
click at [268, 262] on button "No" at bounding box center [261, 258] width 41 height 24
click at [722, 411] on button "Siguiente" at bounding box center [716, 401] width 68 height 24
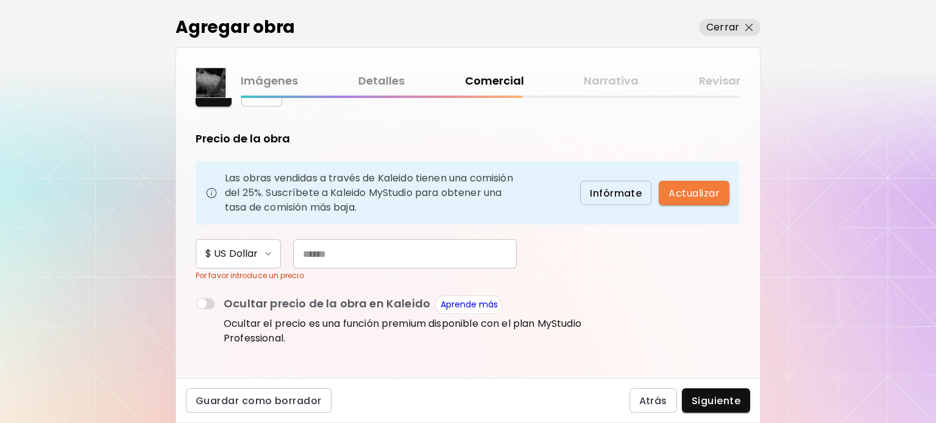
scroll to position [0, 0]
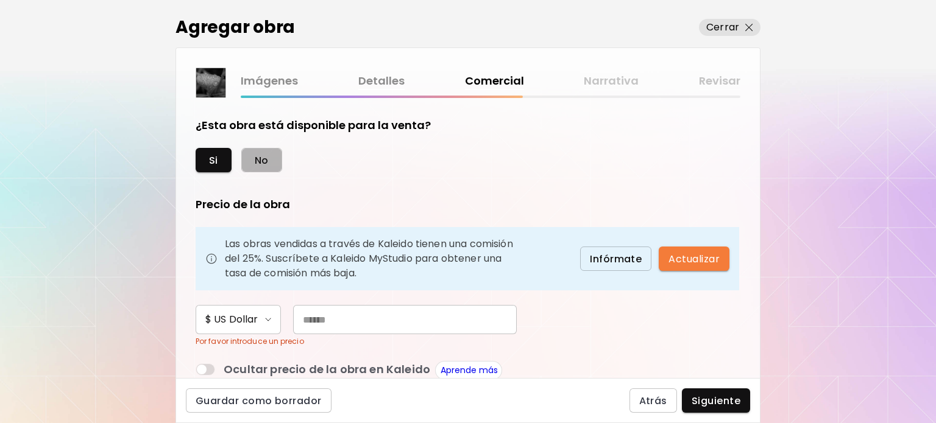
click at [269, 158] on button "No" at bounding box center [261, 160] width 41 height 24
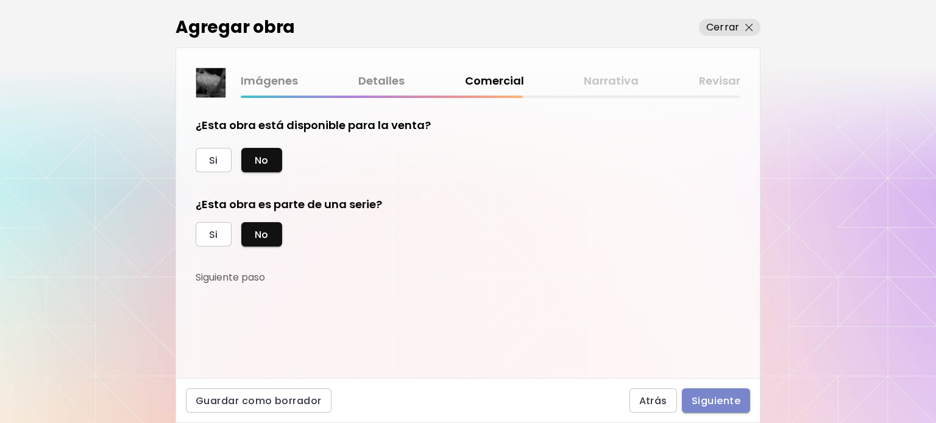
click at [707, 397] on span "Siguiente" at bounding box center [715, 401] width 49 height 13
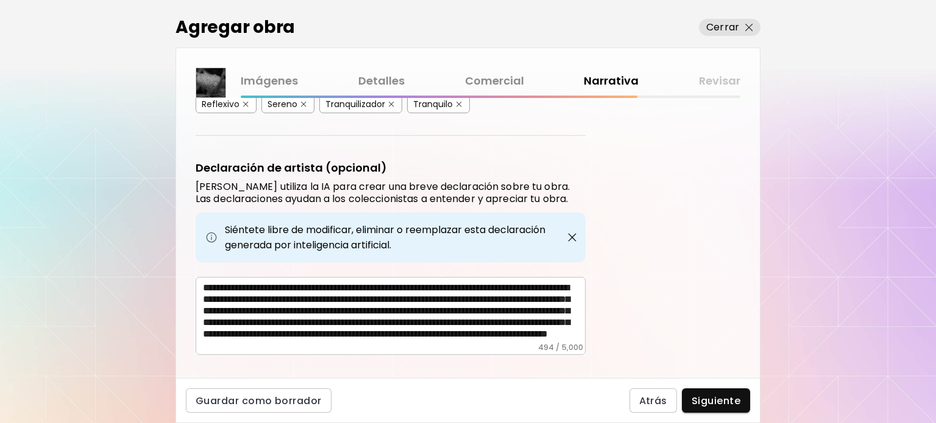
scroll to position [365, 0]
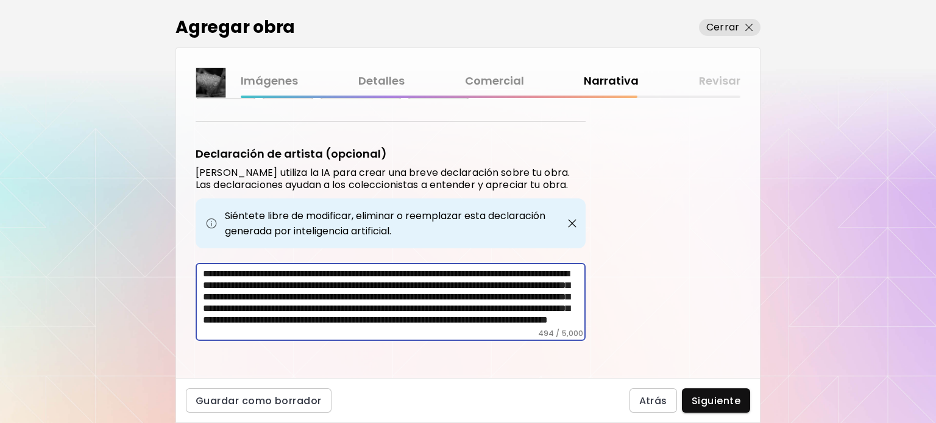
drag, startPoint x: 431, startPoint y: 267, endPoint x: 261, endPoint y: 247, distance: 171.1
click at [261, 247] on div "**********" at bounding box center [391, 243] width 390 height 195
drag, startPoint x: 512, startPoint y: 281, endPoint x: 595, endPoint y: 367, distance: 119.3
click at [595, 367] on div "Etiquetas de la Obra Kaleido utiliza inteligencia artificial (IA) para generar …" at bounding box center [468, 238] width 584 height 280
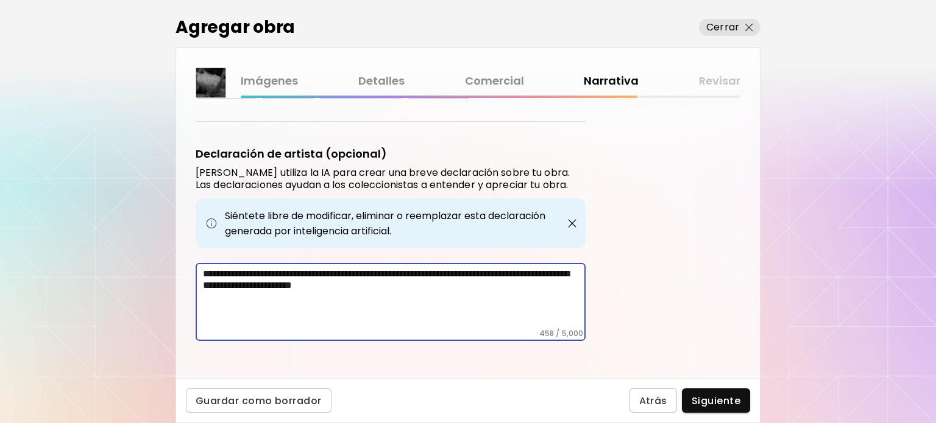
scroll to position [328, 0]
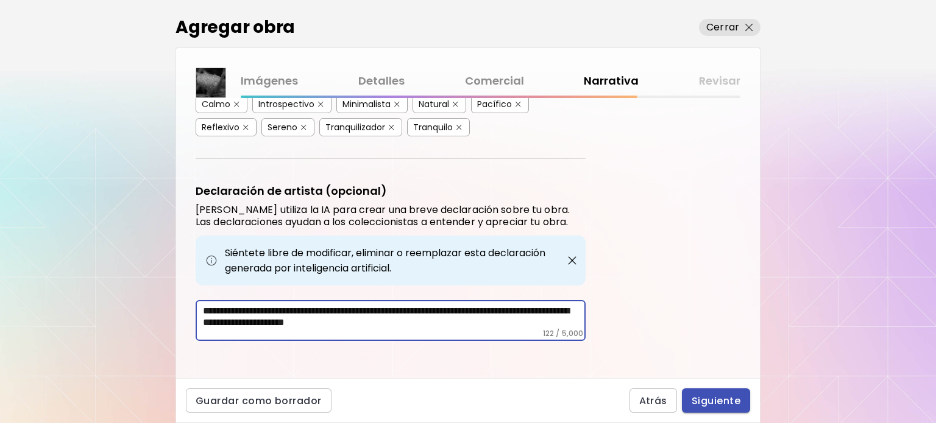
type textarea "**********"
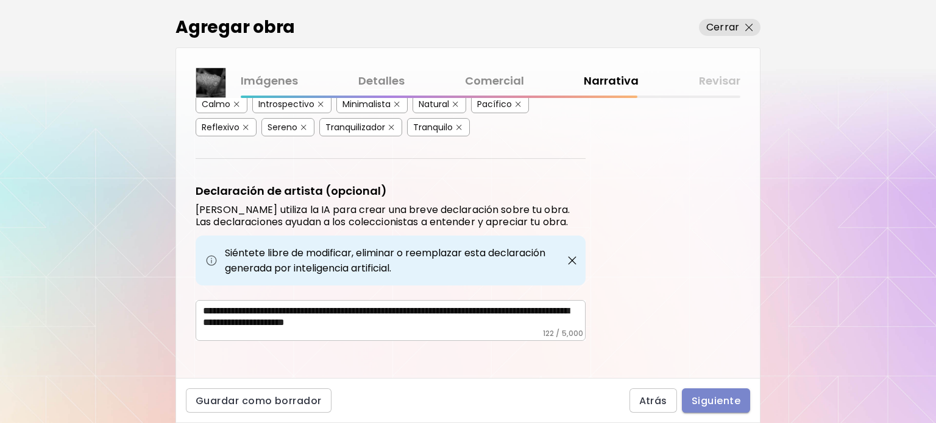
click at [700, 396] on span "Siguiente" at bounding box center [715, 401] width 49 height 13
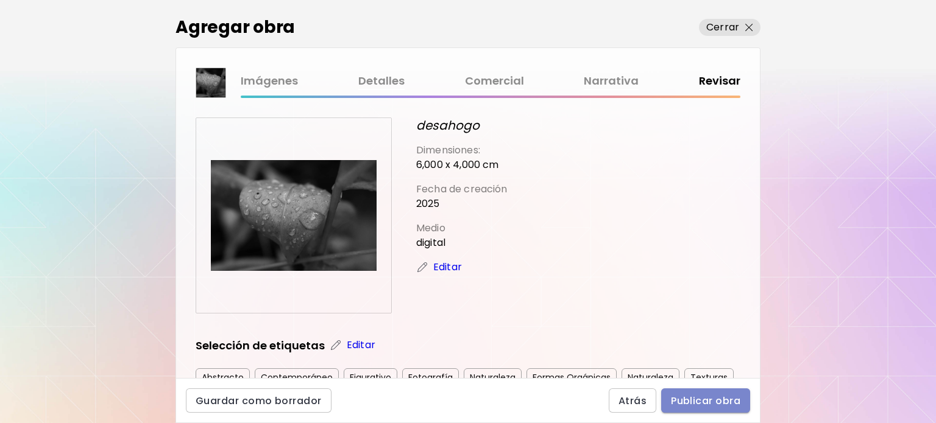
click at [700, 396] on span "Publicar obra" at bounding box center [705, 401] width 69 height 13
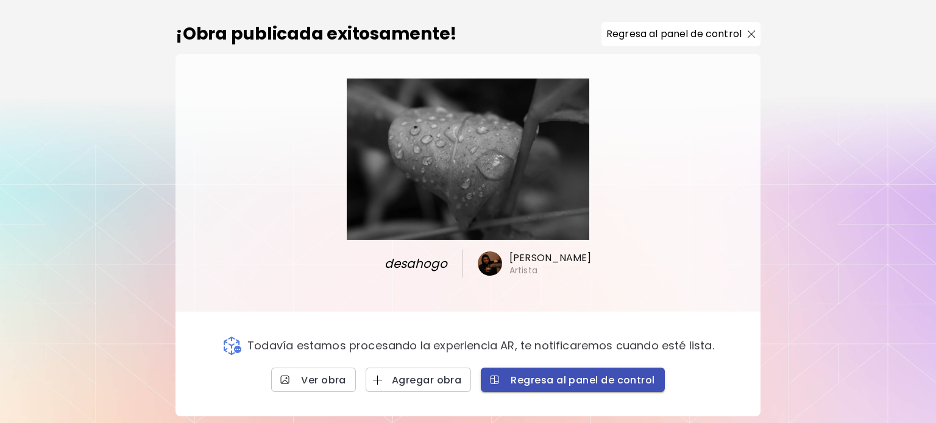
click at [564, 388] on button "Regresa al panel de control" at bounding box center [572, 380] width 183 height 24
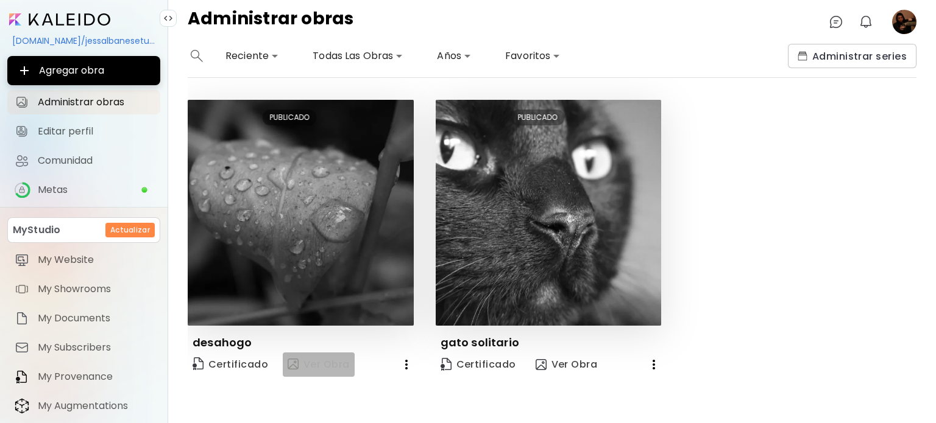
click at [306, 365] on span "Ver Obra" at bounding box center [319, 365] width 62 height 15
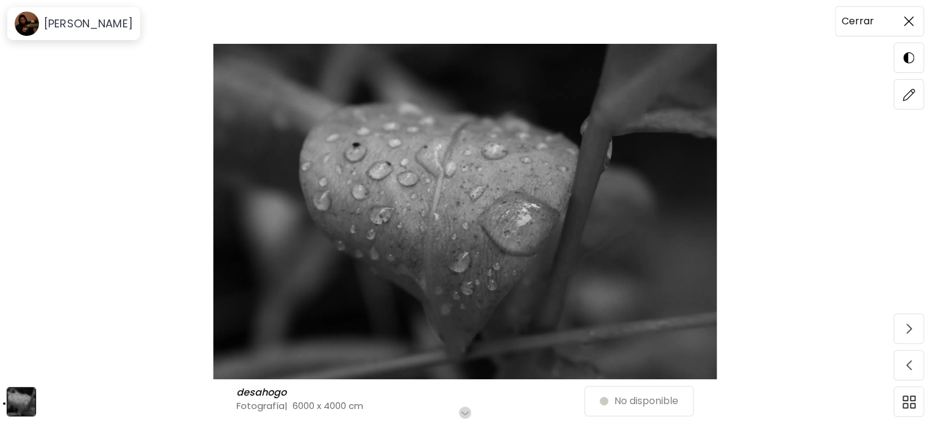
click at [910, 32] on span at bounding box center [908, 22] width 26 height 26
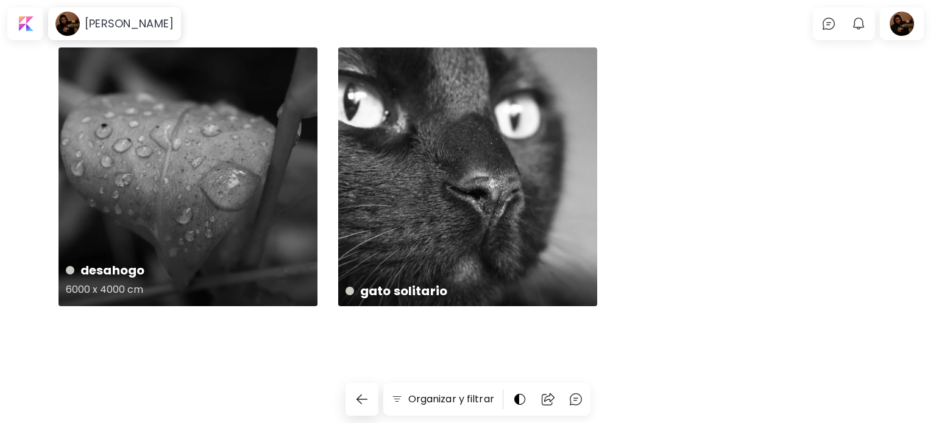
click at [196, 216] on div "desahogo 6000 x 4000 cm" at bounding box center [187, 177] width 259 height 259
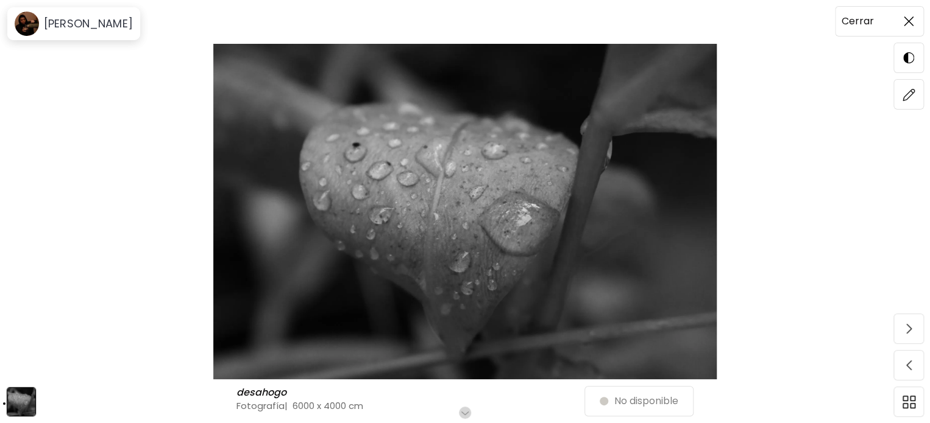
click at [909, 29] on span at bounding box center [908, 22] width 26 height 26
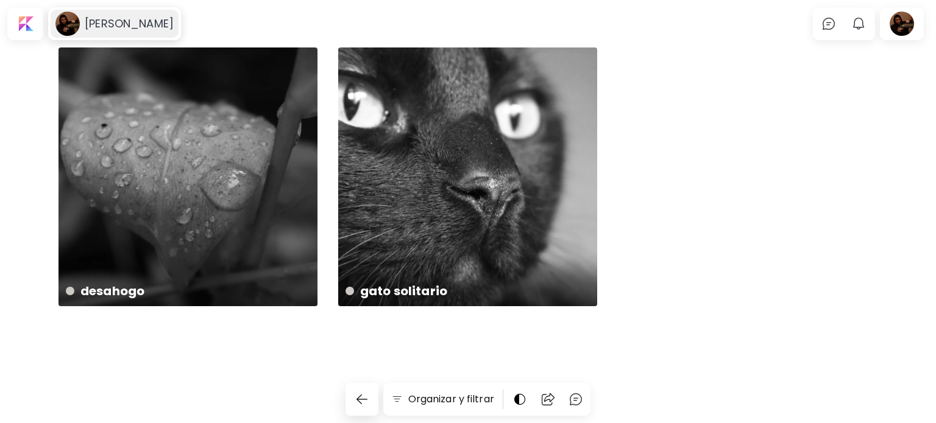
click at [77, 29] on image at bounding box center [67, 24] width 24 height 24
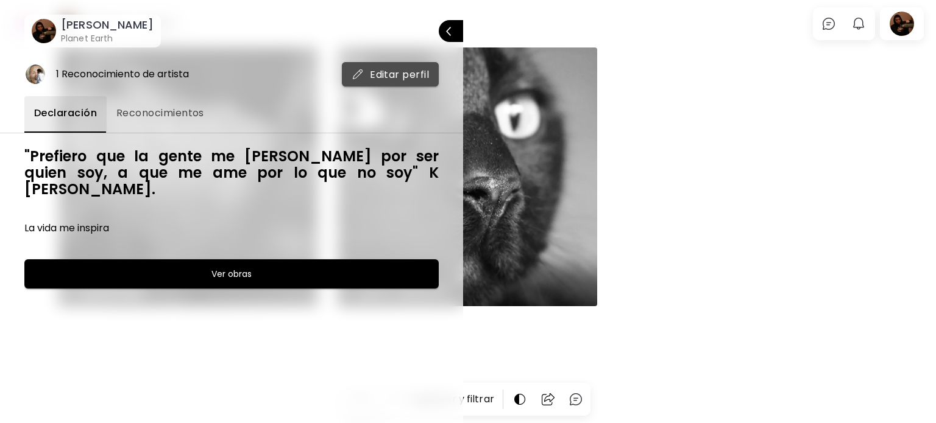
click at [394, 68] on span "Editar perfil" at bounding box center [389, 74] width 77 height 13
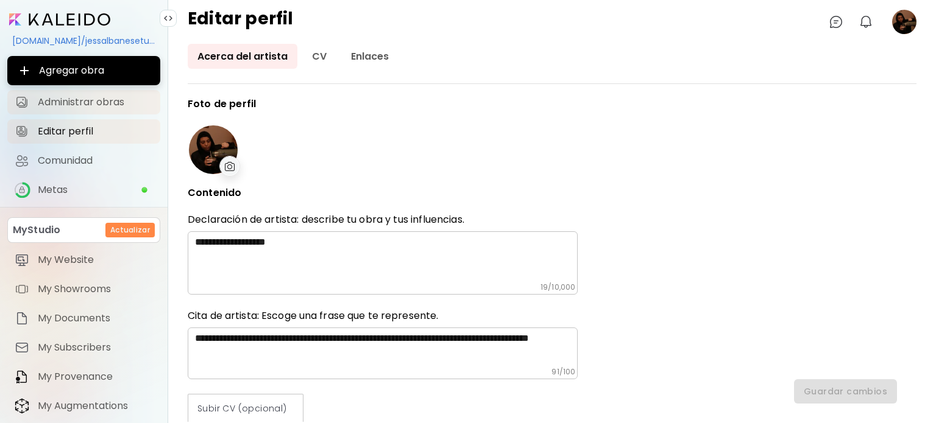
click at [88, 96] on span "Administrar obras" at bounding box center [95, 102] width 115 height 12
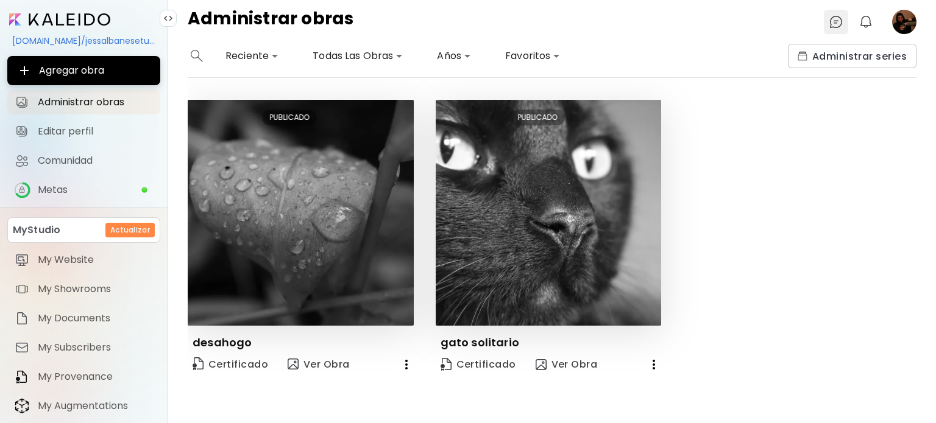
click at [827, 24] on div at bounding box center [836, 22] width 24 height 24
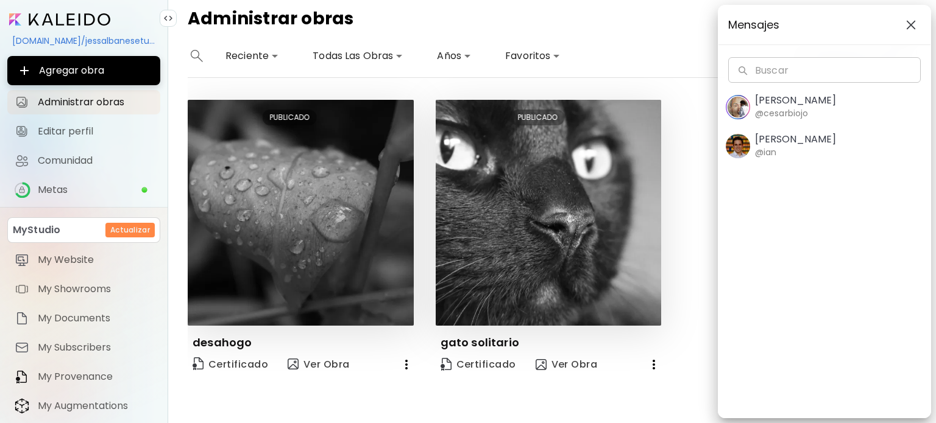
click at [914, 23] on img "button" at bounding box center [911, 25] width 10 height 10
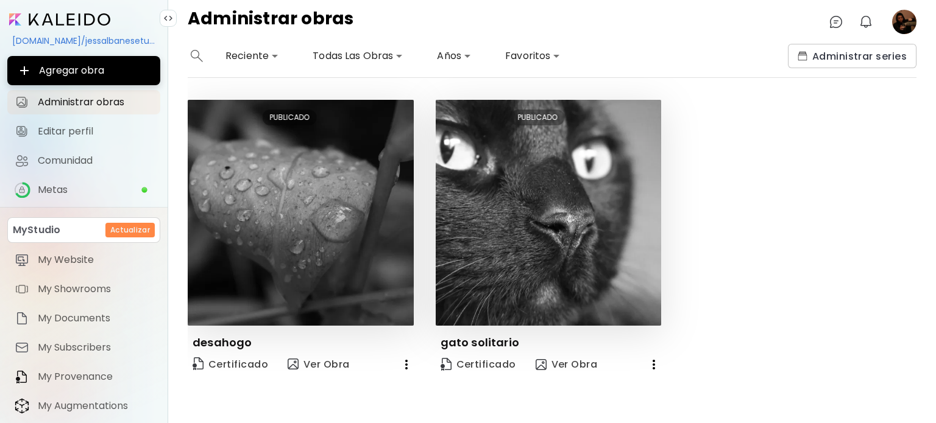
click at [909, 20] on image at bounding box center [904, 22] width 24 height 24
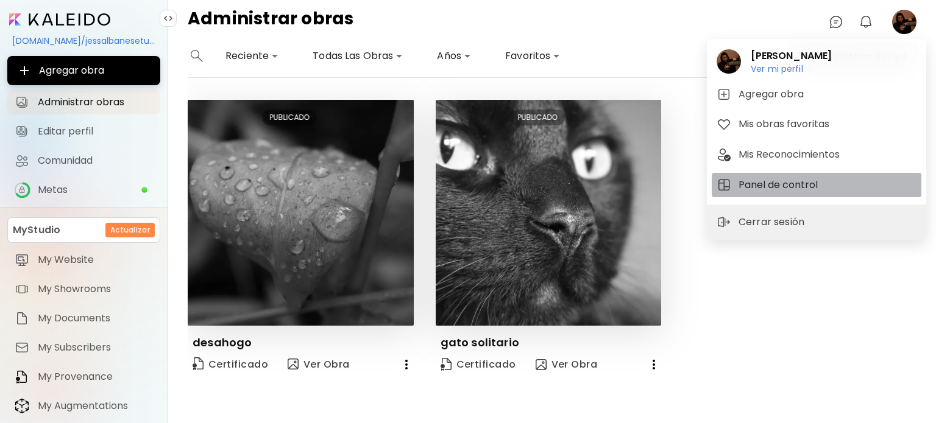
click at [810, 186] on h5 "Panel de control" at bounding box center [779, 185] width 83 height 15
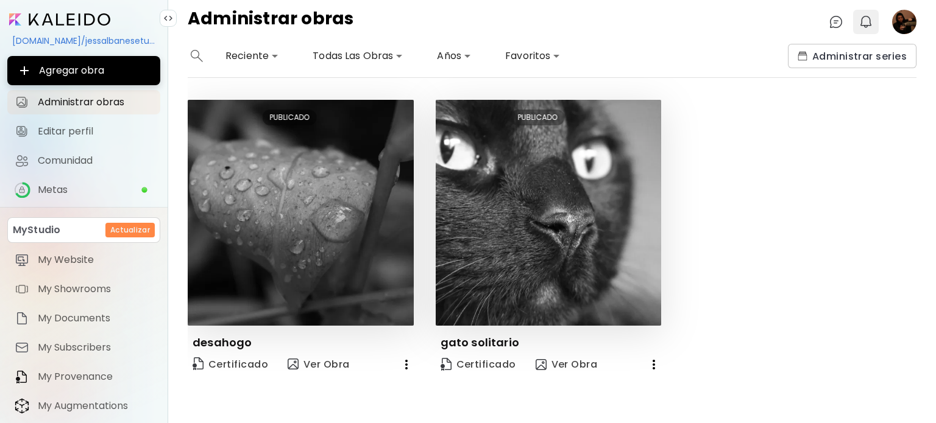
click at [866, 20] on img "button" at bounding box center [865, 22] width 15 height 15
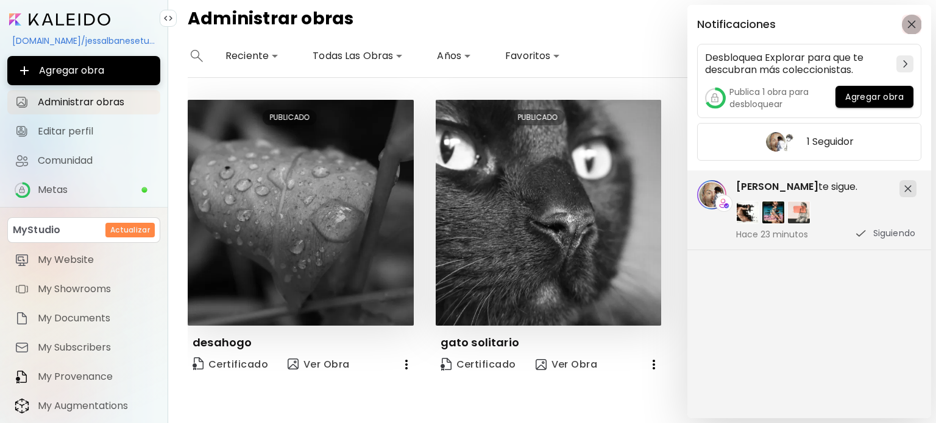
click at [912, 20] on img "button" at bounding box center [911, 24] width 9 height 9
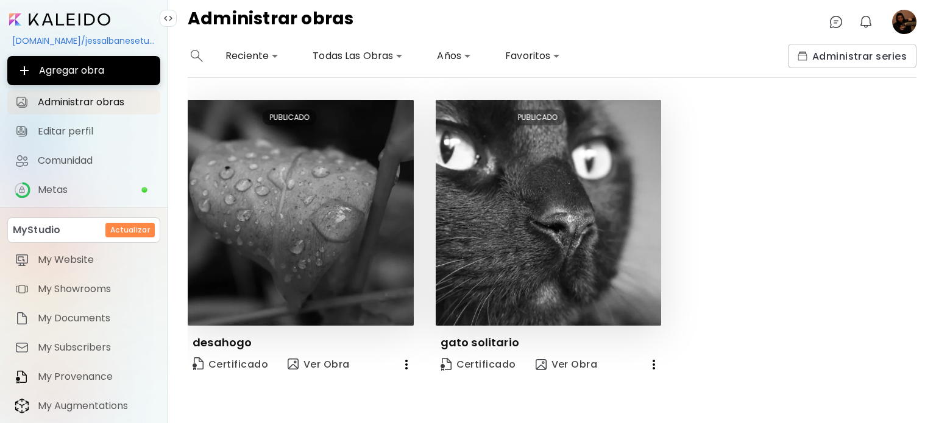
click at [914, 21] on image at bounding box center [904, 22] width 24 height 24
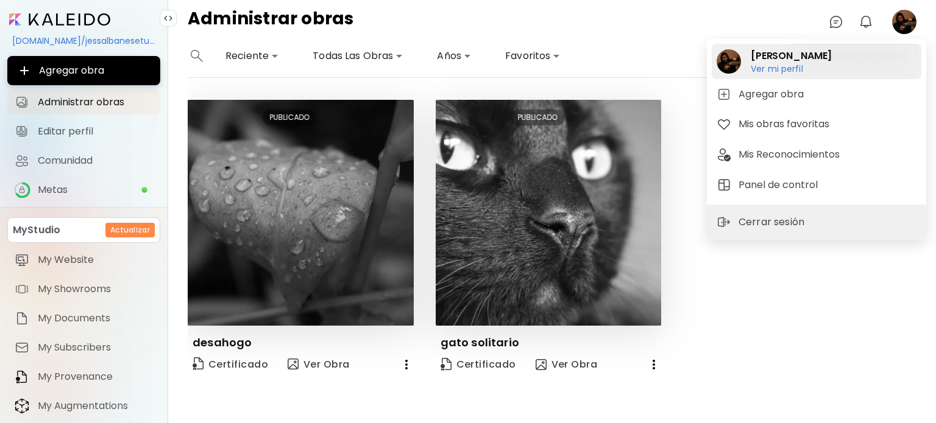
click at [784, 69] on h6 "Ver mi perfil" at bounding box center [790, 68] width 81 height 11
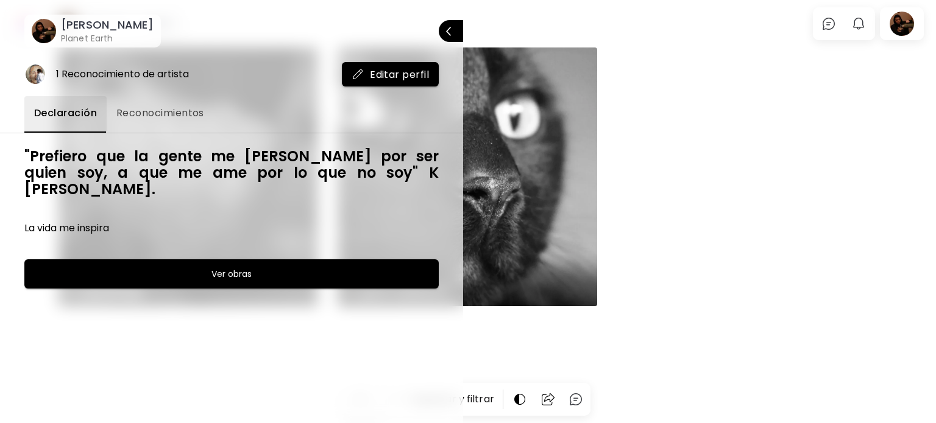
click at [679, 211] on div at bounding box center [468, 211] width 936 height 423
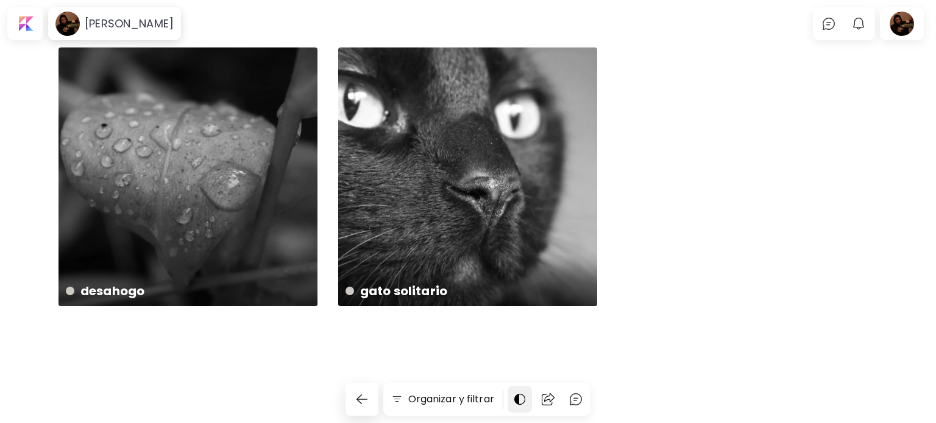
click at [518, 405] on img at bounding box center [519, 399] width 15 height 15
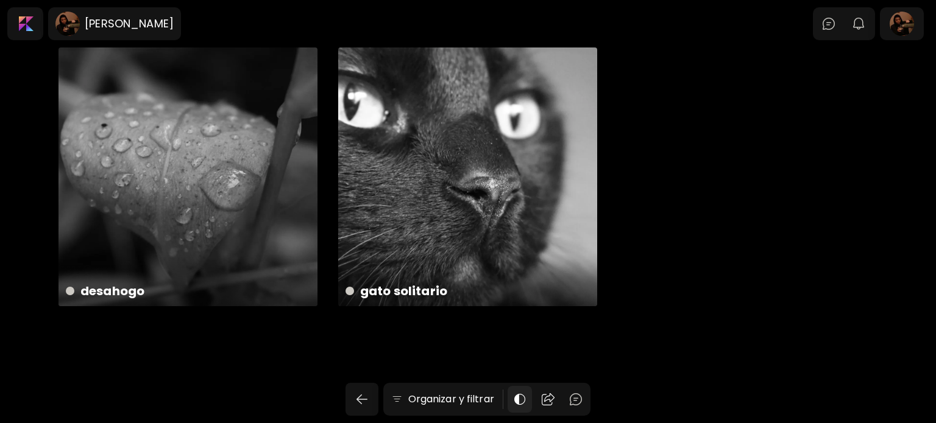
click at [518, 405] on img at bounding box center [519, 399] width 15 height 15
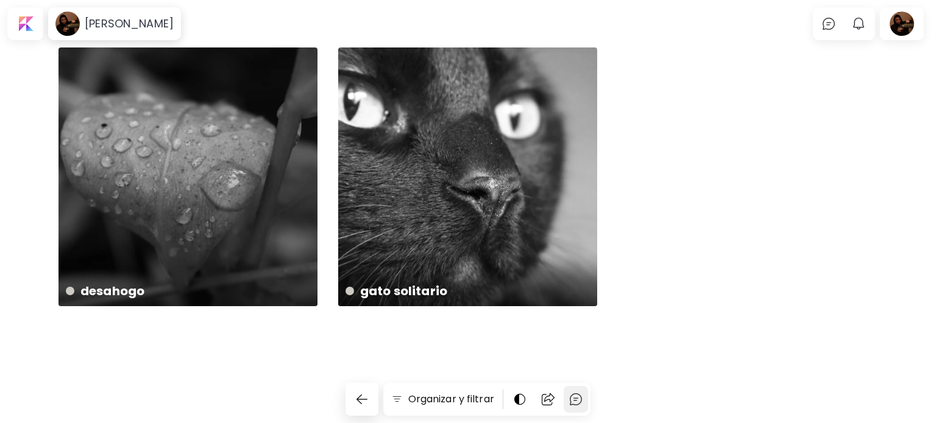
click at [579, 400] on img at bounding box center [575, 399] width 15 height 15
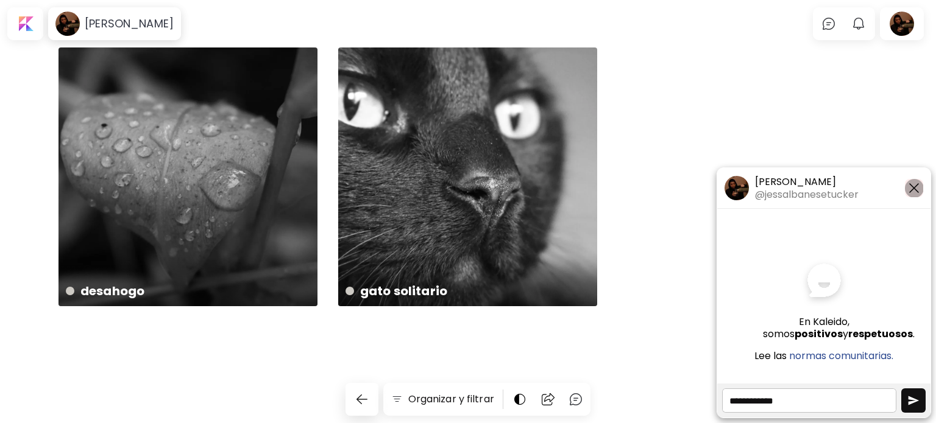
click at [913, 189] on img "button" at bounding box center [913, 188] width 15 height 15
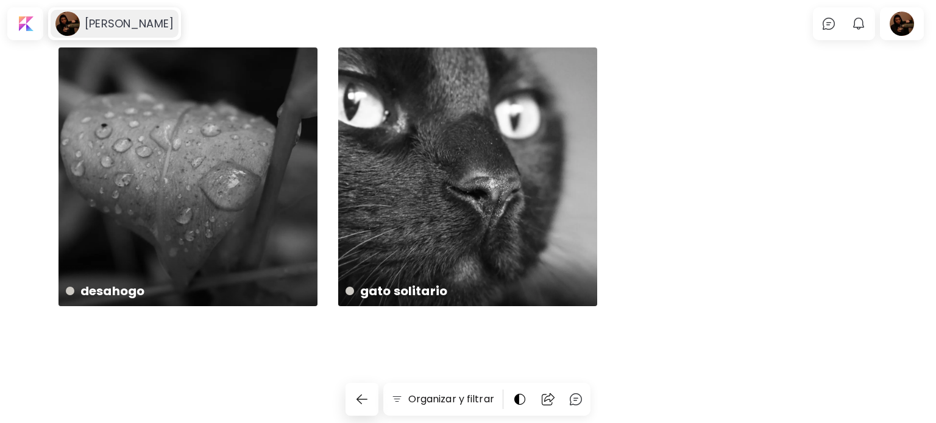
click at [73, 26] on image at bounding box center [67, 24] width 24 height 24
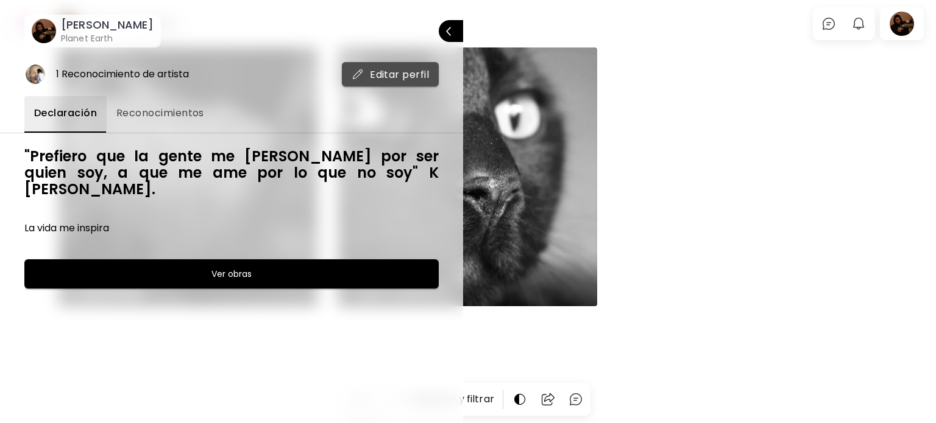
click at [348, 77] on button "Editar perfil" at bounding box center [390, 74] width 97 height 24
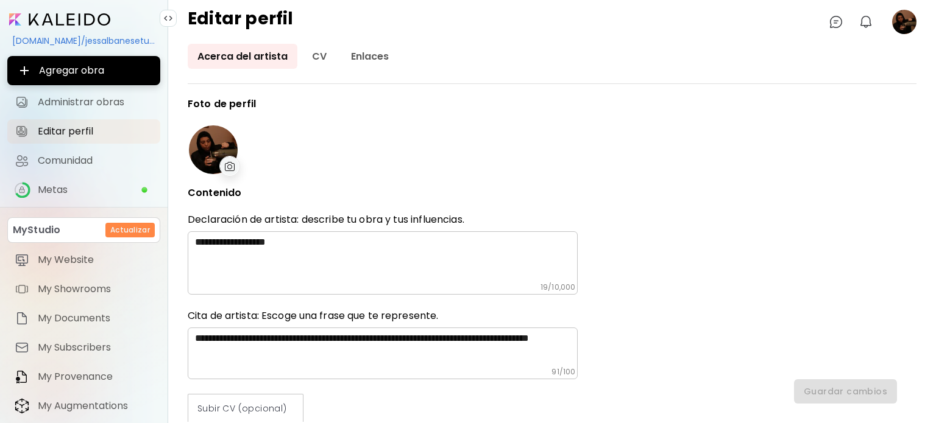
click at [115, 37] on div "[DOMAIN_NAME]/jessalbanesetucker" at bounding box center [83, 40] width 153 height 21
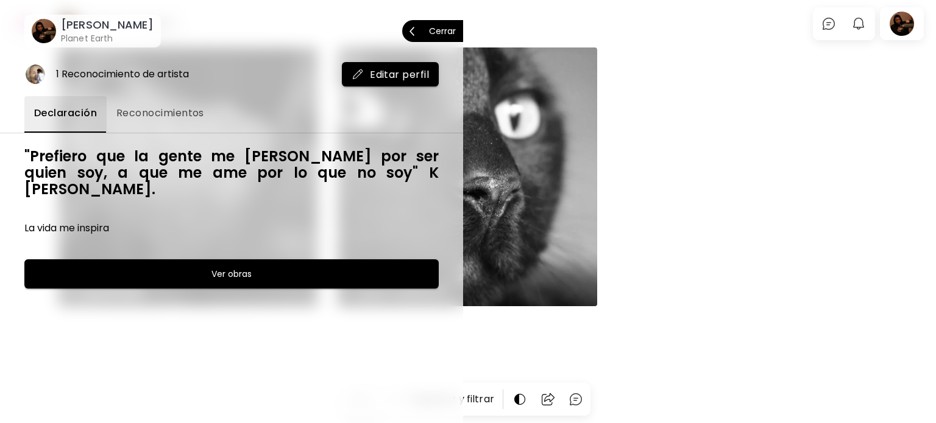
click at [440, 31] on p "Cerrar" at bounding box center [442, 31] width 27 height 9
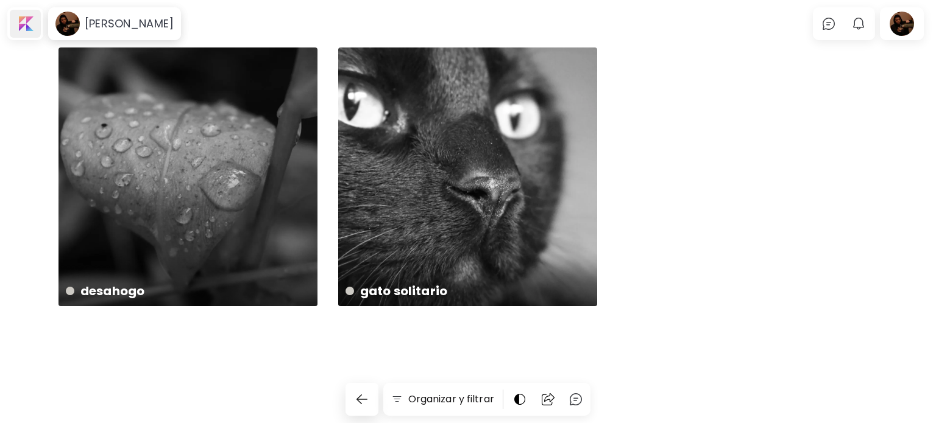
click at [27, 26] on div at bounding box center [25, 24] width 31 height 28
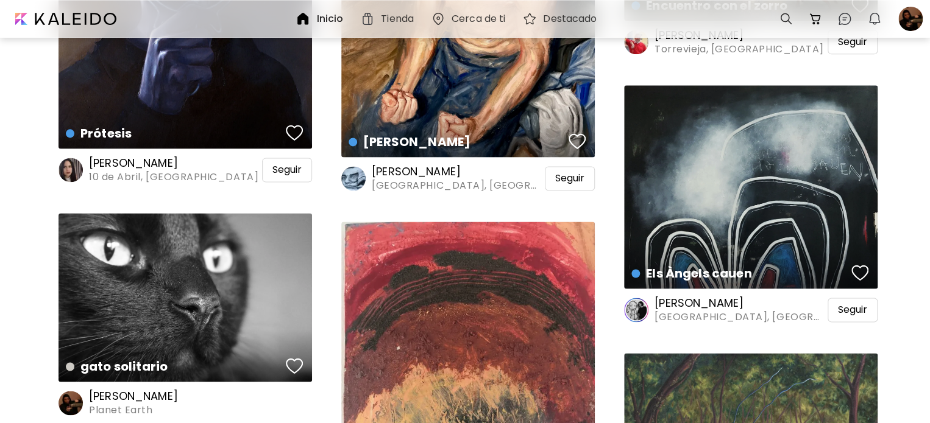
scroll to position [1111, 0]
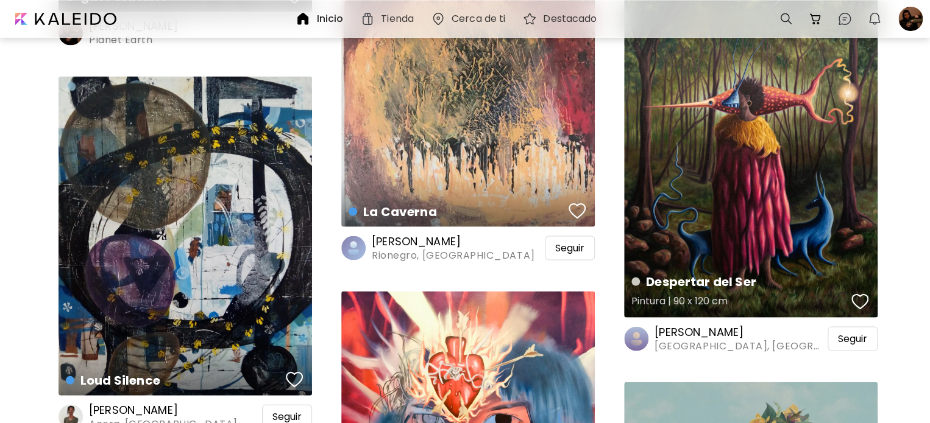
click at [858, 300] on div "button" at bounding box center [859, 301] width 17 height 18
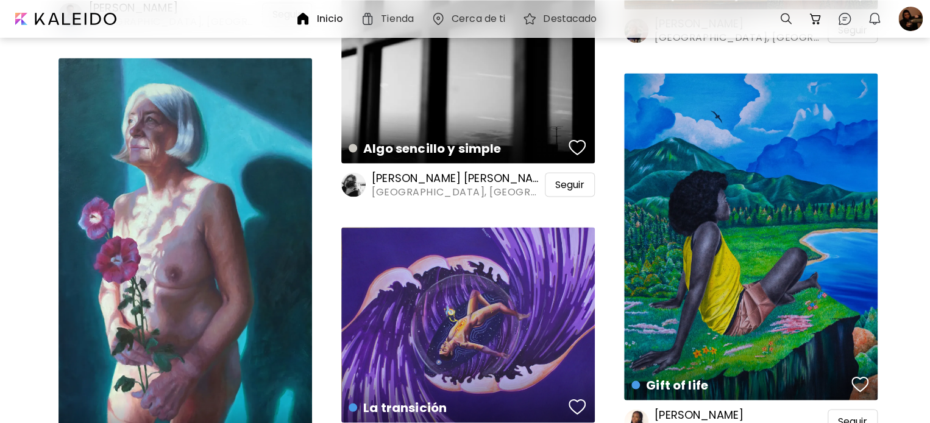
scroll to position [3704, 0]
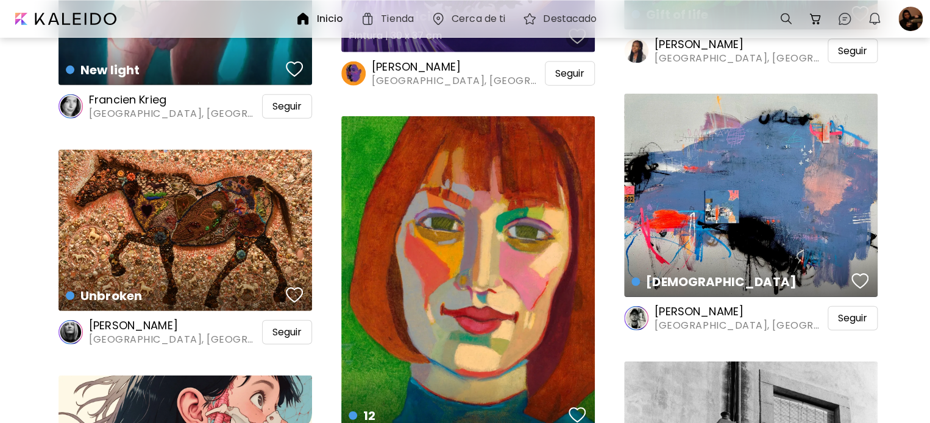
click at [579, 41] on div "button" at bounding box center [576, 36] width 17 height 18
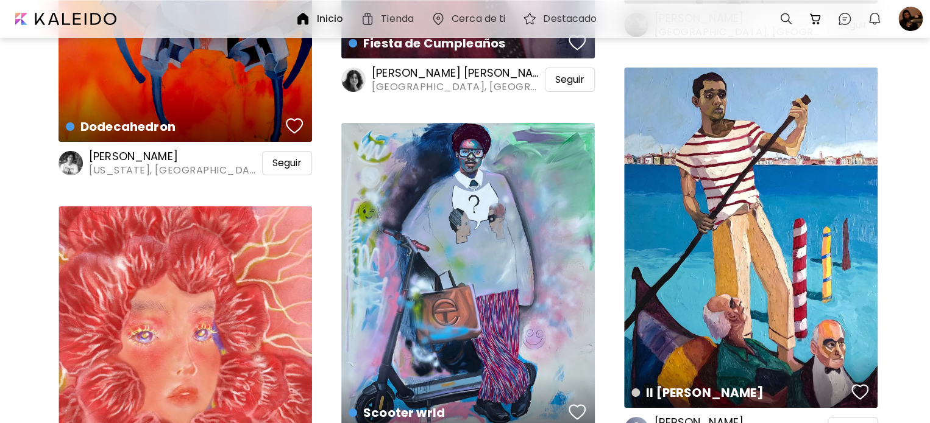
scroll to position [4815, 0]
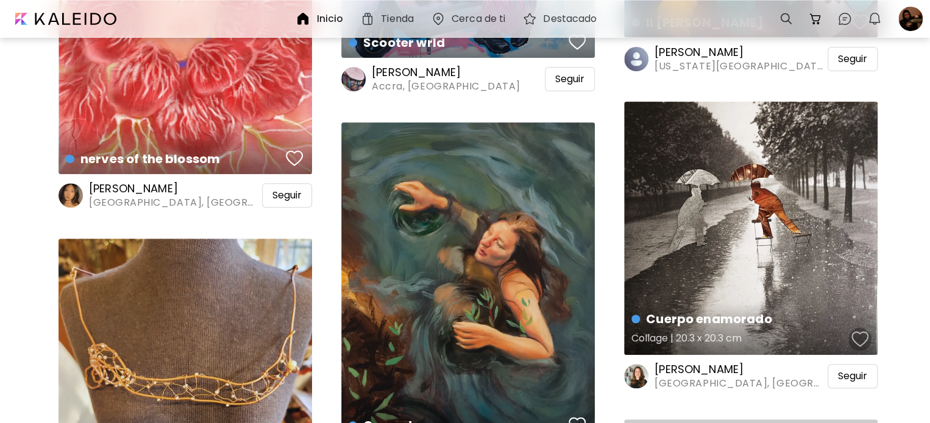
click at [856, 344] on div "button" at bounding box center [859, 339] width 17 height 18
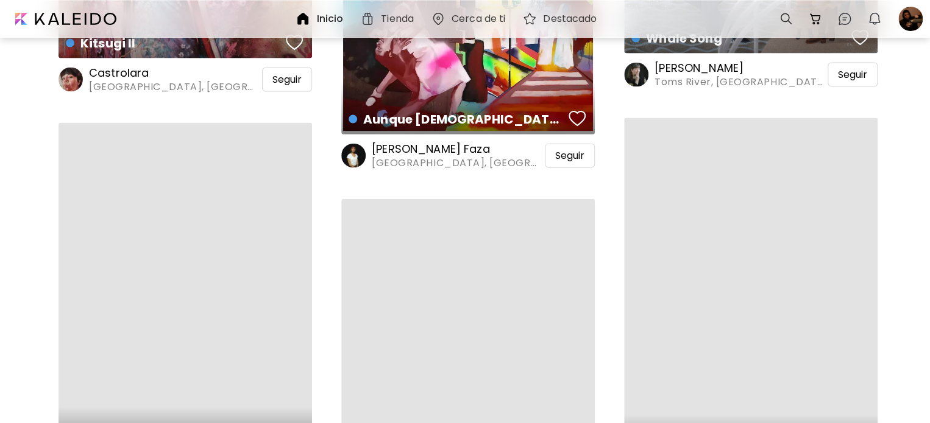
scroll to position [0, 0]
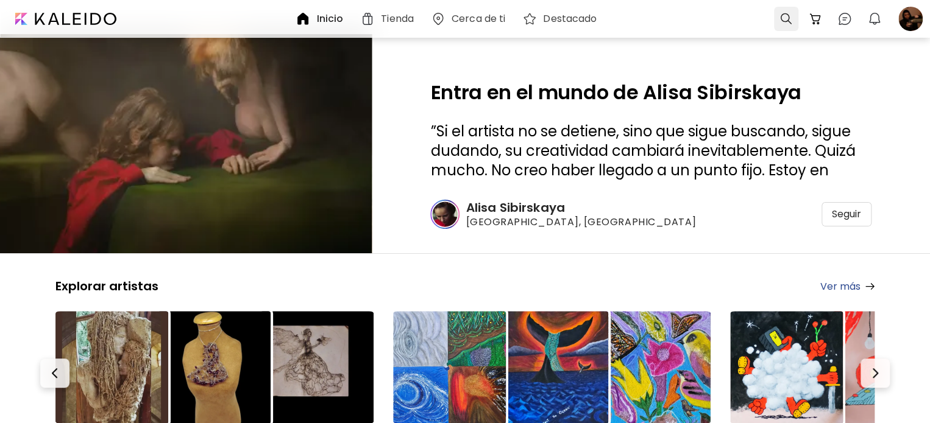
click at [780, 21] on div at bounding box center [786, 19] width 24 height 24
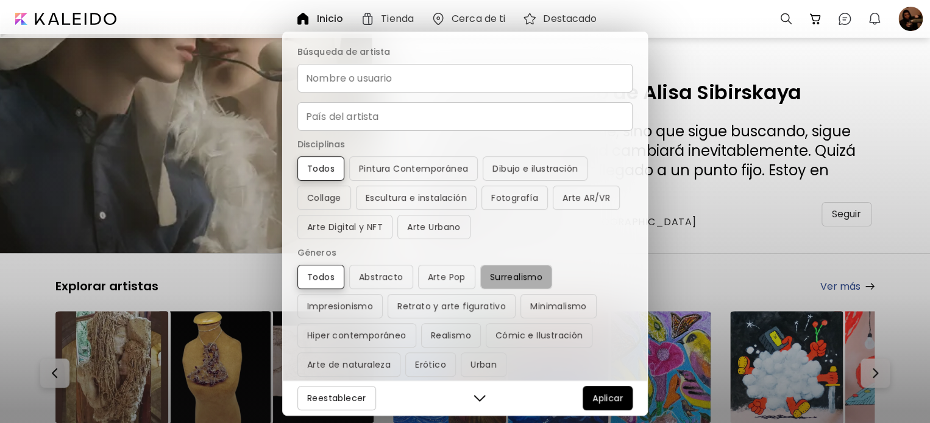
click at [521, 274] on span "Surrealismo" at bounding box center [516, 277] width 52 height 15
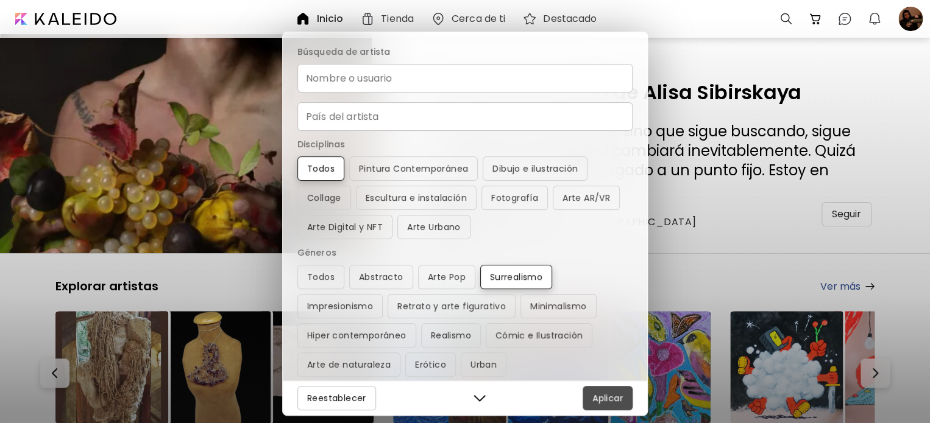
click at [596, 399] on span "Aplicar" at bounding box center [607, 398] width 30 height 15
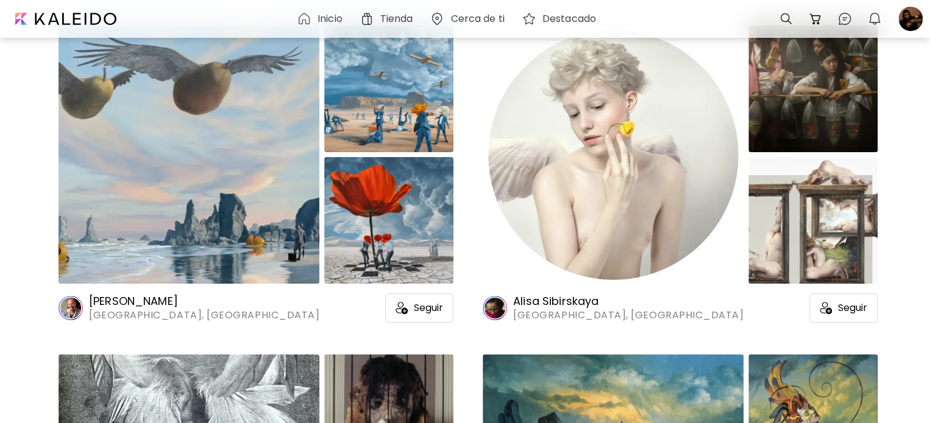
scroll to position [88, 0]
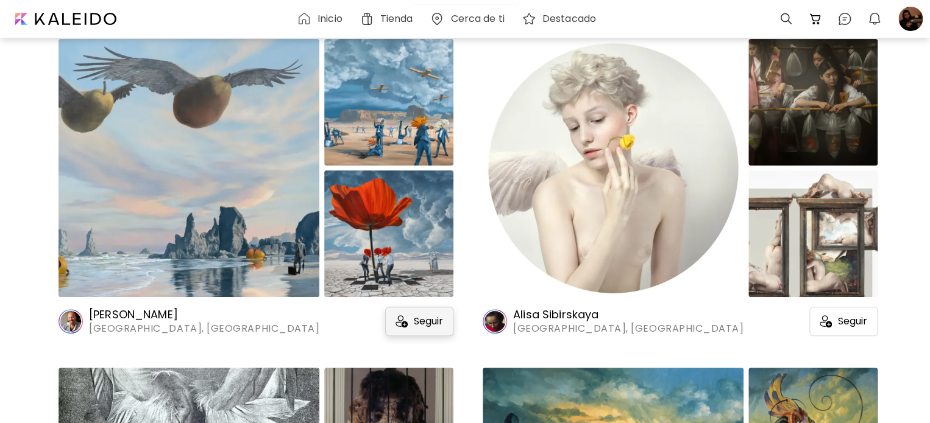
click at [423, 323] on span "Seguir" at bounding box center [428, 322] width 29 height 12
click at [234, 205] on img at bounding box center [188, 168] width 261 height 258
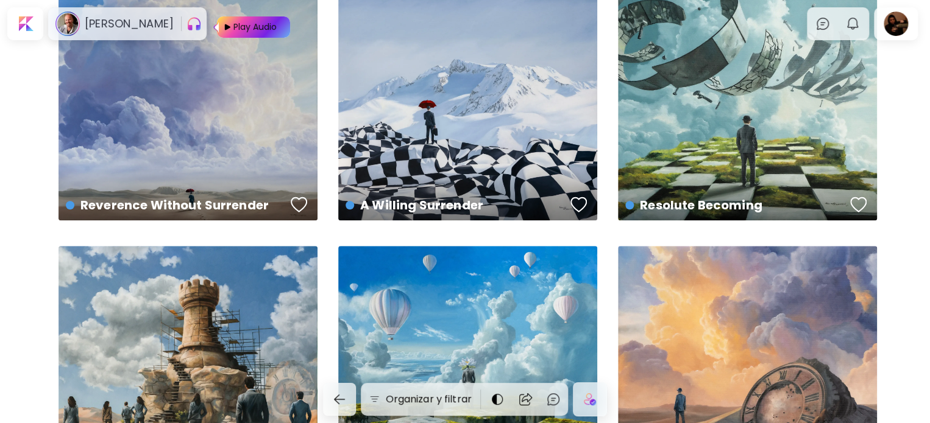
scroll to position [741, 0]
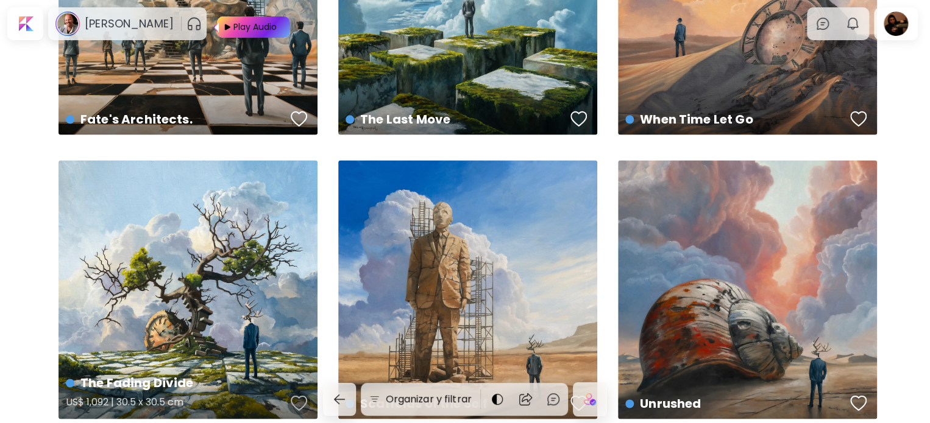
click at [297, 399] on div "button" at bounding box center [299, 403] width 17 height 18
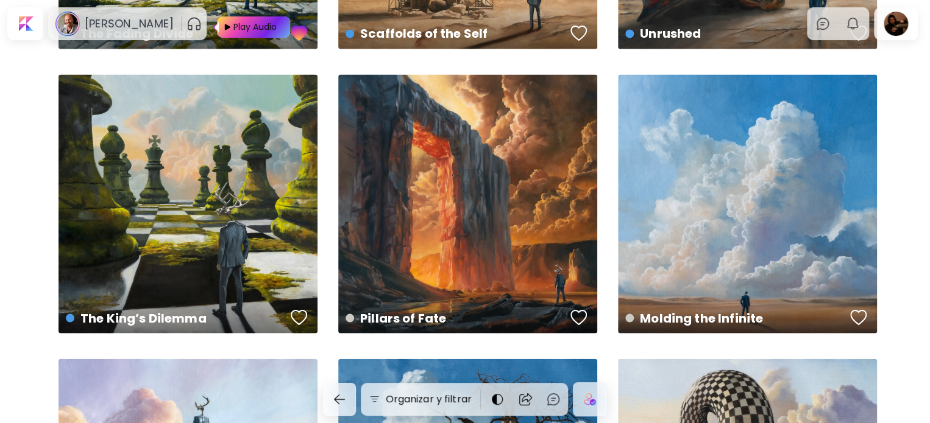
scroll to position [1481, 0]
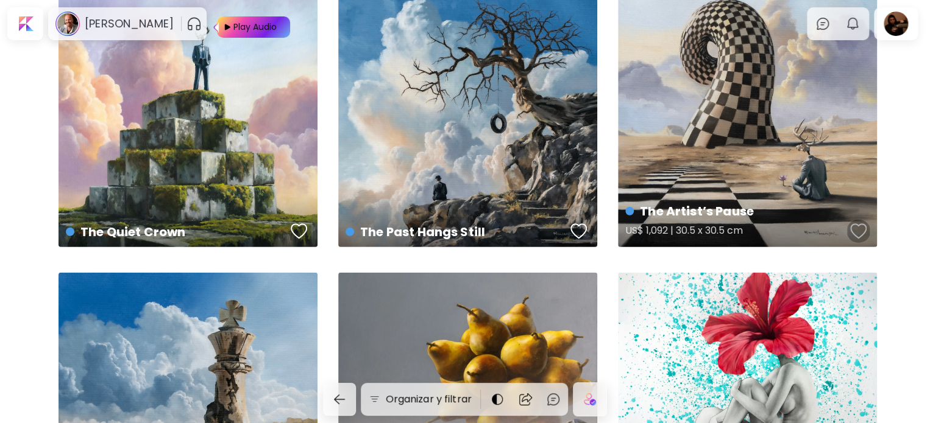
click at [858, 229] on div "button" at bounding box center [858, 231] width 17 height 18
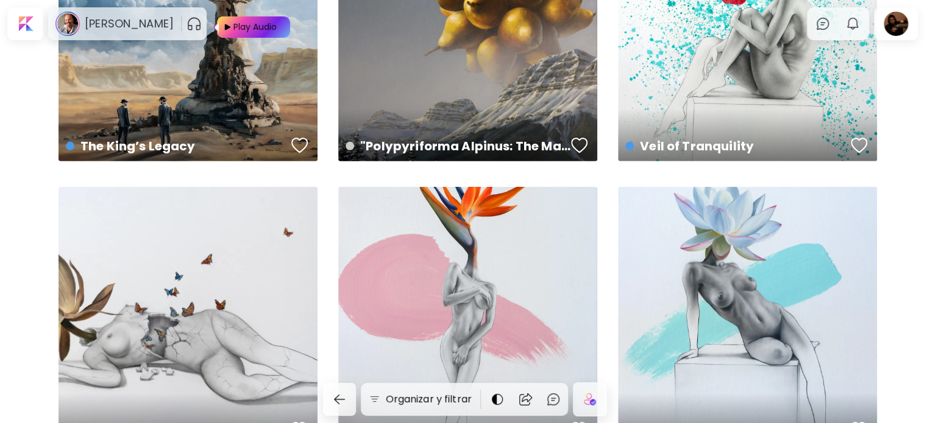
click at [579, 152] on img at bounding box center [579, 145] width 17 height 18
click at [578, 139] on img at bounding box center [579, 145] width 17 height 18
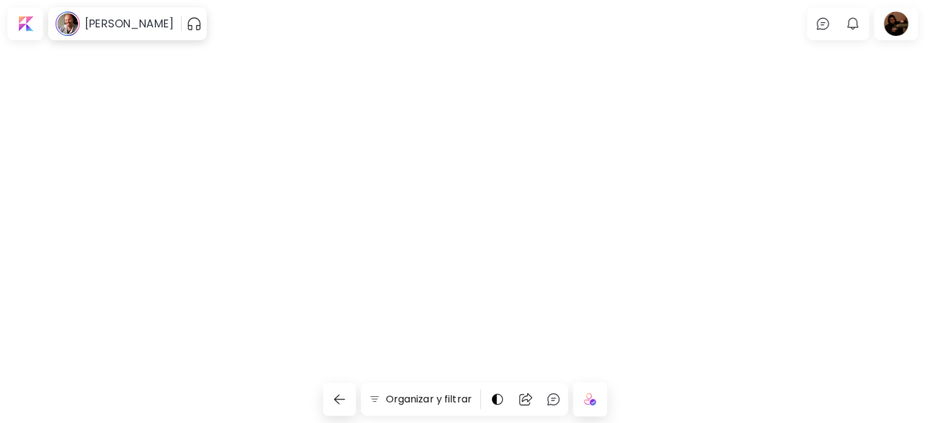
scroll to position [0, 0]
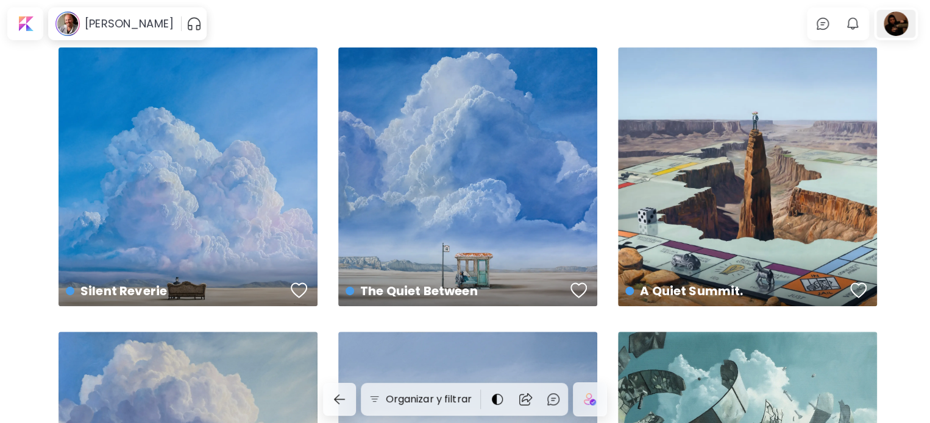
click at [897, 29] on div at bounding box center [895, 24] width 39 height 28
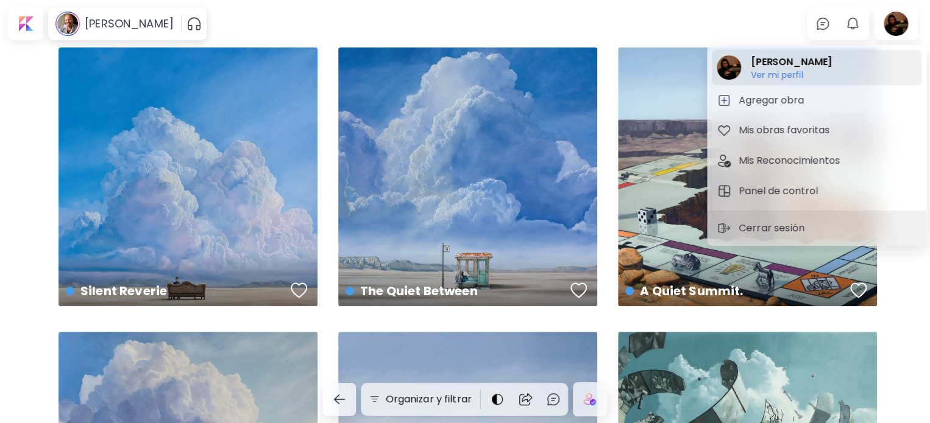
click at [832, 79] on h6 "Ver mi perfil" at bounding box center [790, 74] width 81 height 11
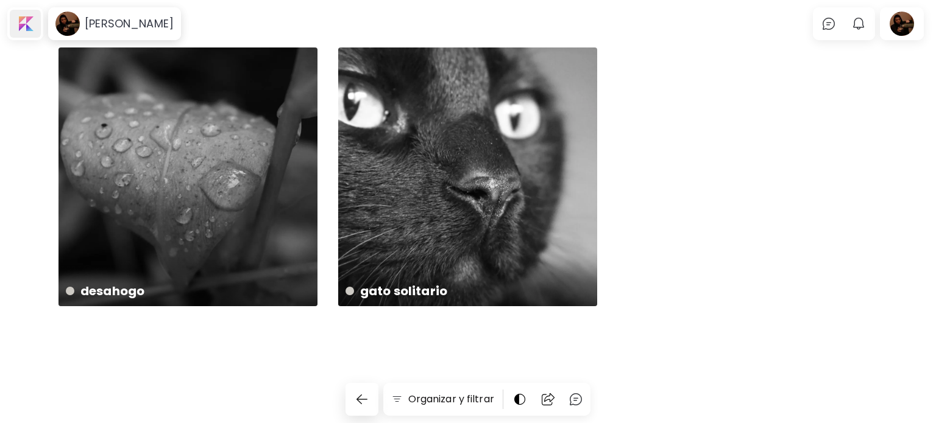
click at [30, 27] on div at bounding box center [25, 24] width 31 height 28
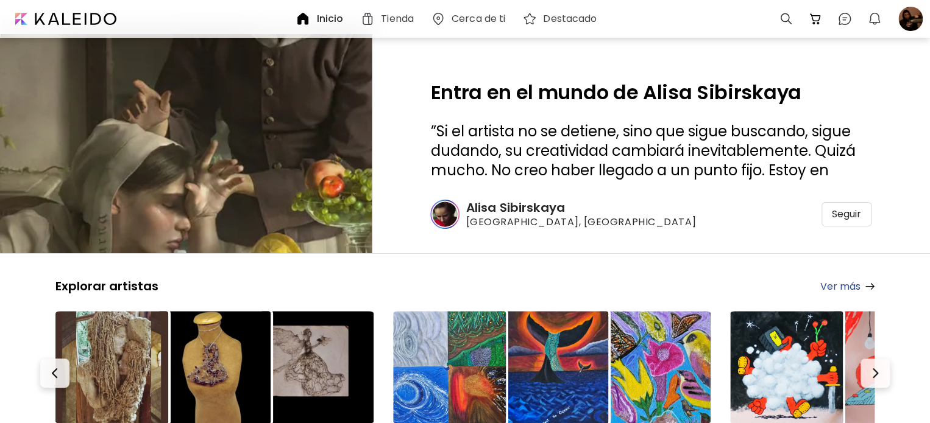
click at [467, 24] on h6 "Cerca de ti" at bounding box center [478, 19] width 54 height 10
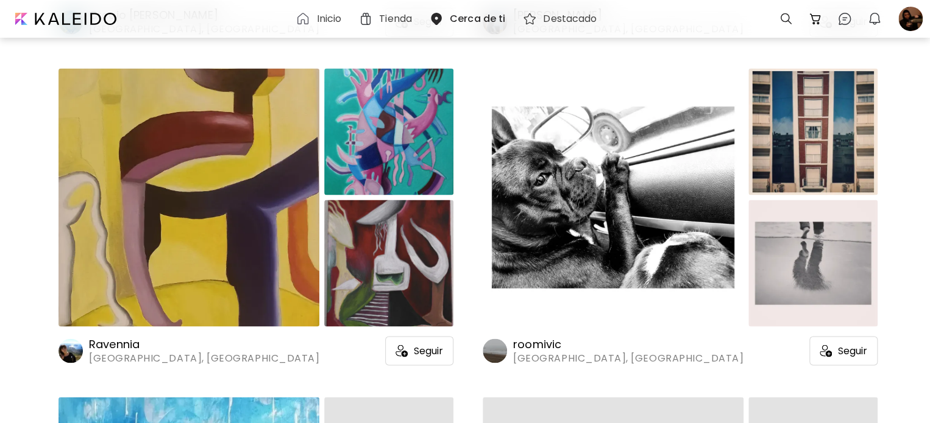
scroll to position [8291, 0]
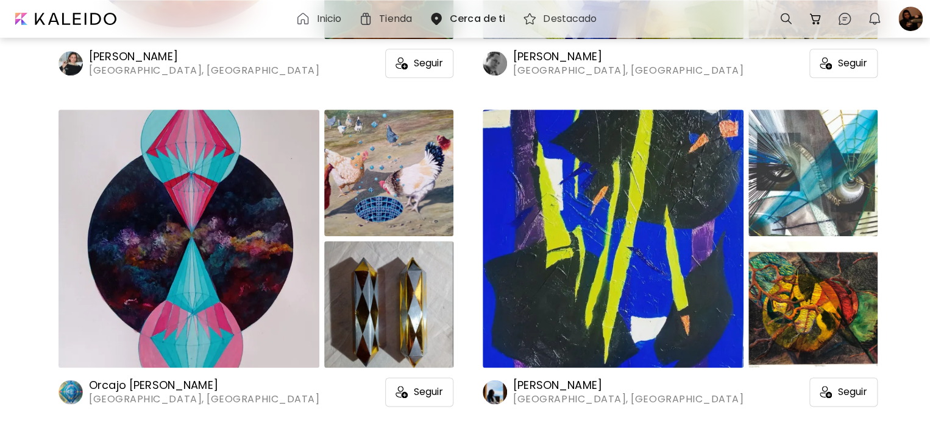
scroll to position [7920, 0]
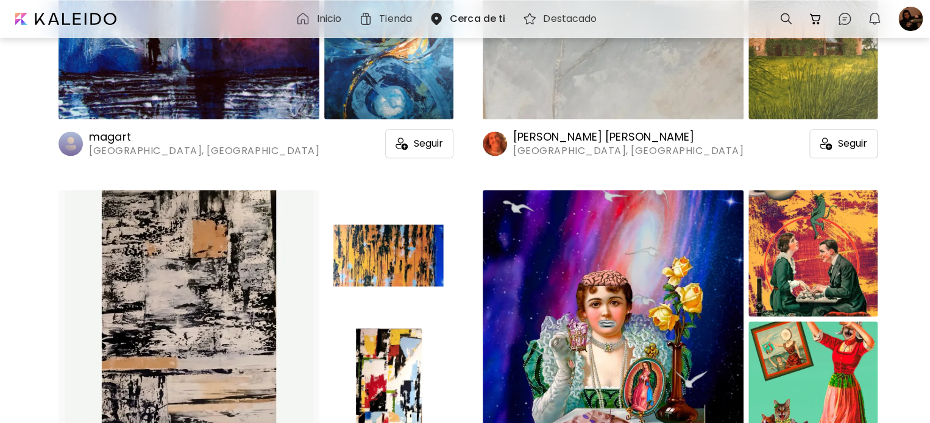
scroll to position [10143, 0]
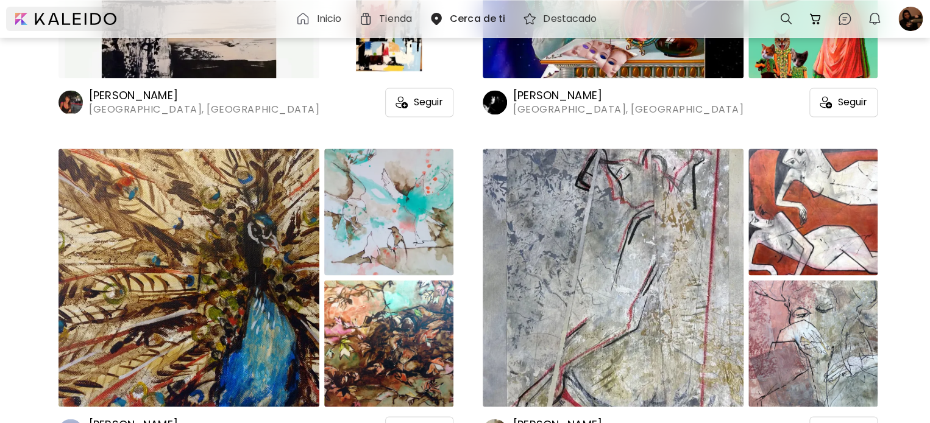
click at [77, 16] on div at bounding box center [65, 19] width 118 height 24
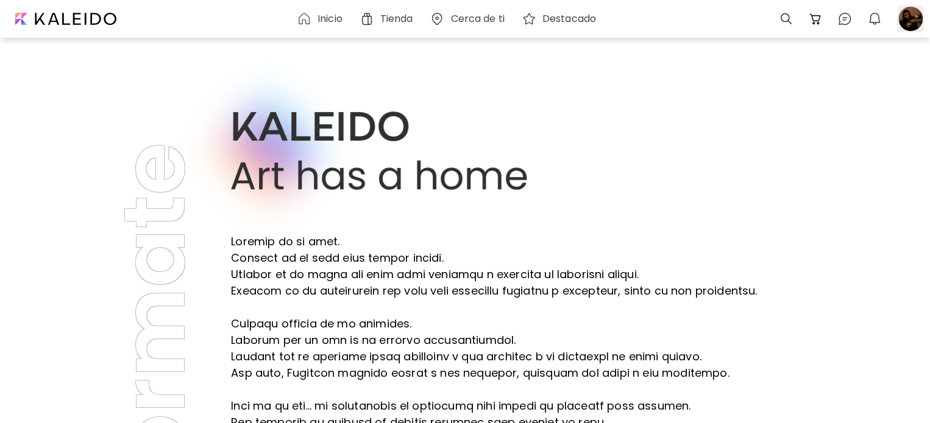
click at [902, 27] on div at bounding box center [910, 18] width 27 height 27
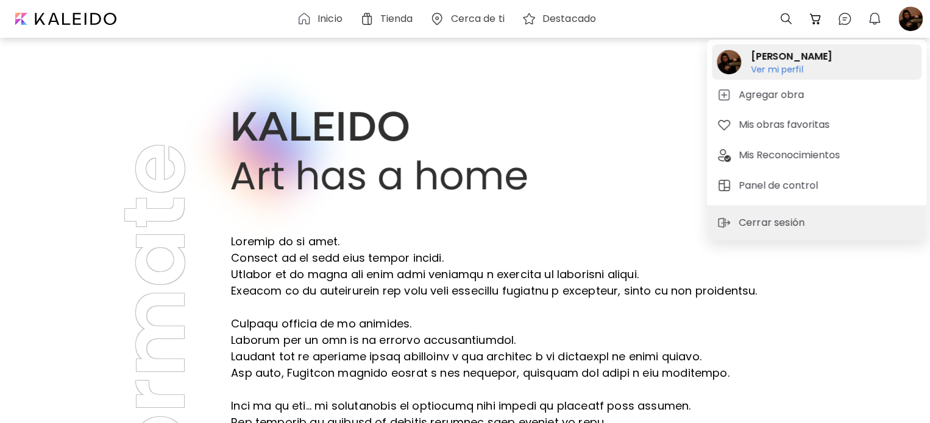
click at [757, 72] on h6 "Ver mi perfil" at bounding box center [790, 69] width 81 height 11
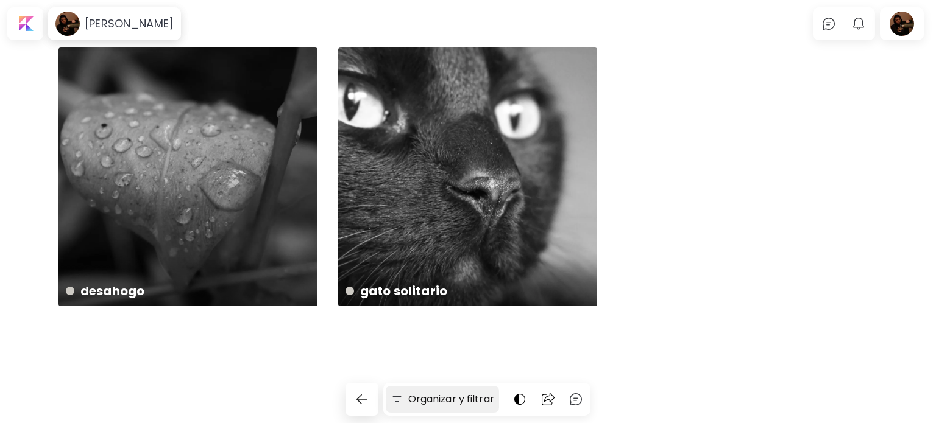
click at [408, 405] on h6 "Organizar y filtrar" at bounding box center [451, 399] width 86 height 15
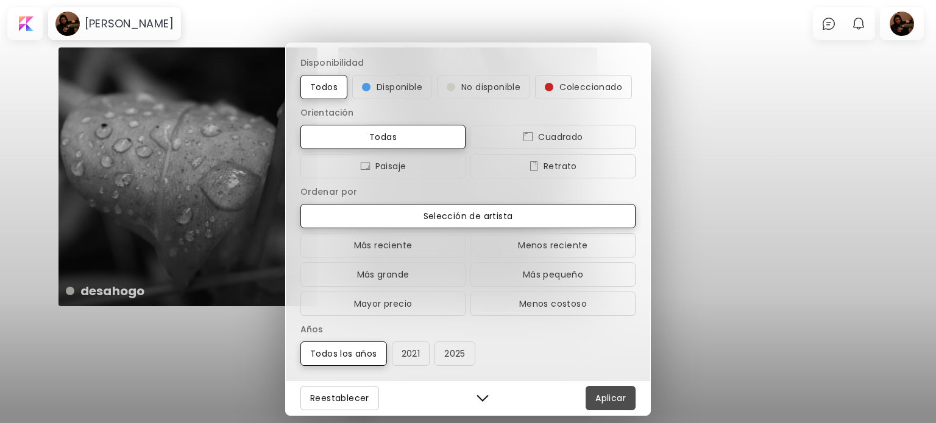
click at [600, 392] on span "Aplicar" at bounding box center [610, 398] width 30 height 15
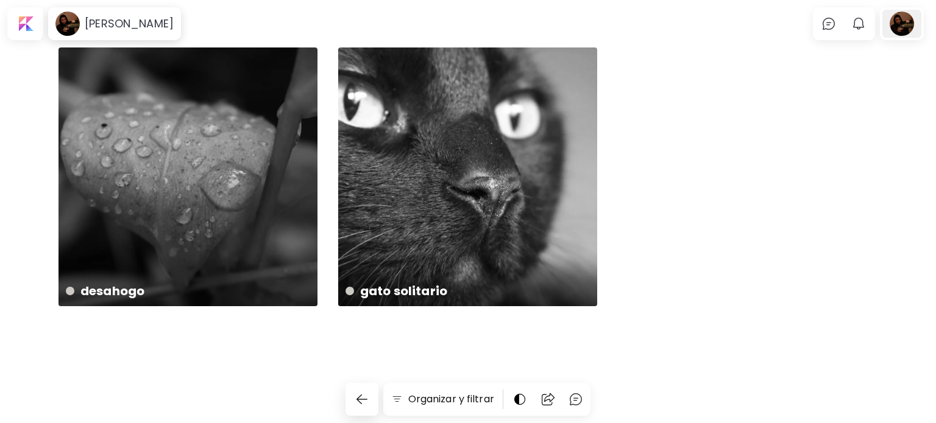
click at [911, 33] on div at bounding box center [901, 24] width 39 height 28
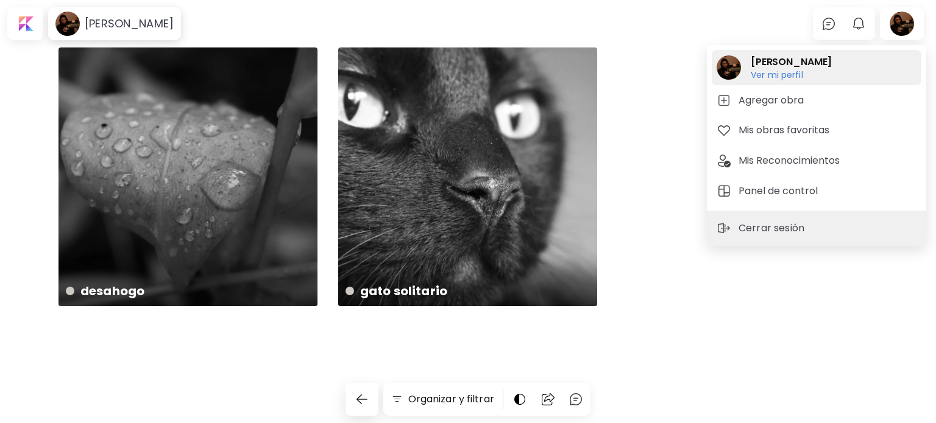
click at [844, 80] on div "jess albanese tucker Ver mi perfil Ver mi perfil" at bounding box center [817, 67] width 210 height 35
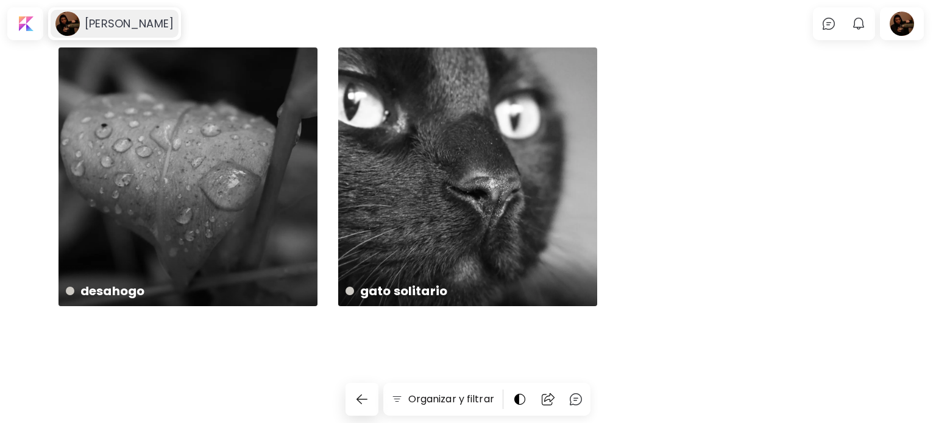
click at [77, 22] on image at bounding box center [67, 24] width 24 height 24
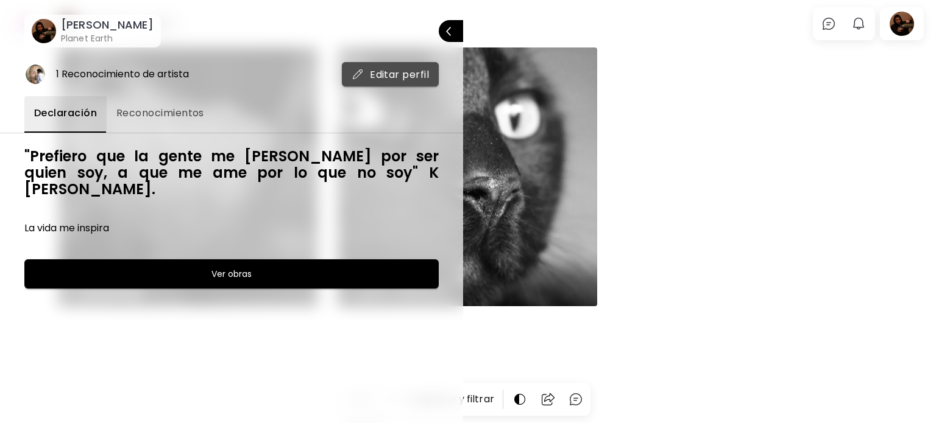
click at [364, 80] on span "Editar perfil" at bounding box center [389, 74] width 77 height 13
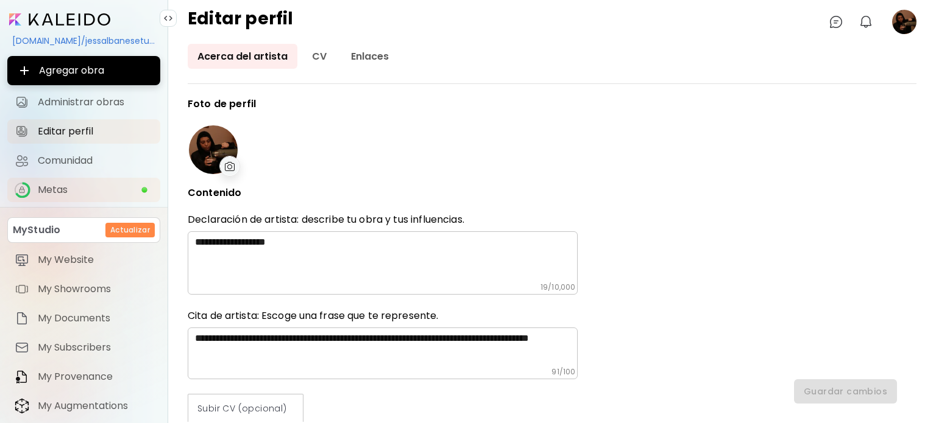
click at [98, 202] on link "Metas" at bounding box center [83, 190] width 153 height 24
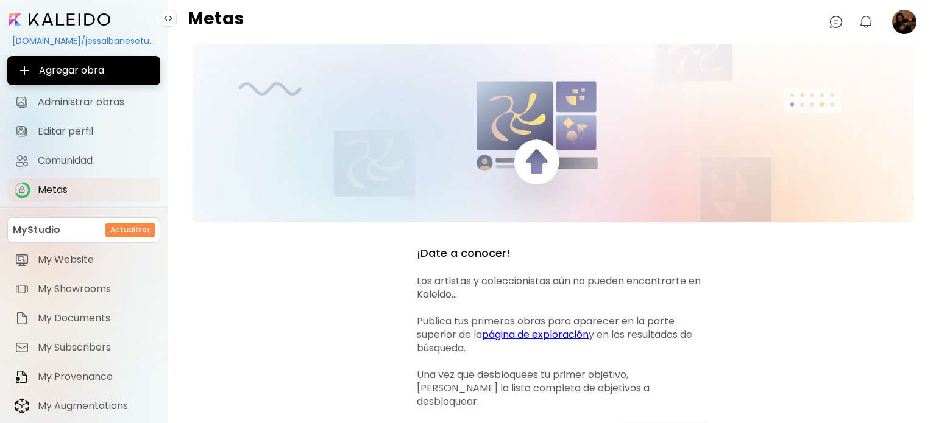
scroll to position [34, 0]
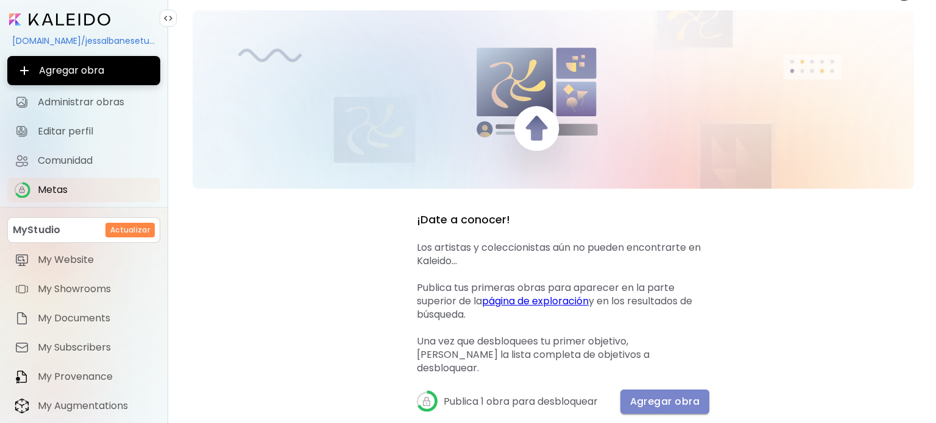
click at [659, 395] on button "Agregar obra" at bounding box center [665, 402] width 90 height 24
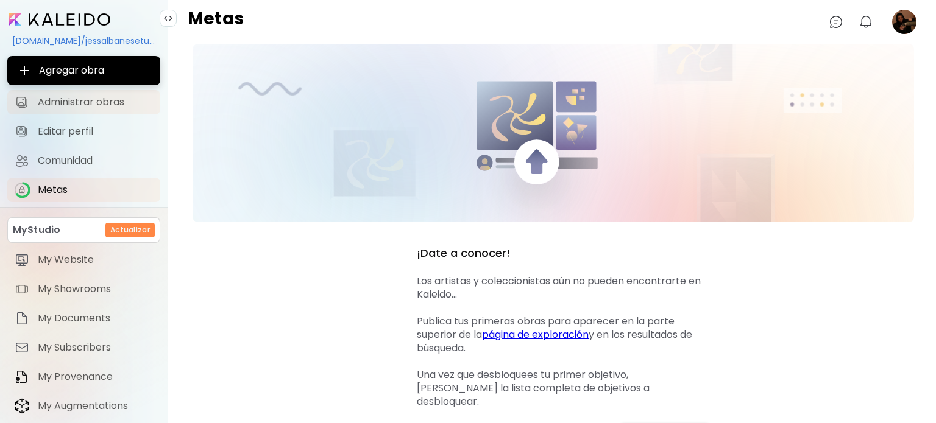
click at [81, 107] on span "Administrar obras" at bounding box center [95, 102] width 115 height 12
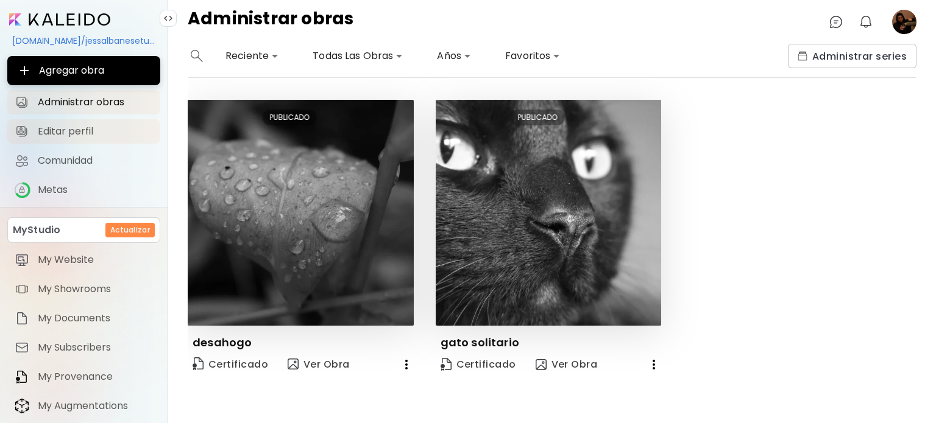
click at [76, 125] on span "Editar perfil" at bounding box center [95, 131] width 115 height 12
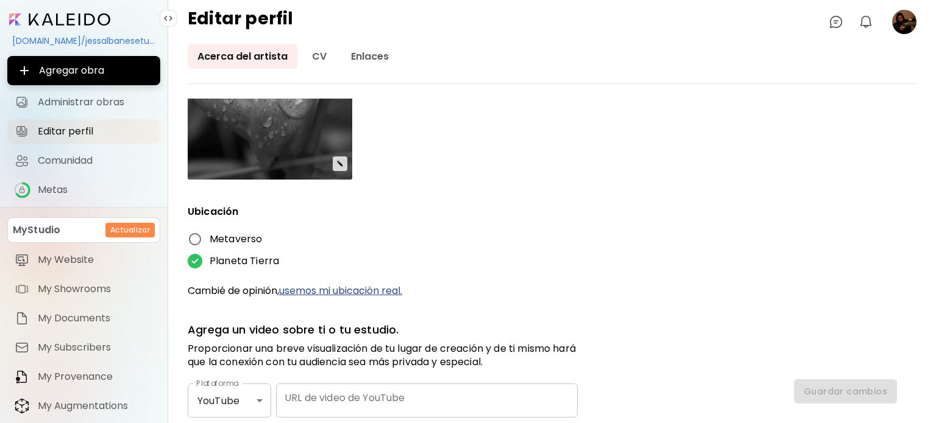
scroll to position [524, 0]
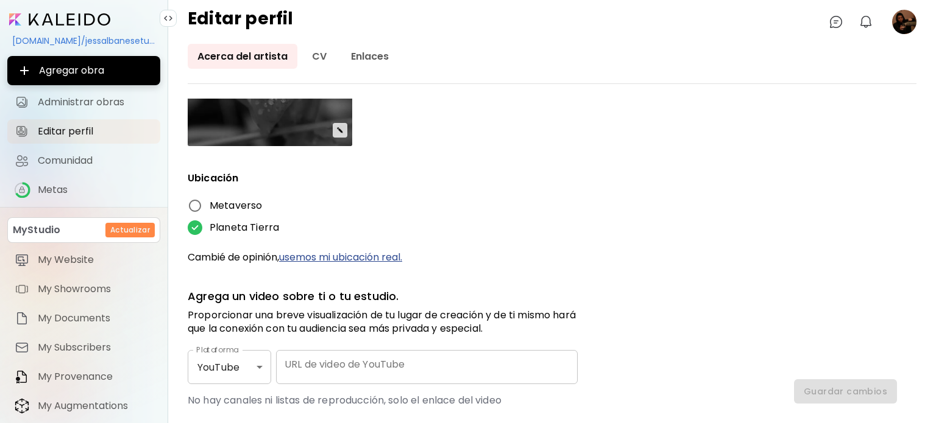
click at [211, 203] on span "Metaverso" at bounding box center [236, 206] width 52 height 15
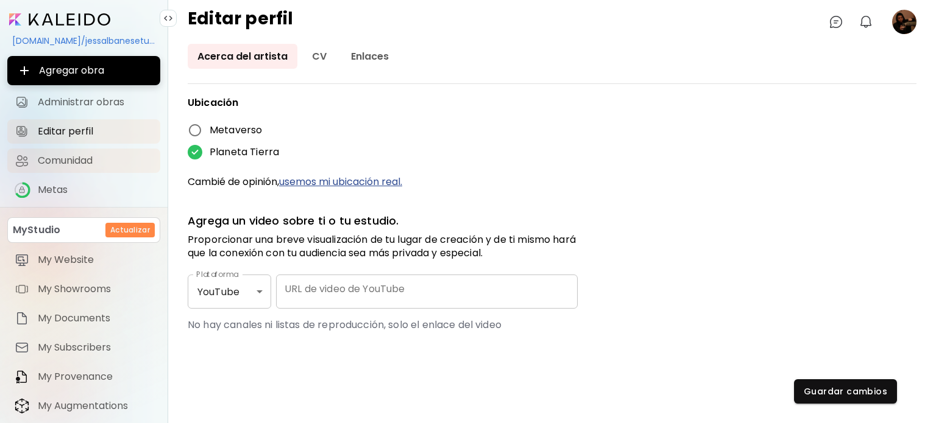
click at [67, 155] on span "Comunidad" at bounding box center [95, 161] width 115 height 12
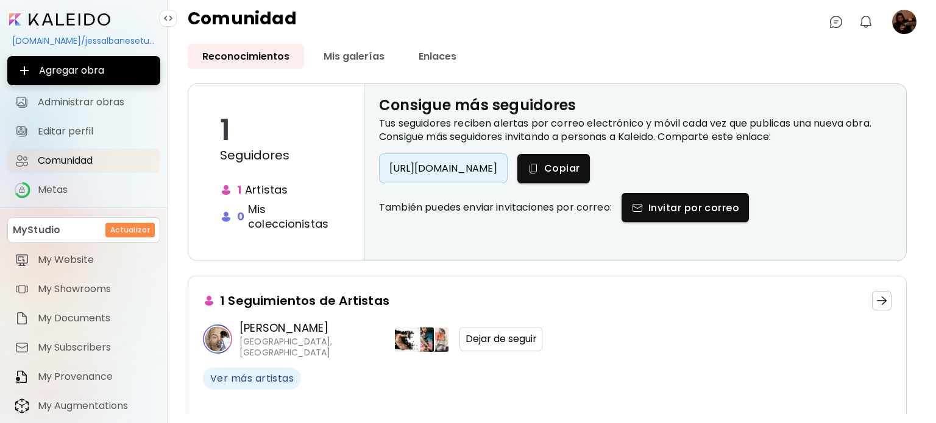
scroll to position [63, 0]
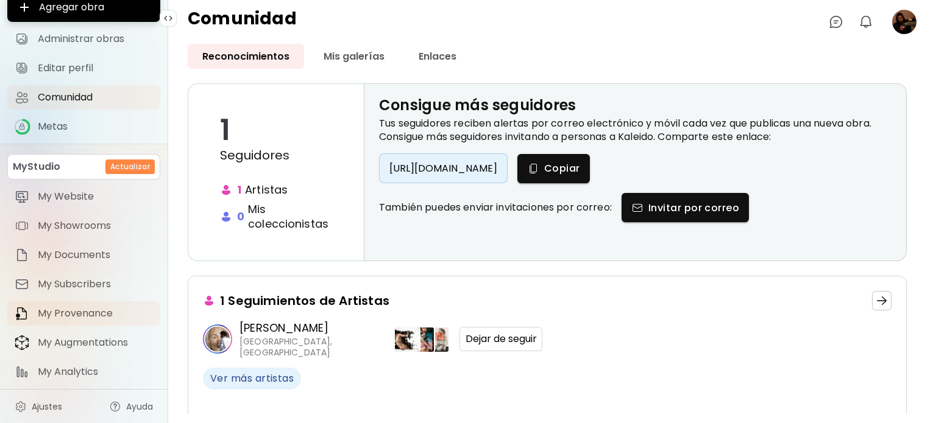
click at [95, 316] on span "My Provenance" at bounding box center [95, 314] width 115 height 12
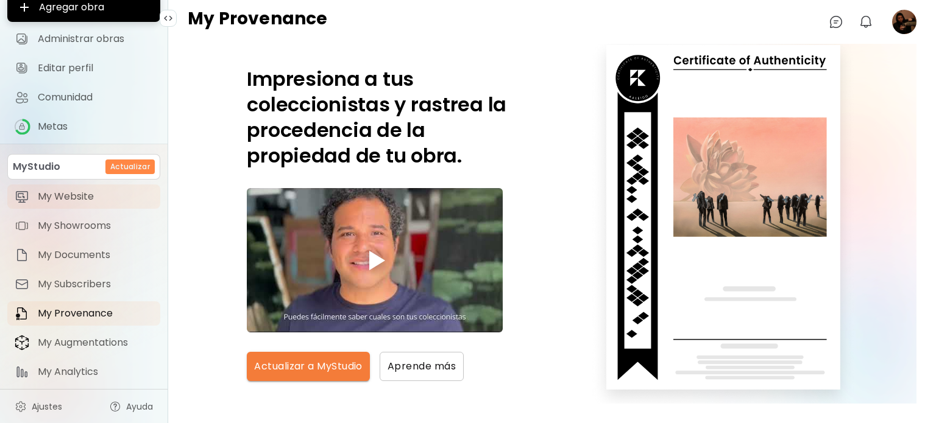
click at [85, 199] on span "My Website" at bounding box center [95, 197] width 115 height 12
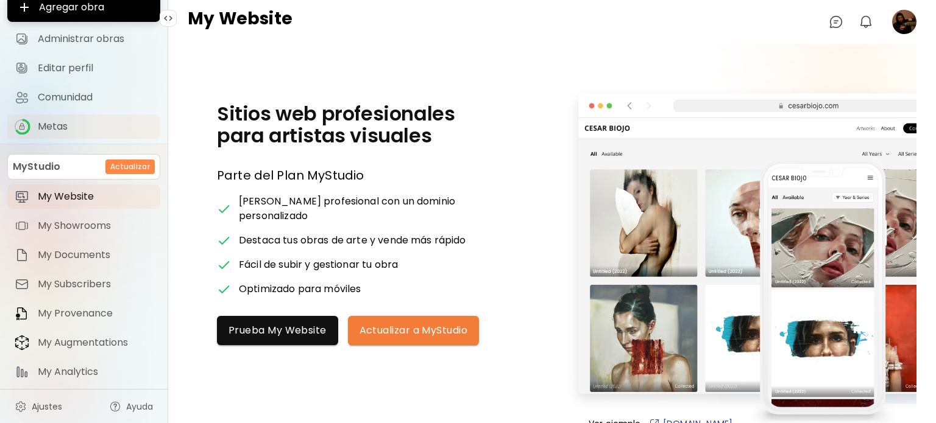
click at [84, 129] on span "Metas" at bounding box center [95, 127] width 115 height 12
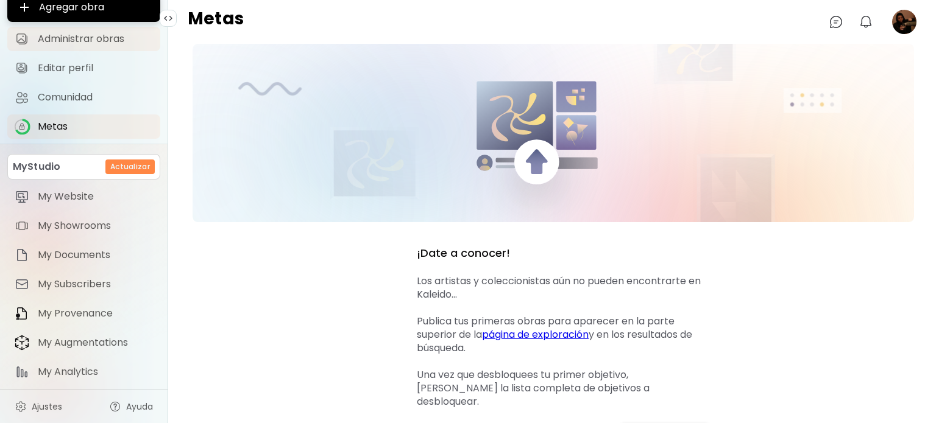
click at [119, 34] on span "Administrar obras" at bounding box center [95, 39] width 115 height 12
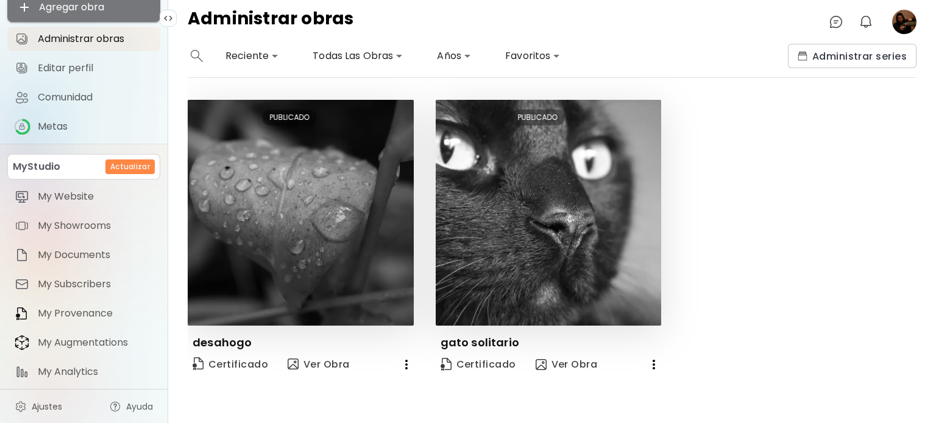
click at [112, 15] on button "Agregar obra" at bounding box center [83, 7] width 153 height 29
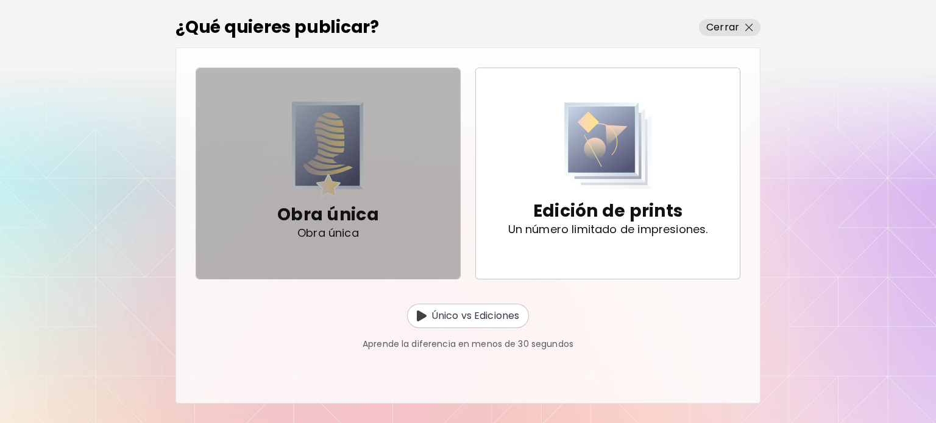
click at [364, 129] on div "Obra única Obra única" at bounding box center [328, 173] width 102 height 143
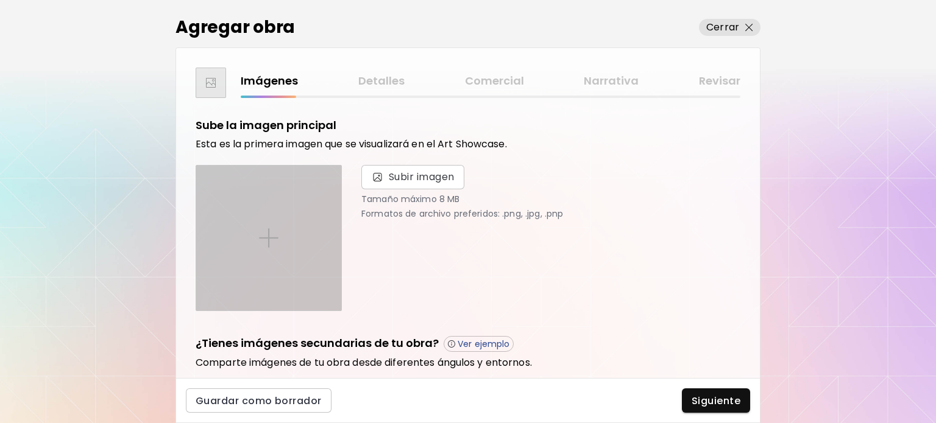
click at [316, 224] on div at bounding box center [268, 238] width 145 height 145
click at [0, 0] on input "file" at bounding box center [0, 0] width 0 height 0
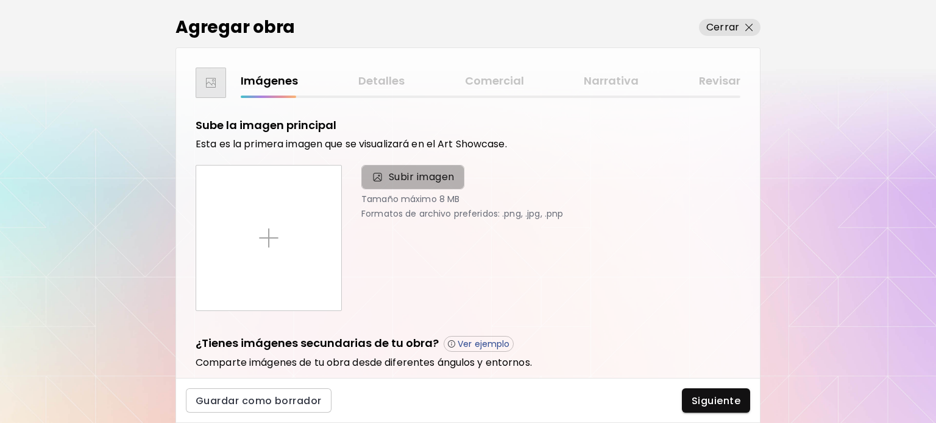
click at [393, 177] on span "Subir imagen" at bounding box center [422, 177] width 66 height 15
click at [0, 0] on input "Subir imagen" at bounding box center [0, 0] width 0 height 0
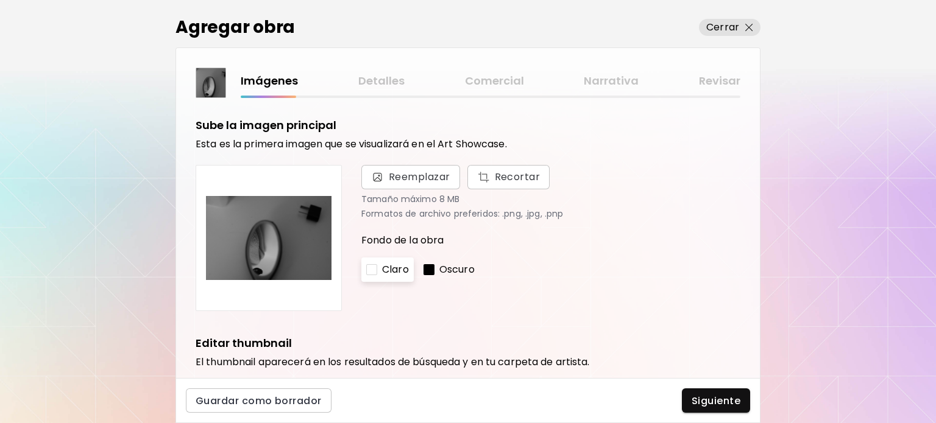
drag, startPoint x: 281, startPoint y: 247, endPoint x: 278, endPoint y: 222, distance: 25.1
click at [278, 222] on img at bounding box center [268, 237] width 125 height 125
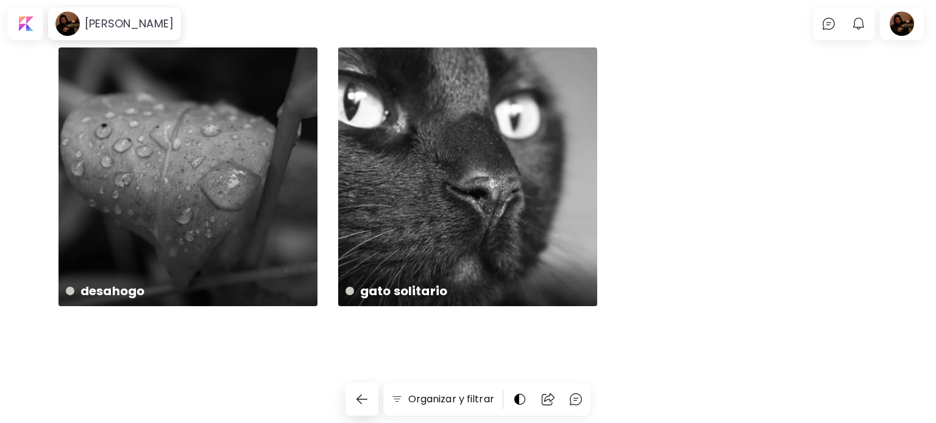
click at [690, 217] on div "desahogo 6000 x 4000 cm gato solitario 2448 x 1365 cm" at bounding box center [467, 190] width 819 height 284
click at [574, 406] on img at bounding box center [575, 399] width 15 height 15
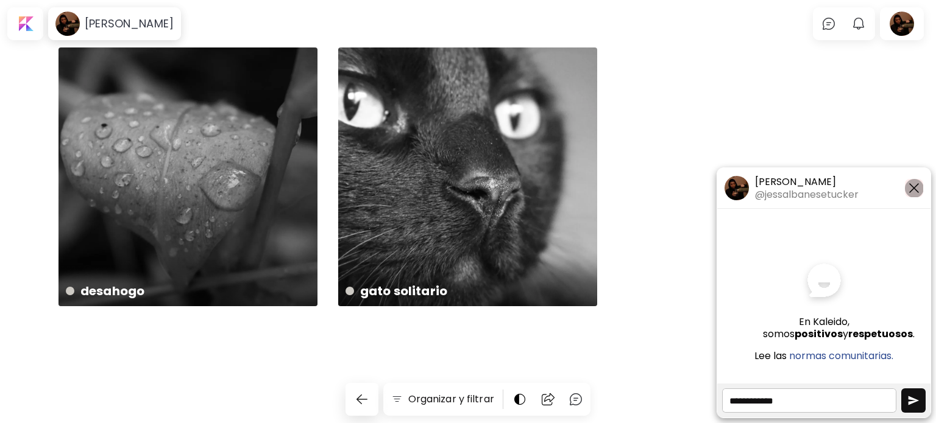
click at [919, 197] on button "button" at bounding box center [914, 188] width 18 height 18
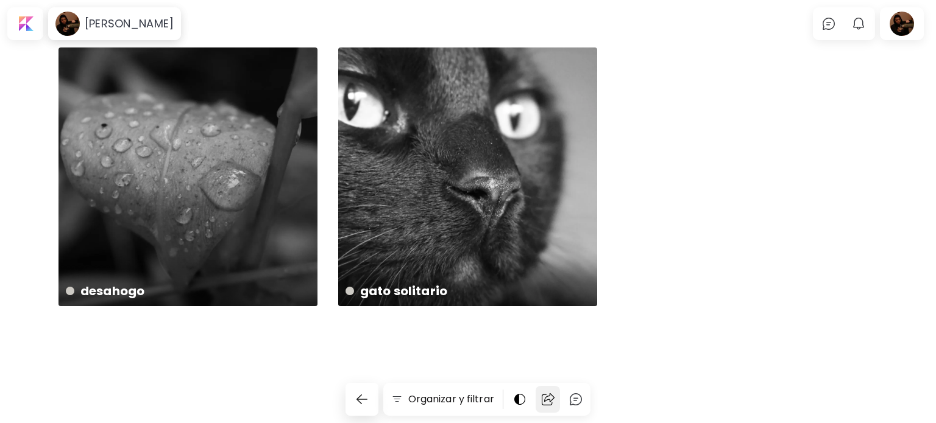
click at [551, 397] on img at bounding box center [547, 399] width 15 height 15
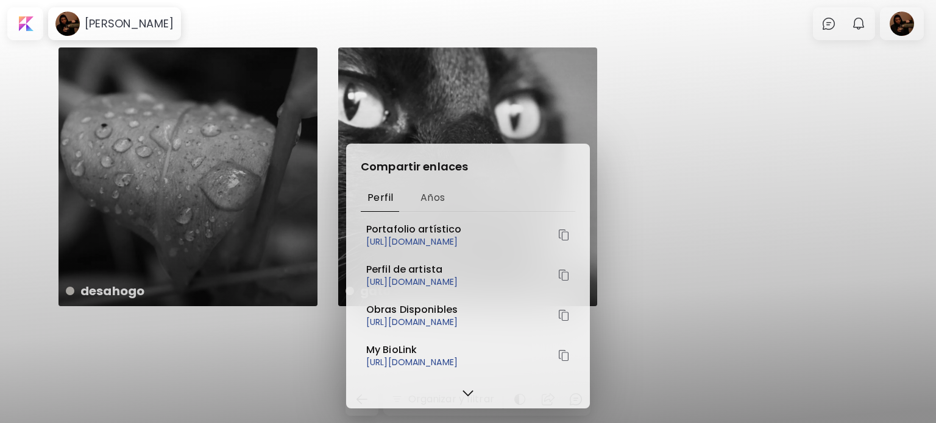
click at [718, 228] on div "Compartir enlaces Perfil Años Portafolio artístico [URL][DOMAIN_NAME] Perfil de…" at bounding box center [468, 211] width 936 height 423
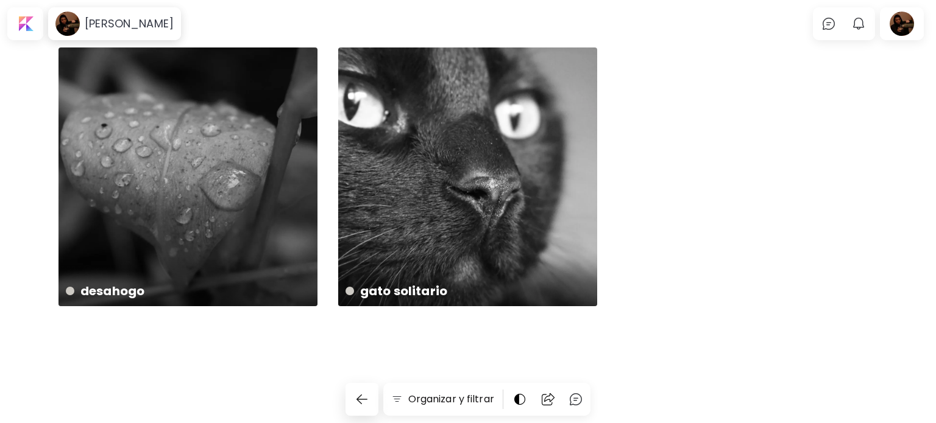
click at [136, 41] on body "[PERSON_NAME] 0 0 Organizar y filtrar desahogo 6000 x 4000 cm gato solitario 24…" at bounding box center [468, 211] width 936 height 423
click at [135, 32] on div "[PERSON_NAME]" at bounding box center [115, 24] width 128 height 28
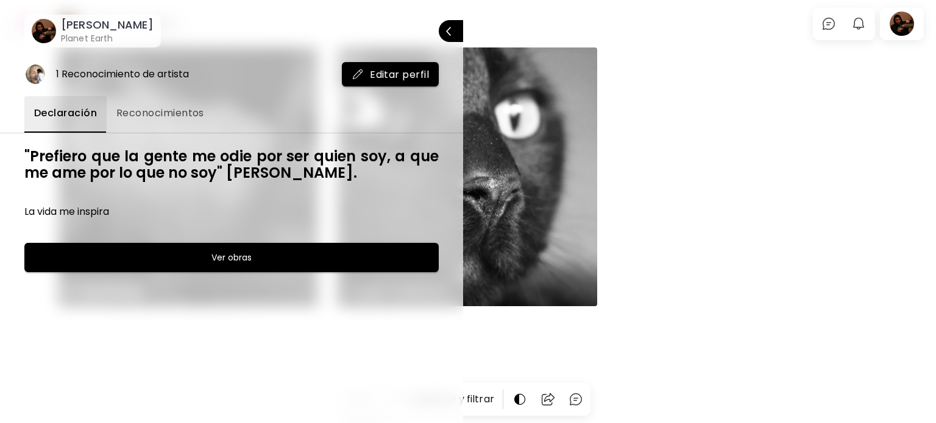
click at [426, 60] on div "1 Reconocimiento de artista Editar perfil Declaración Reconocimientos "Prefiero…" at bounding box center [231, 236] width 463 height 376
click at [422, 73] on span "Editar perfil" at bounding box center [389, 74] width 77 height 13
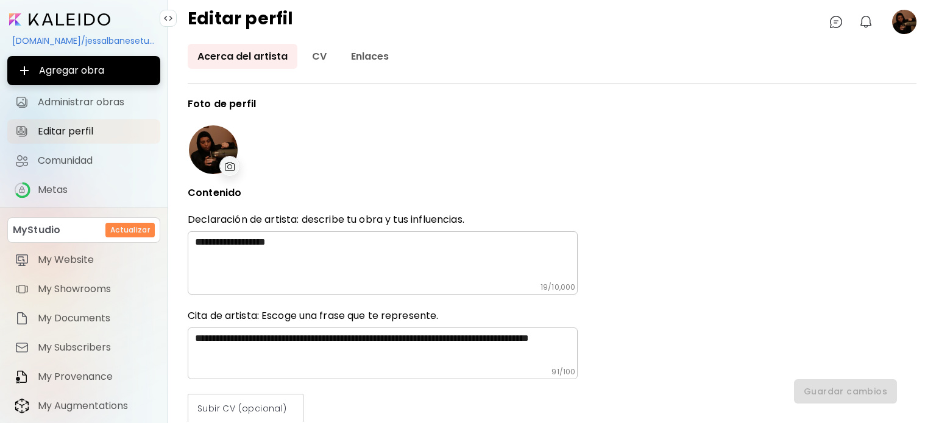
click at [227, 168] on img at bounding box center [230, 166] width 10 height 9
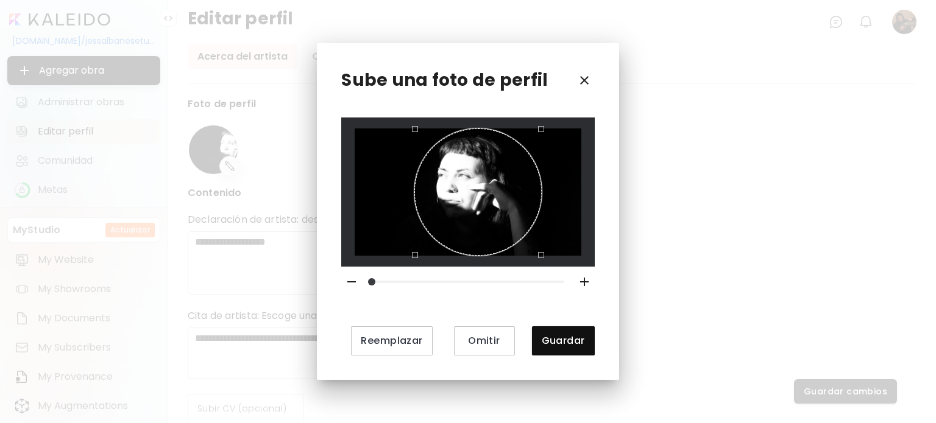
click at [479, 200] on div "Use the arrow keys to move the crop selection area" at bounding box center [477, 192] width 127 height 127
click at [481, 200] on div "Use the arrow keys to move the crop selection area" at bounding box center [480, 192] width 127 height 127
click at [581, 343] on span "Guardar" at bounding box center [563, 340] width 43 height 13
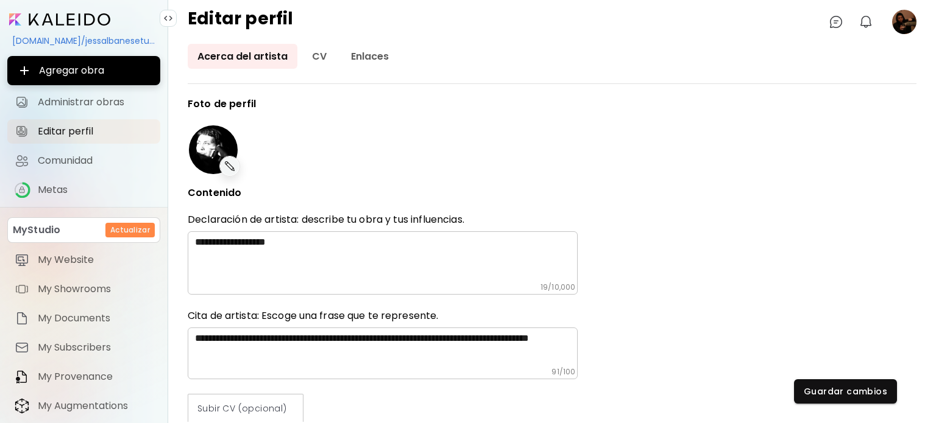
click at [906, 34] on image at bounding box center [904, 22] width 24 height 24
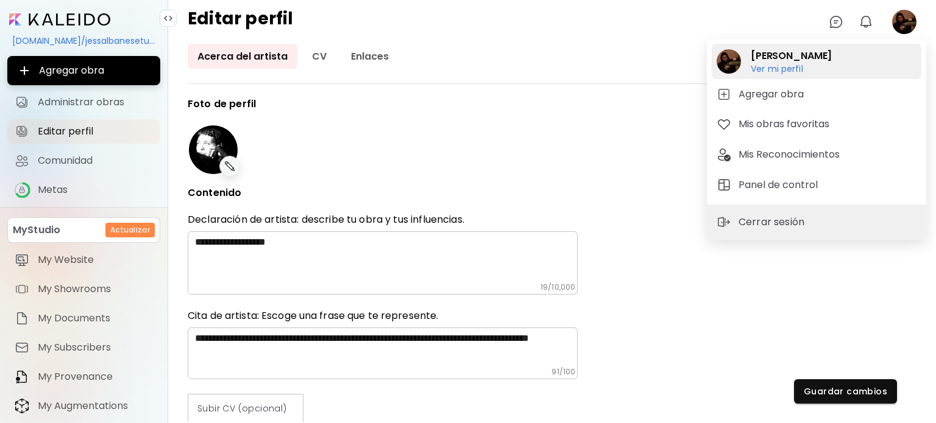
click at [832, 70] on h6 "Ver mi perfil" at bounding box center [790, 68] width 81 height 11
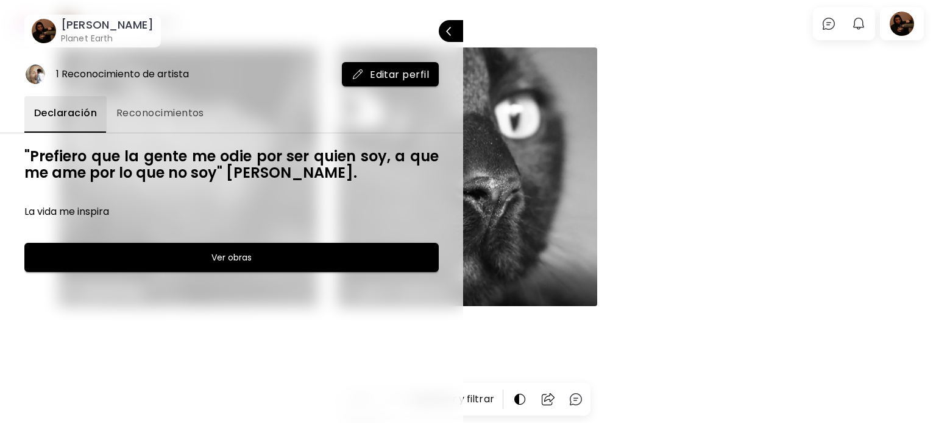
click at [105, 23] on h6 "[PERSON_NAME]" at bounding box center [107, 25] width 93 height 15
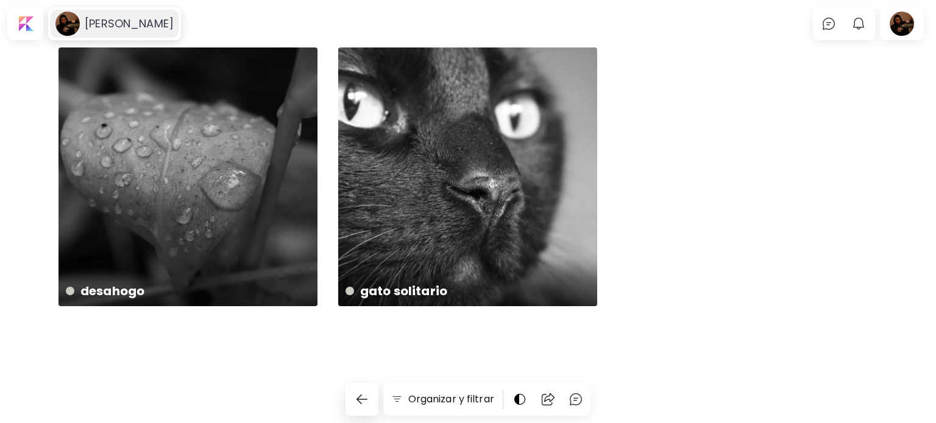
click at [107, 21] on h6 "[PERSON_NAME]" at bounding box center [129, 23] width 89 height 15
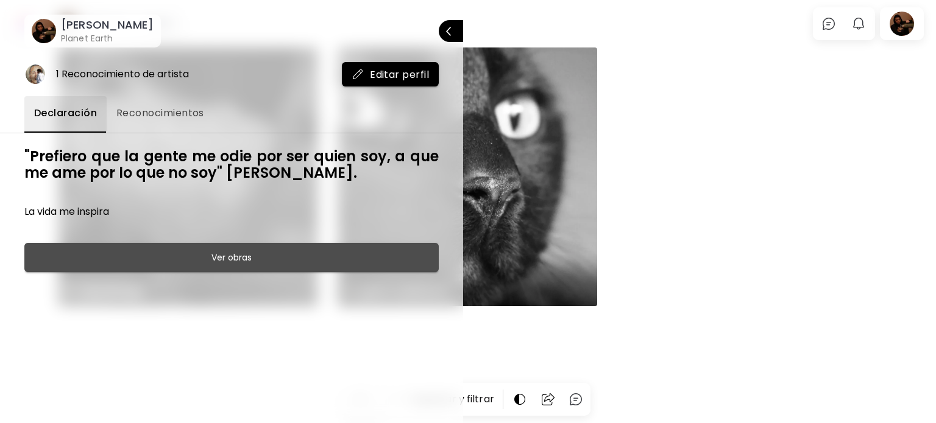
click at [252, 266] on button "Ver obras" at bounding box center [231, 257] width 414 height 29
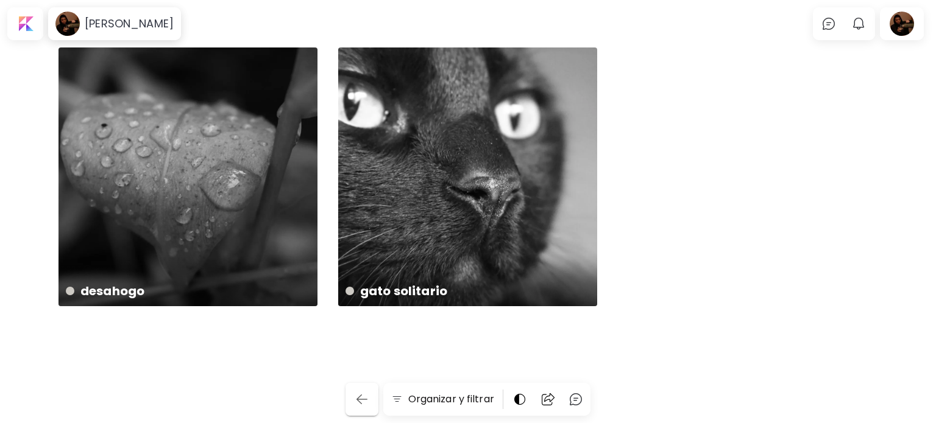
click at [361, 408] on button "button" at bounding box center [361, 399] width 33 height 33
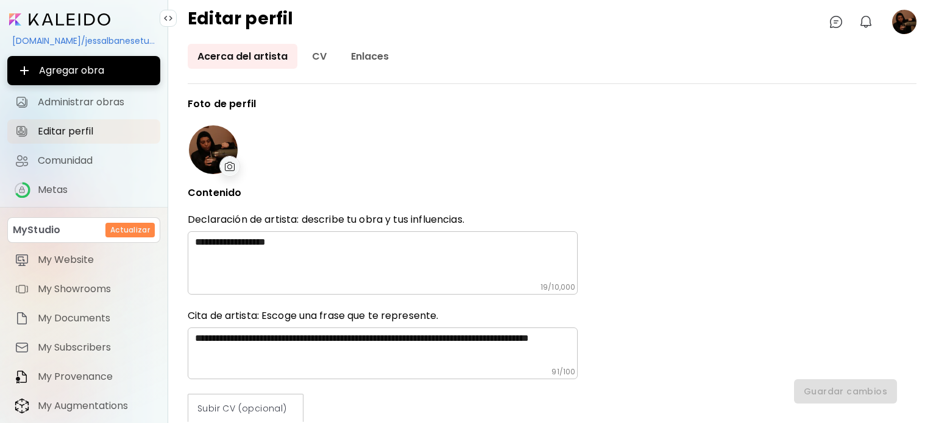
click at [899, 26] on image at bounding box center [904, 22] width 24 height 24
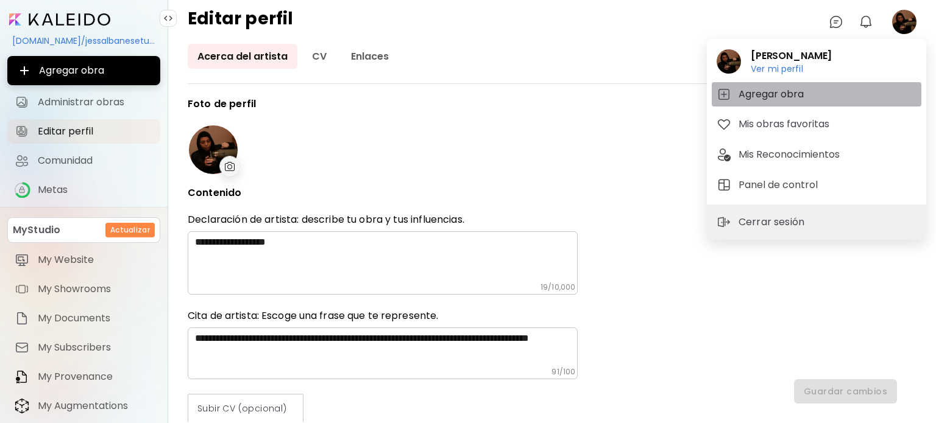
click at [796, 97] on h5 "Agregar obra" at bounding box center [772, 94] width 69 height 15
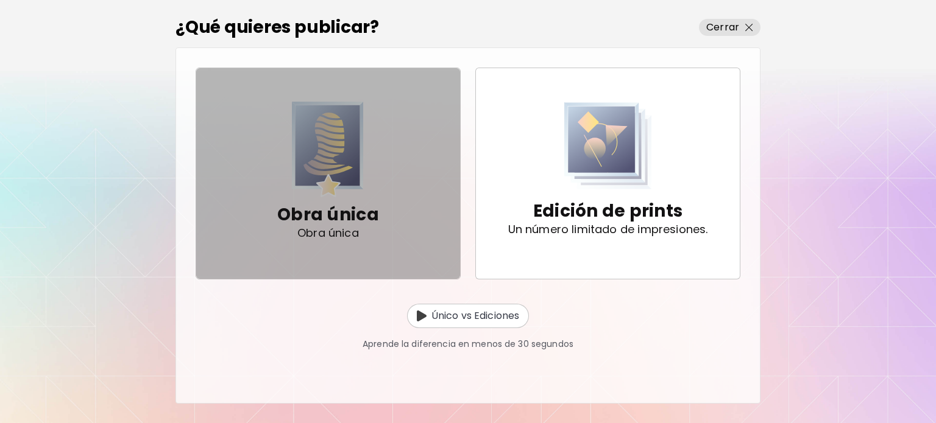
click at [382, 160] on span "Obra única Obra única" at bounding box center [328, 173] width 244 height 143
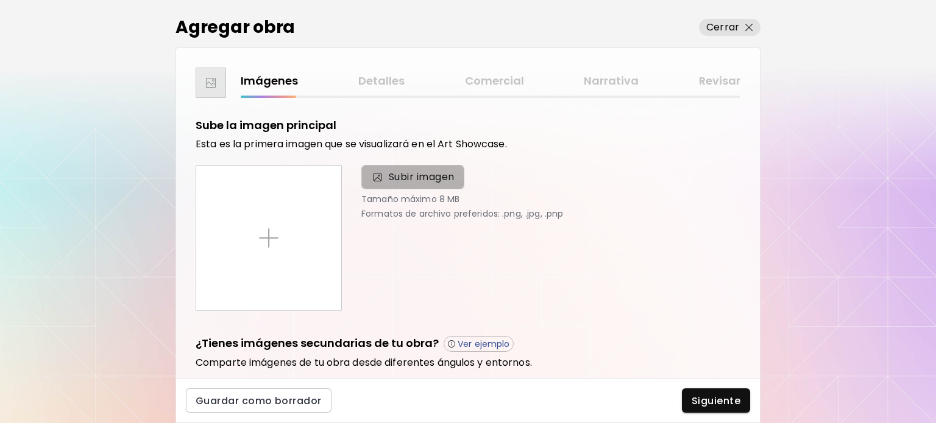
click at [389, 168] on span "Subir imagen" at bounding box center [412, 177] width 103 height 24
click at [0, 0] on input "Subir imagen" at bounding box center [0, 0] width 0 height 0
click at [412, 168] on span "Subir imagen" at bounding box center [412, 177] width 103 height 24
click at [0, 0] on input "Subir imagen" at bounding box center [0, 0] width 0 height 0
click at [426, 172] on span "Subir imagen" at bounding box center [422, 177] width 66 height 15
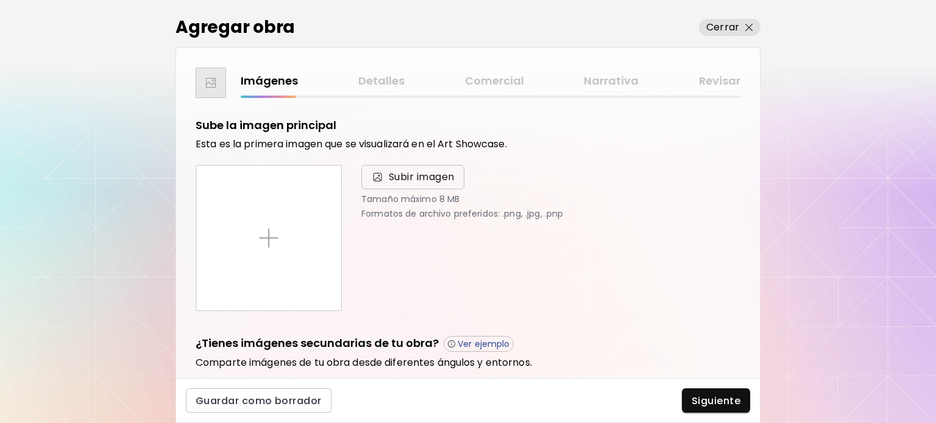
click at [0, 0] on input "Subir imagen" at bounding box center [0, 0] width 0 height 0
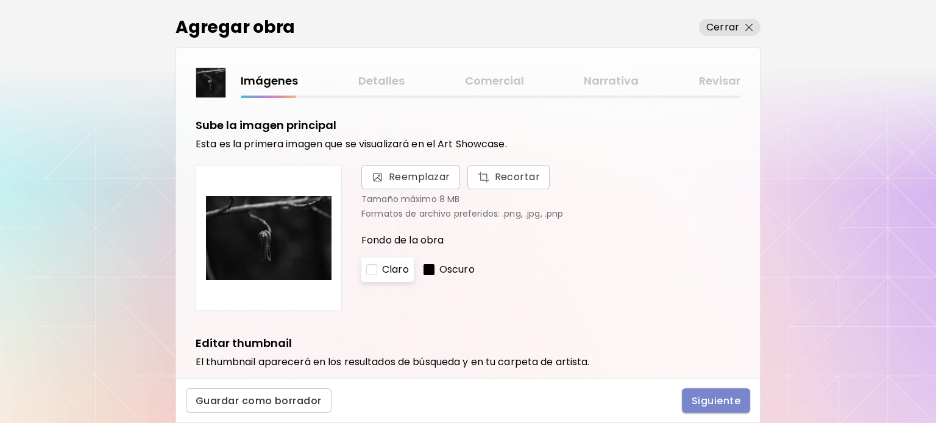
click at [716, 397] on span "Siguiente" at bounding box center [715, 401] width 49 height 13
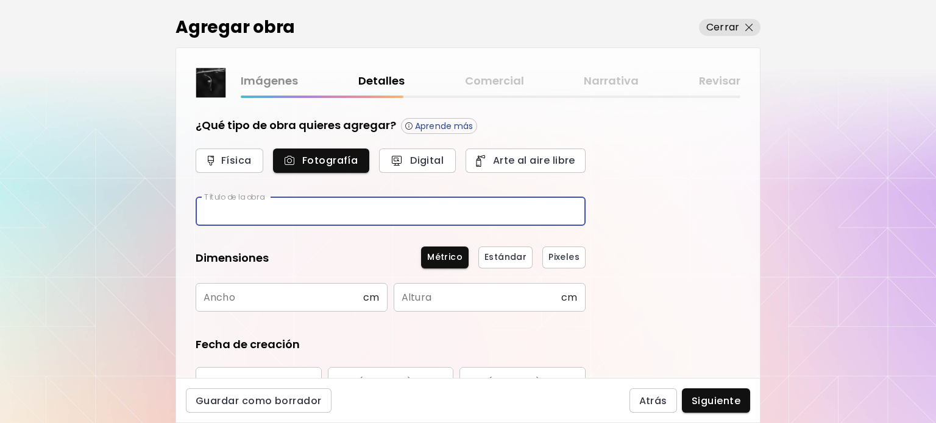
click at [286, 219] on input "text" at bounding box center [391, 211] width 390 height 29
